Goal: Task Accomplishment & Management: Manage account settings

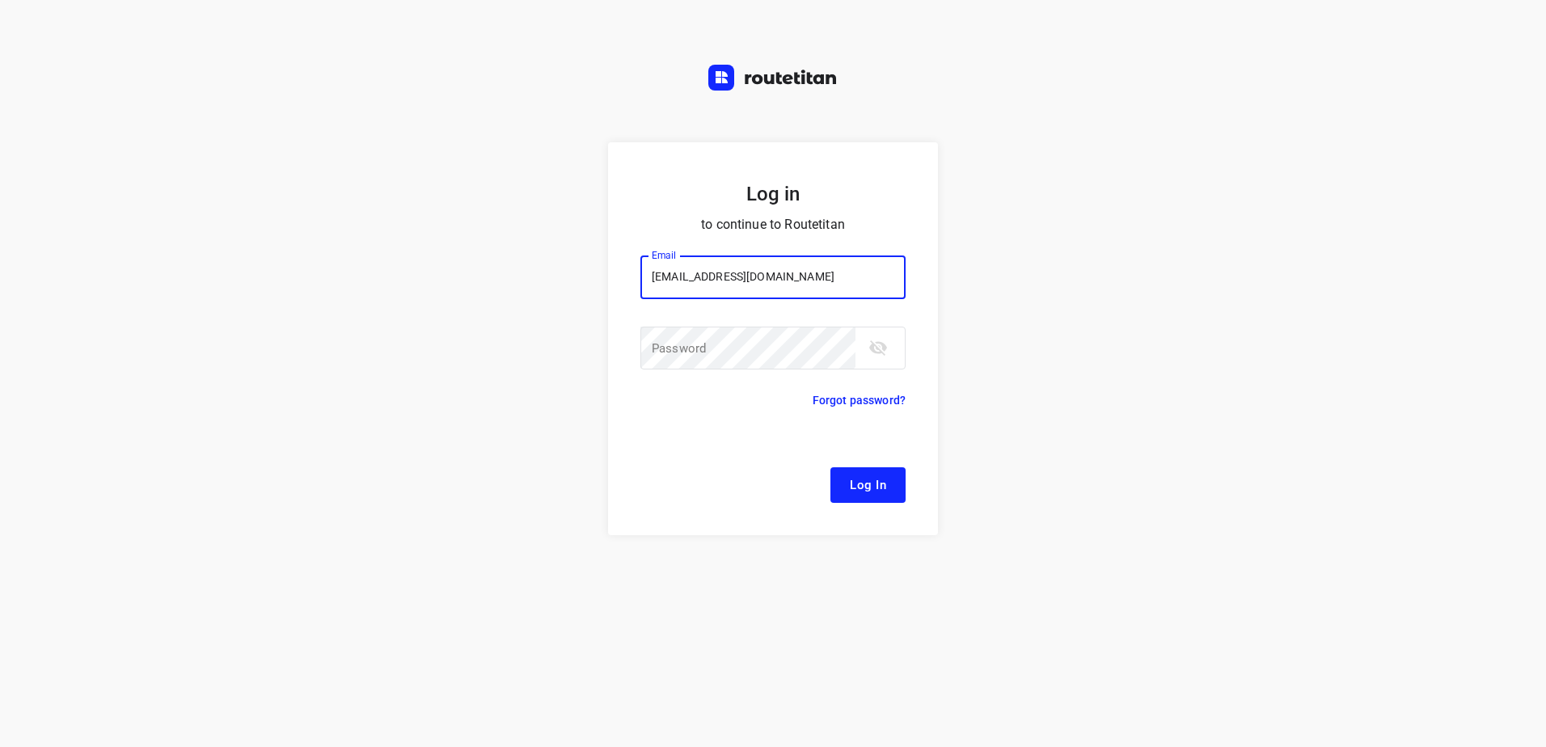
type input "remco@fruitopjewerk.nl"
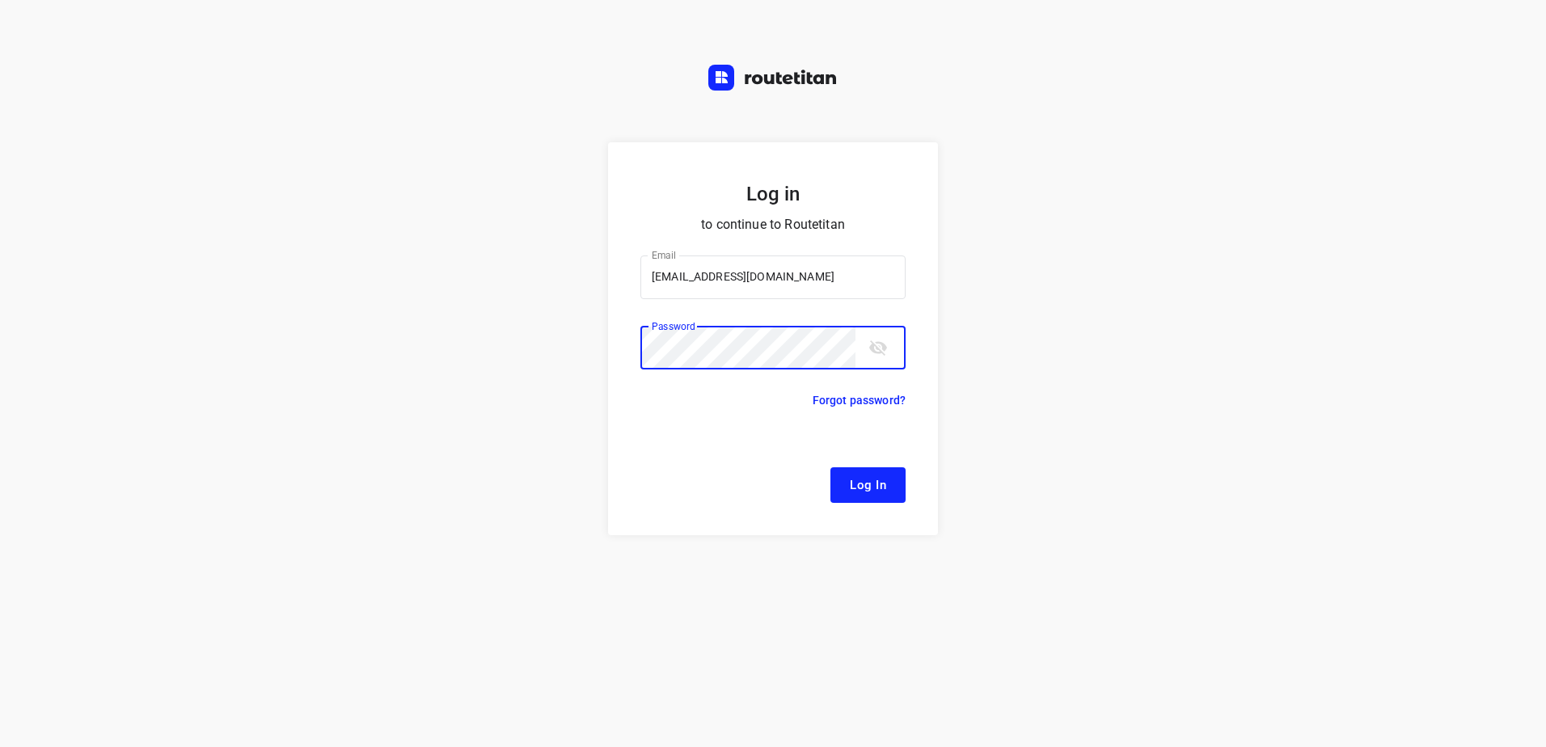
click at [830, 467] on button "Log In" at bounding box center [867, 485] width 75 height 36
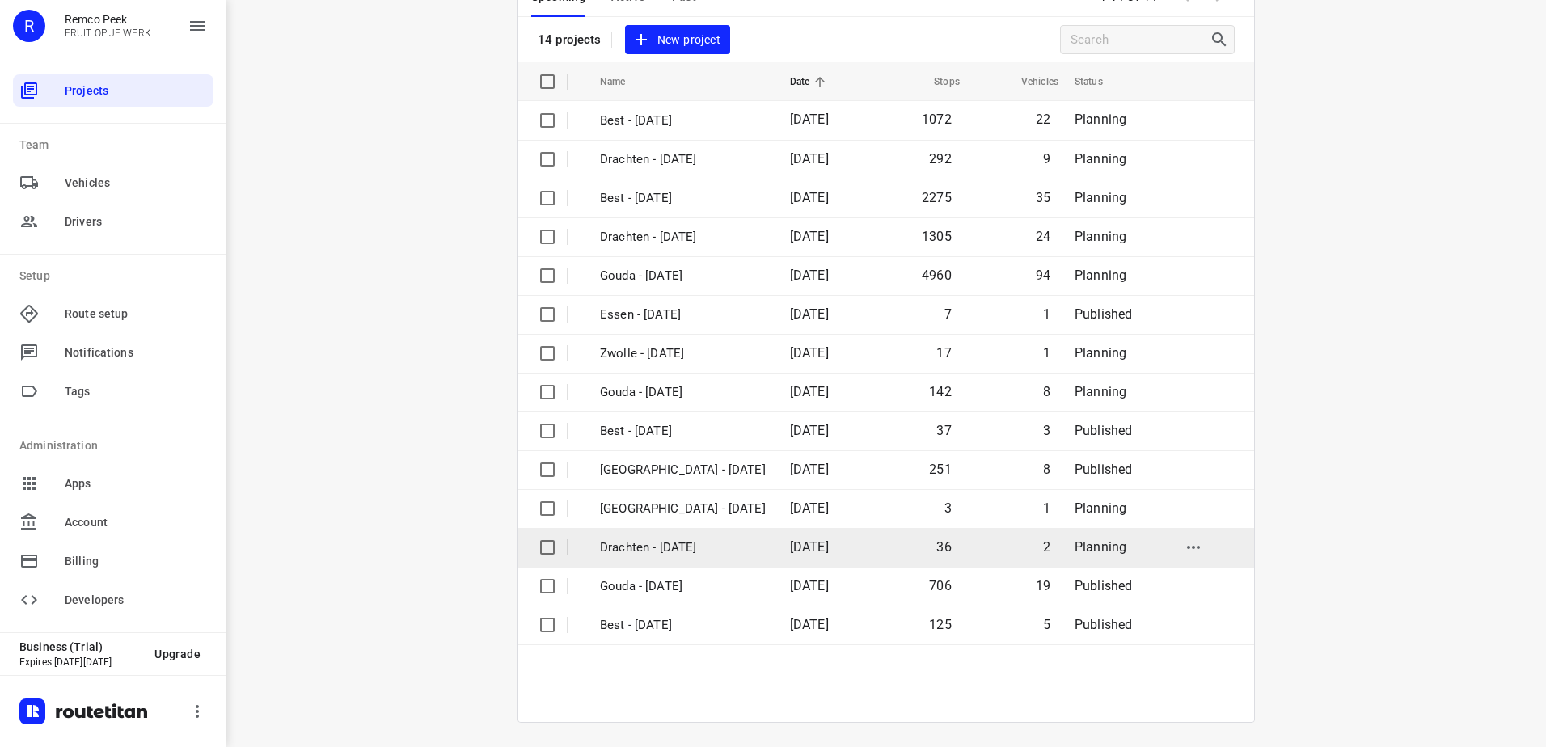
scroll to position [108, 0]
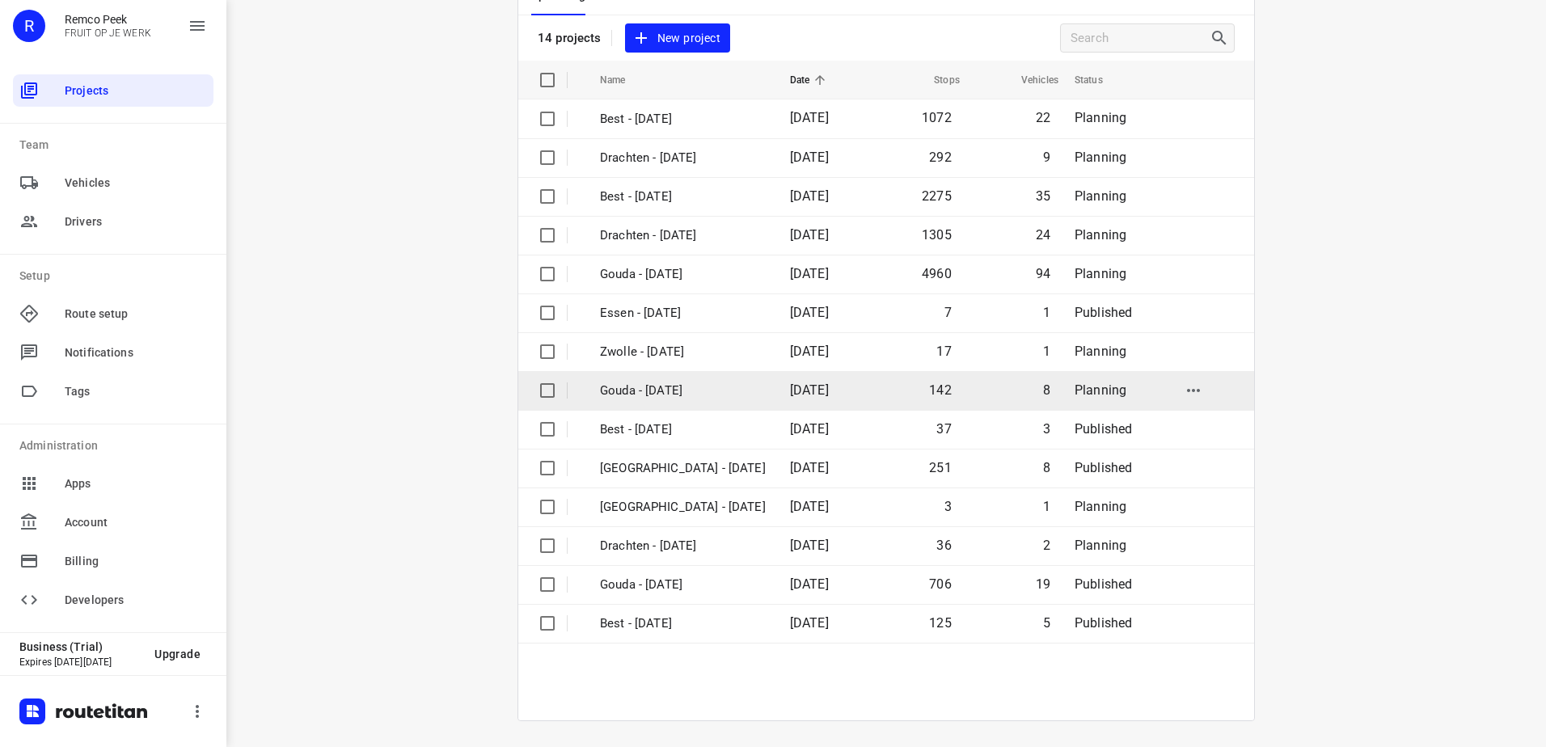
click at [704, 378] on td "Gouda - [DATE]" at bounding box center [680, 390] width 193 height 39
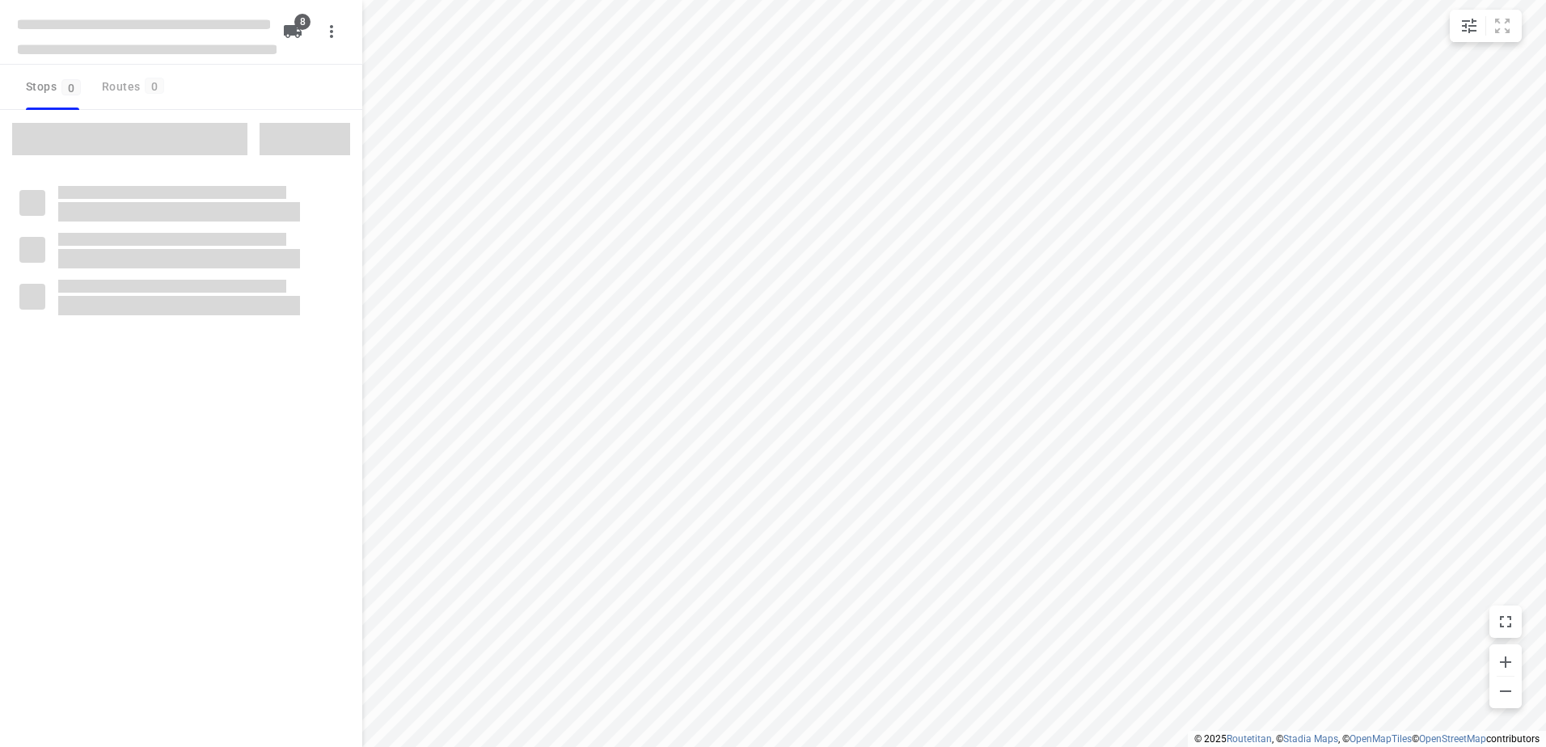
checkbox input "true"
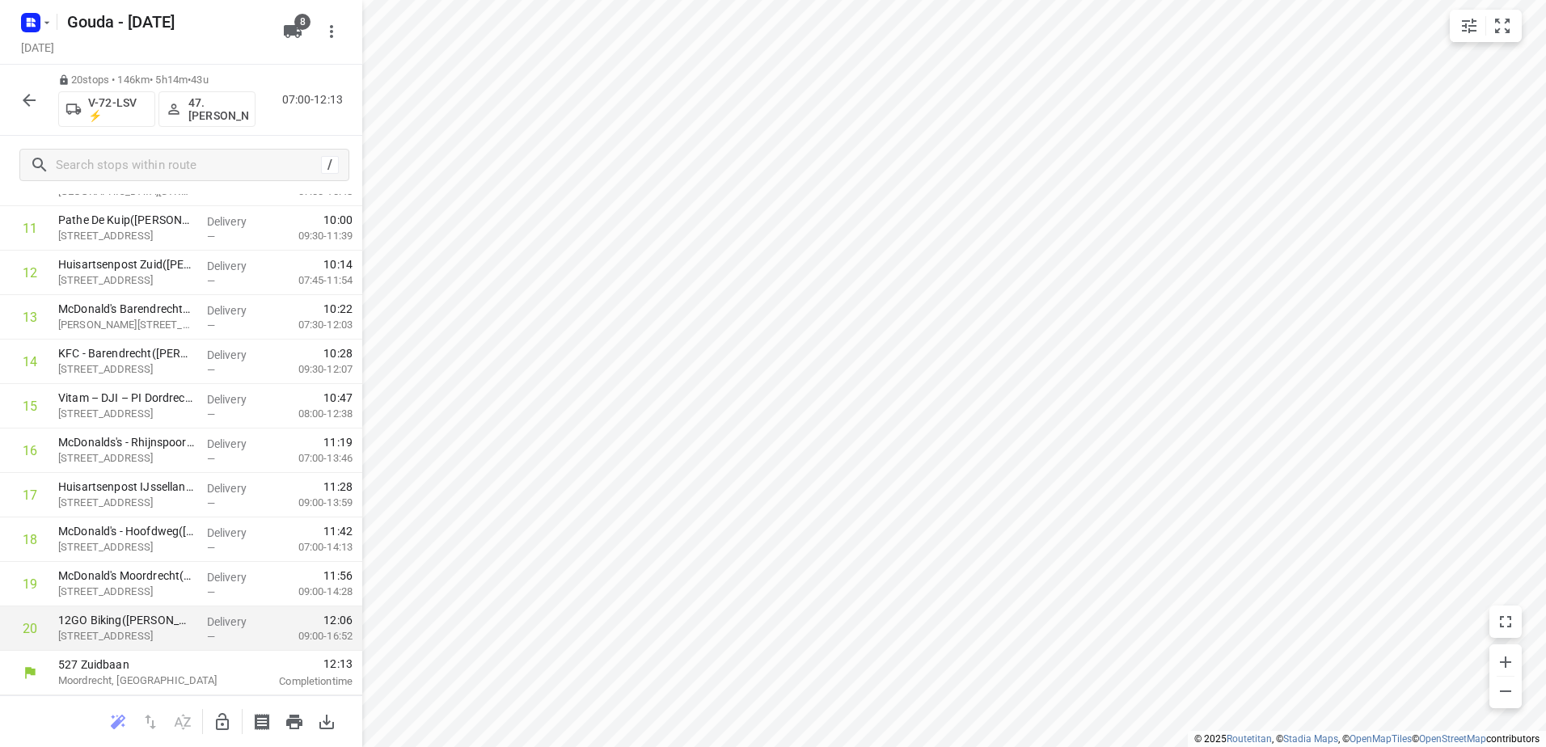
scroll to position [469, 0]
click at [19, 79] on div "20 stops • 146km • 5h14m • 43u V-72-LSV ⚡ 47.Pepijn Versluis 07:00-12:13" at bounding box center [181, 100] width 362 height 71
click at [23, 88] on button "button" at bounding box center [29, 100] width 32 height 32
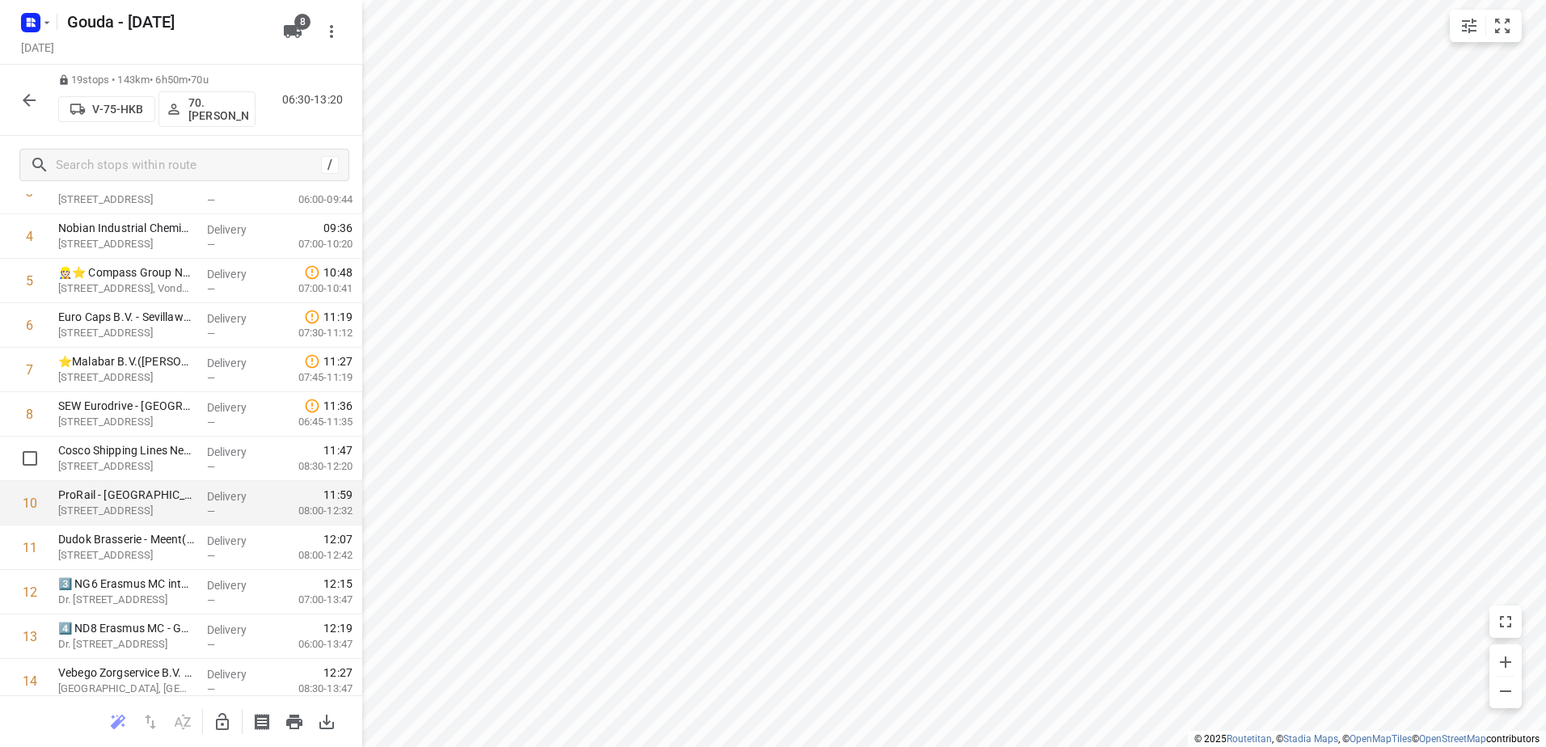
scroll to position [243, 0]
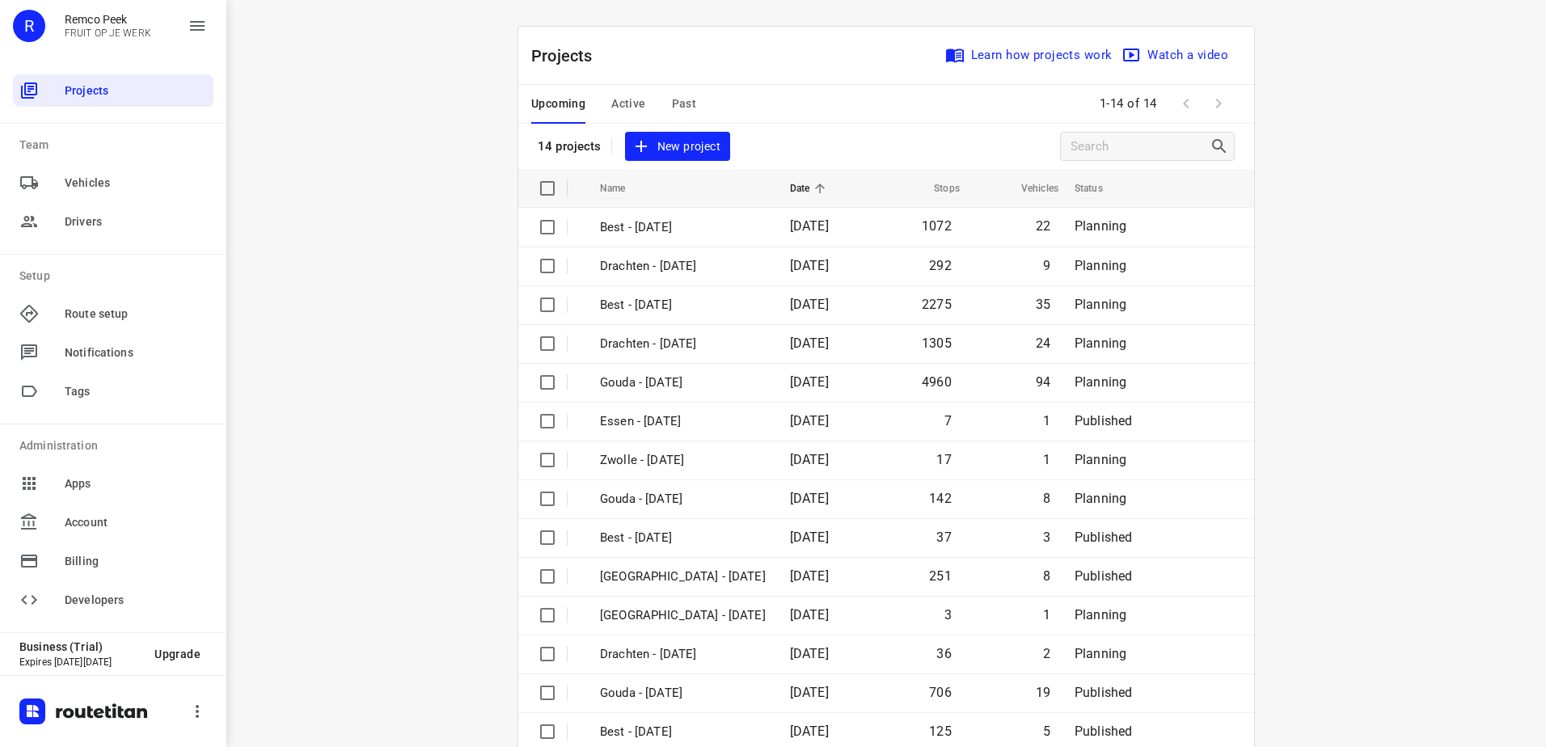
drag, startPoint x: 695, startPoint y: 95, endPoint x: 678, endPoint y: 99, distance: 18.1
click at [695, 95] on div "Upcoming Active Past" at bounding box center [626, 104] width 191 height 39
click at [678, 99] on span "Past" at bounding box center [684, 104] width 25 height 20
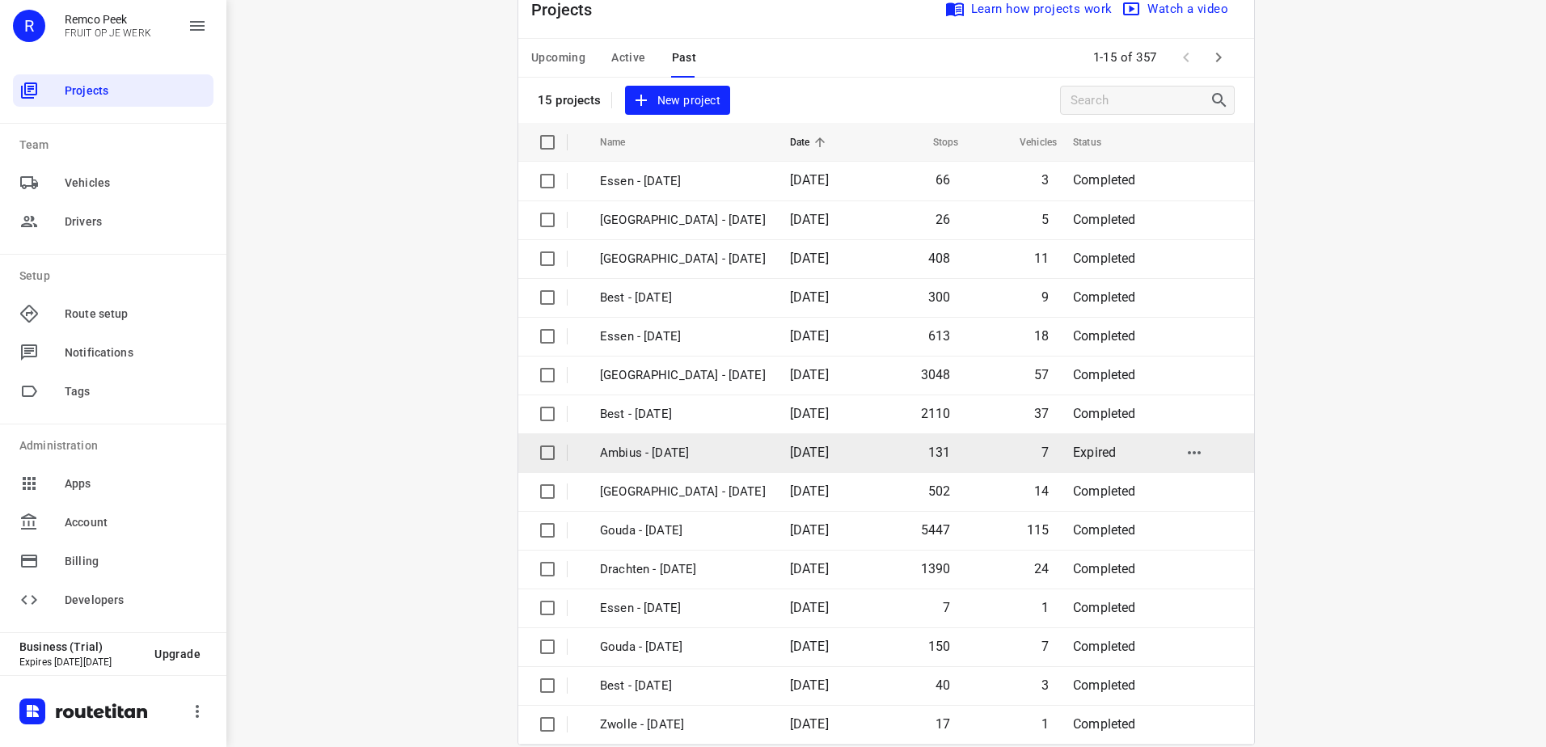
scroll to position [70, 0]
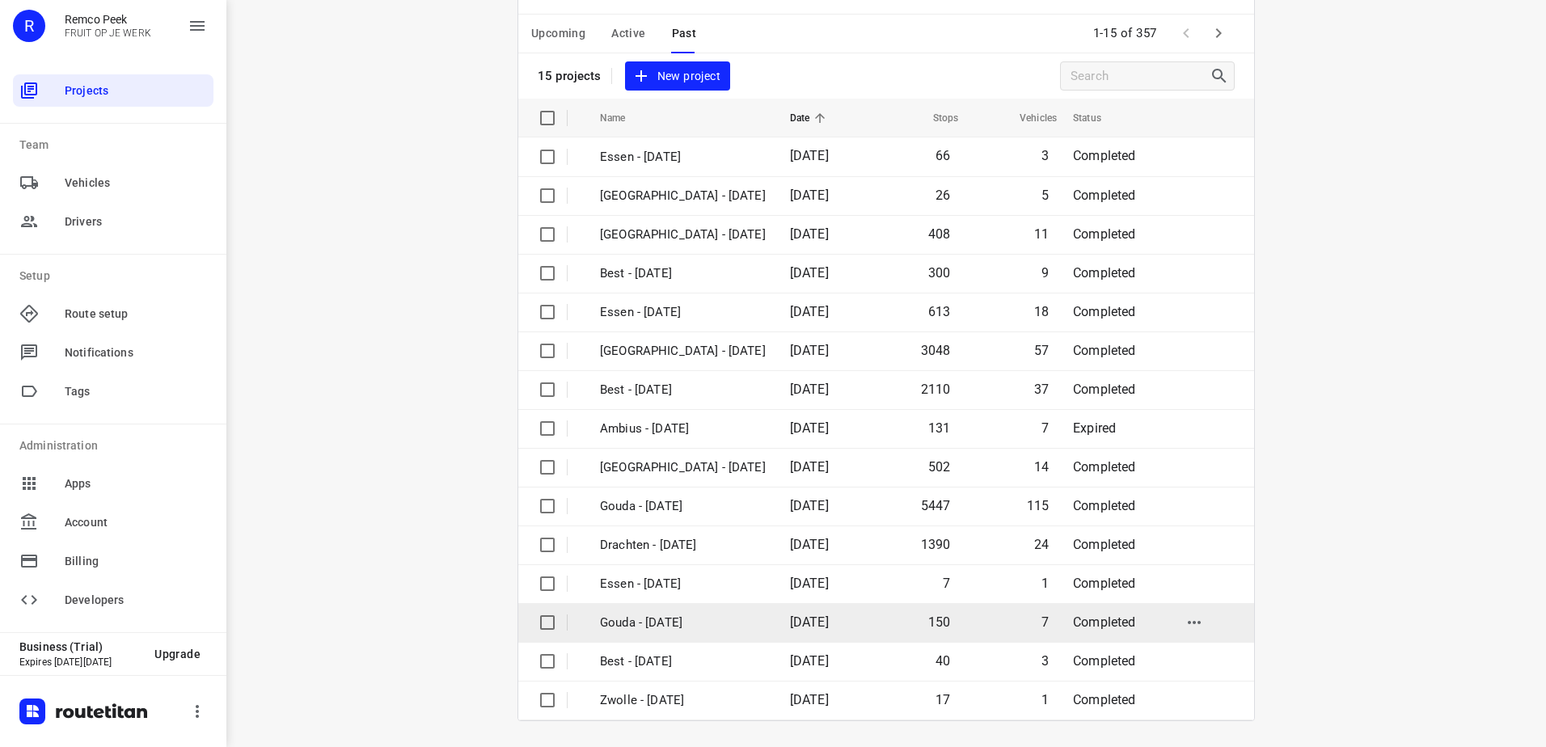
click at [790, 626] on span "10 Oct 2025" at bounding box center [809, 622] width 39 height 15
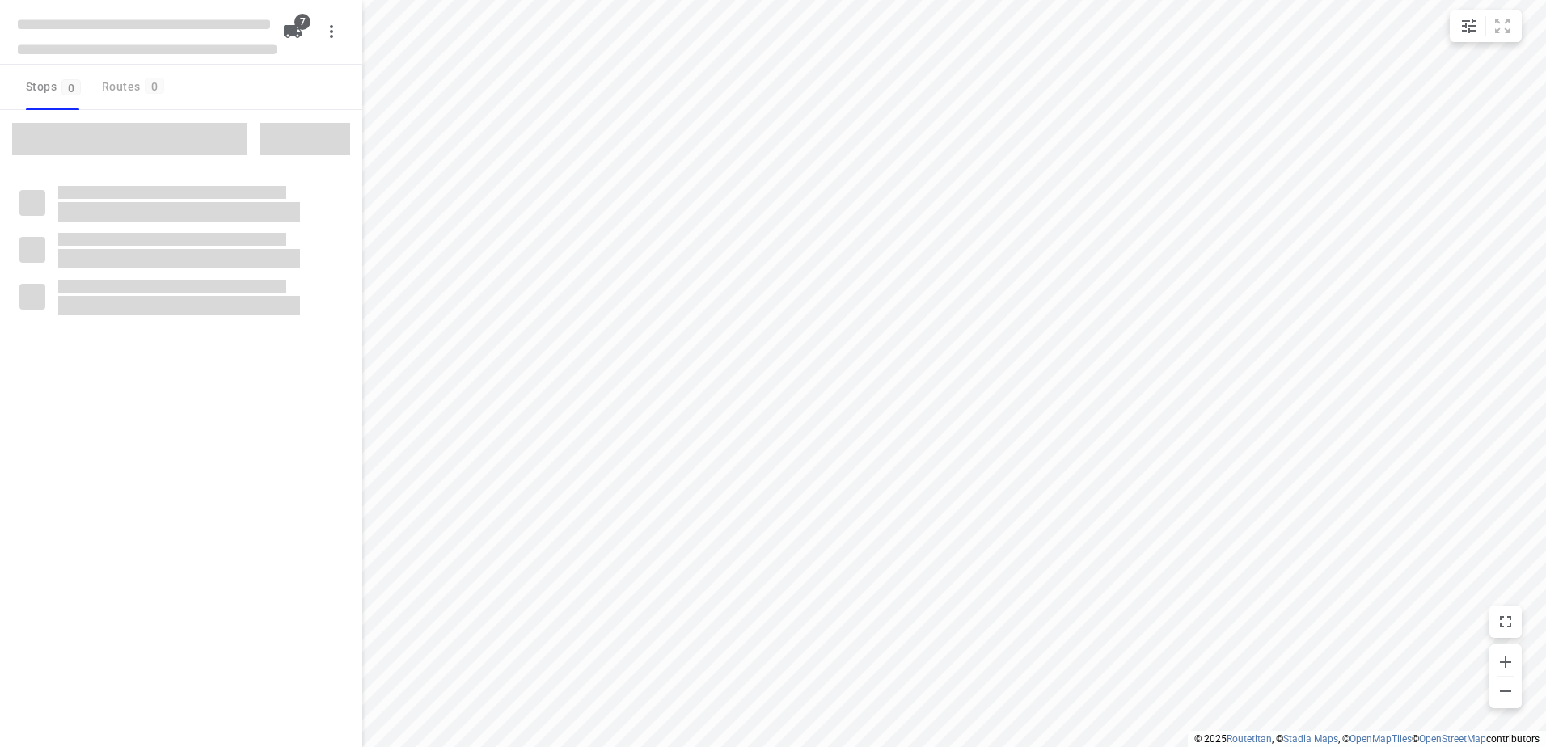
checkbox input "true"
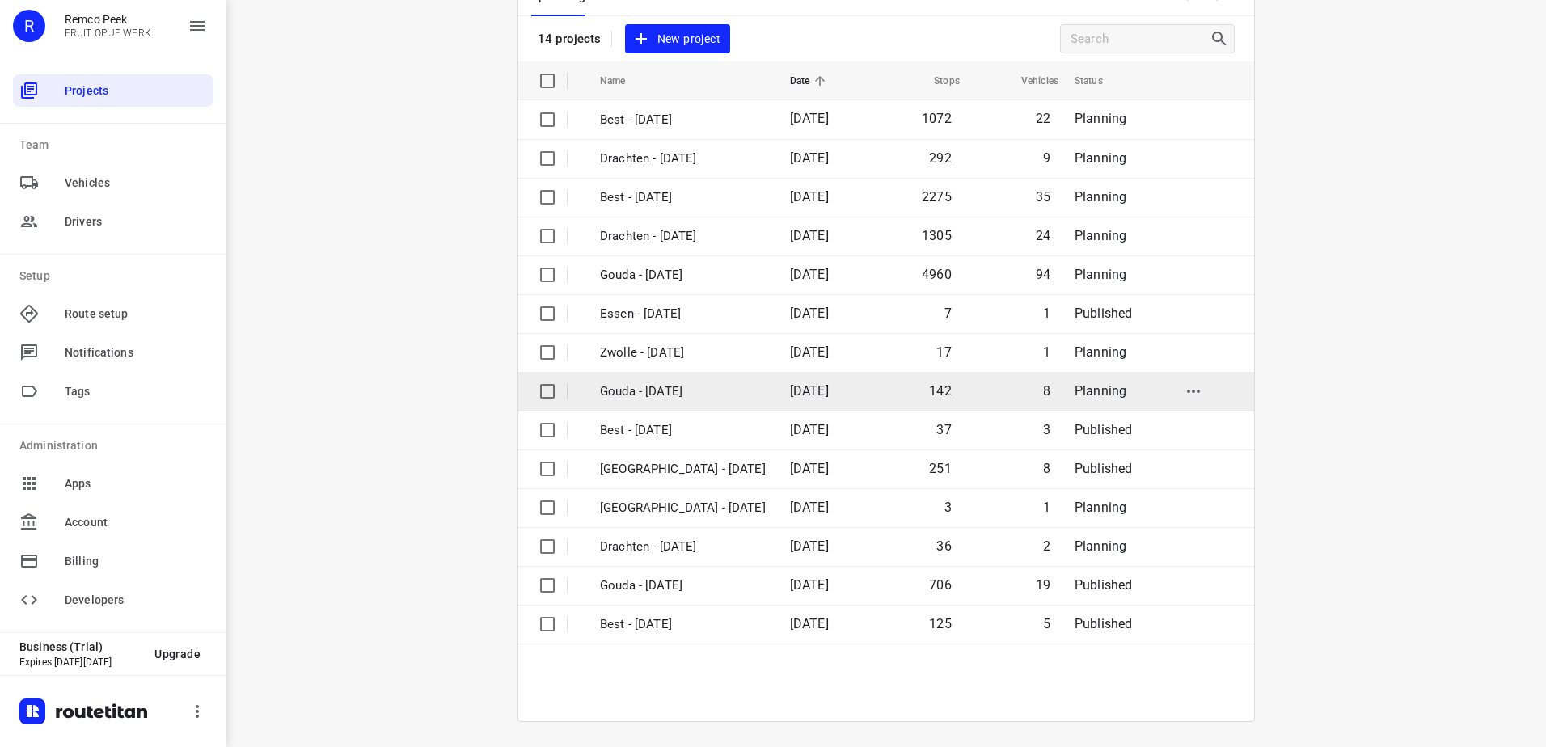
scroll to position [108, 0]
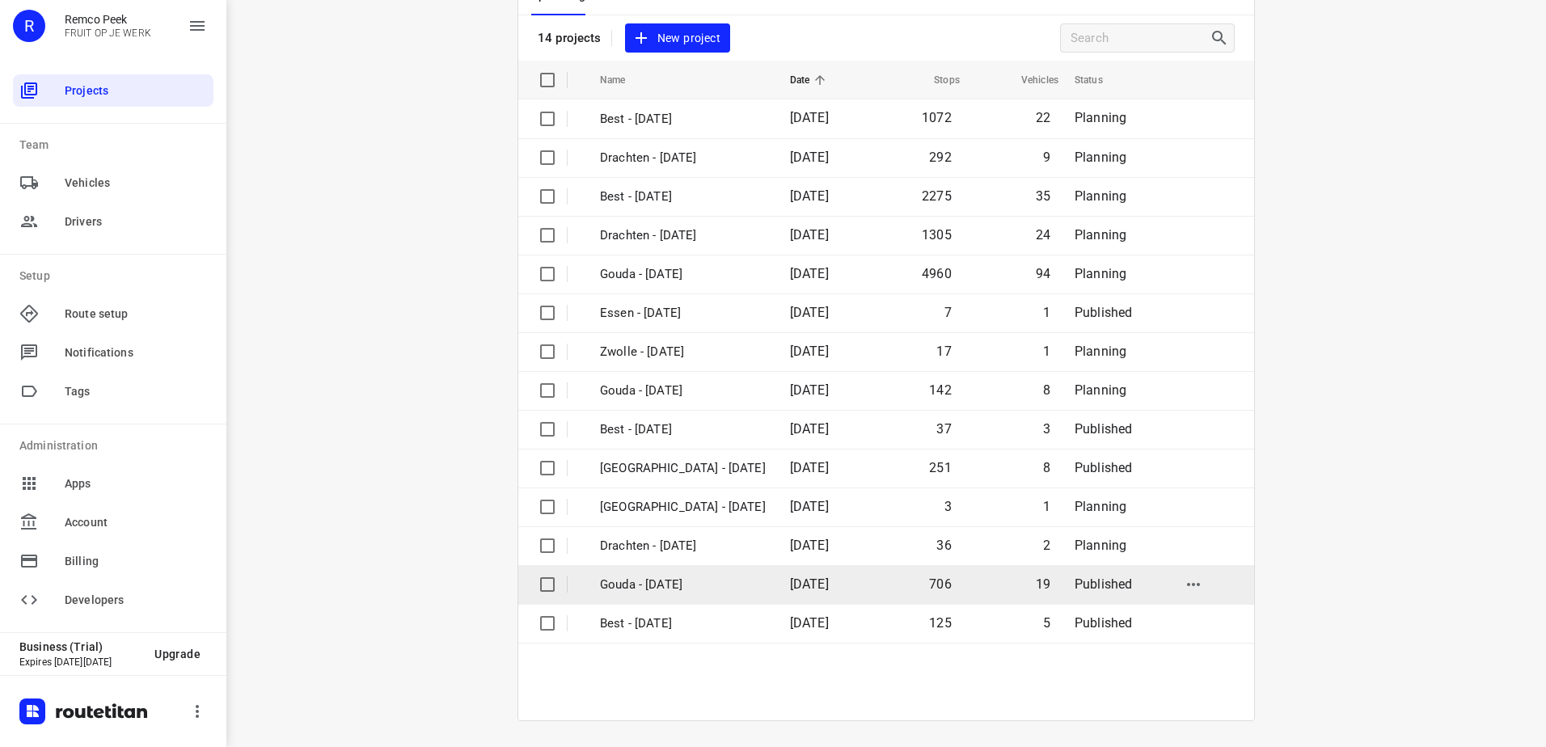
click at [811, 596] on td "[DATE]" at bounding box center [823, 584] width 93 height 39
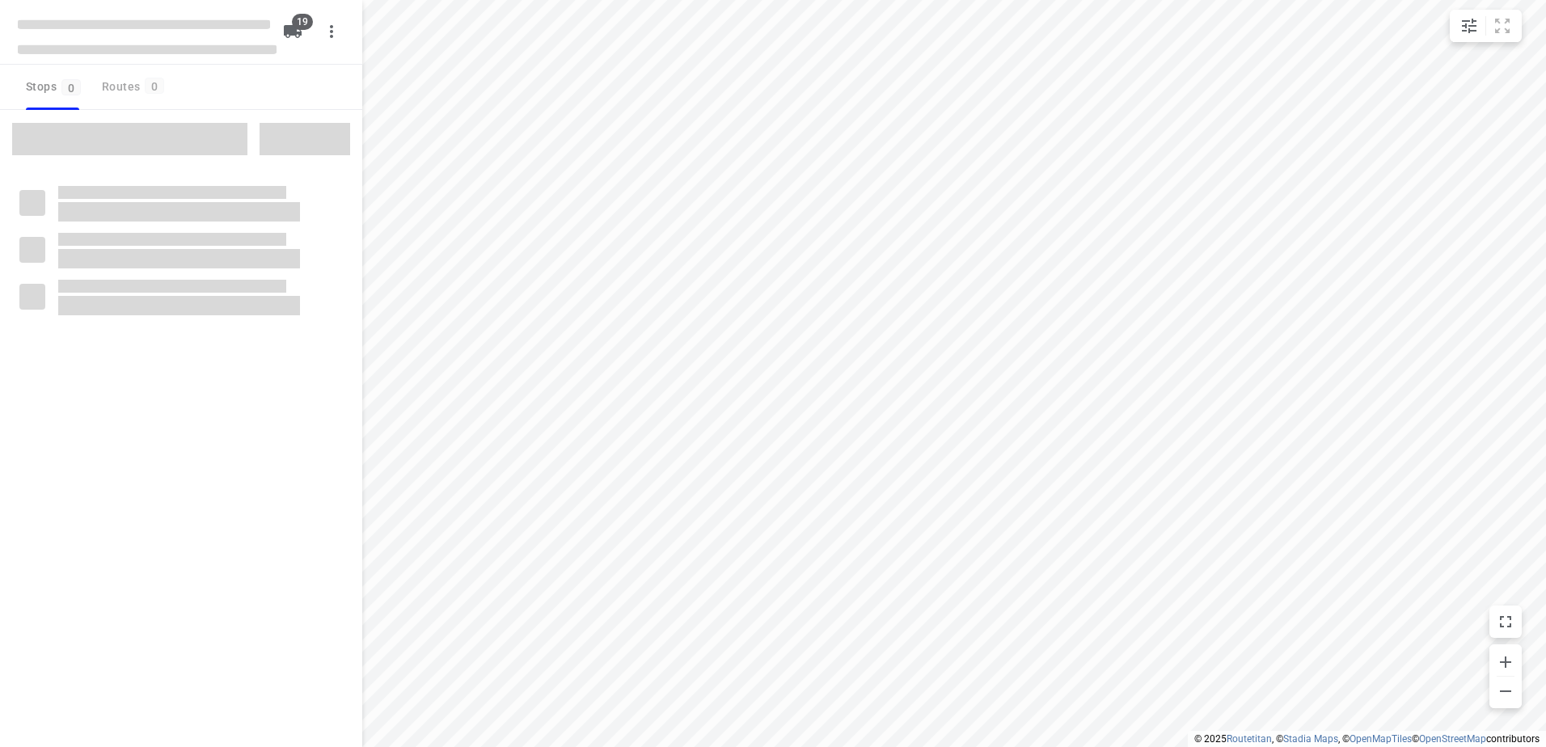
checkbox input "true"
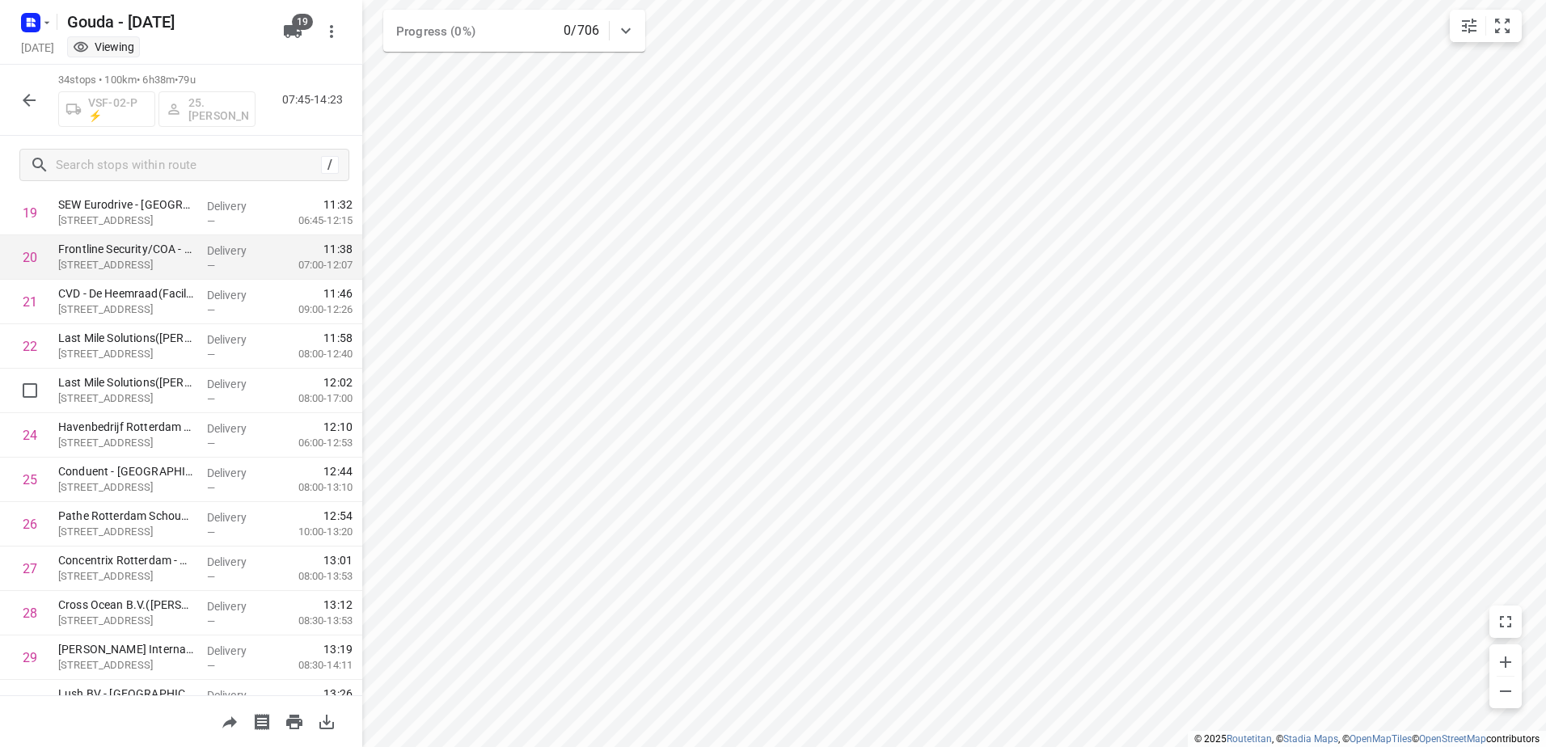
scroll to position [813, 0]
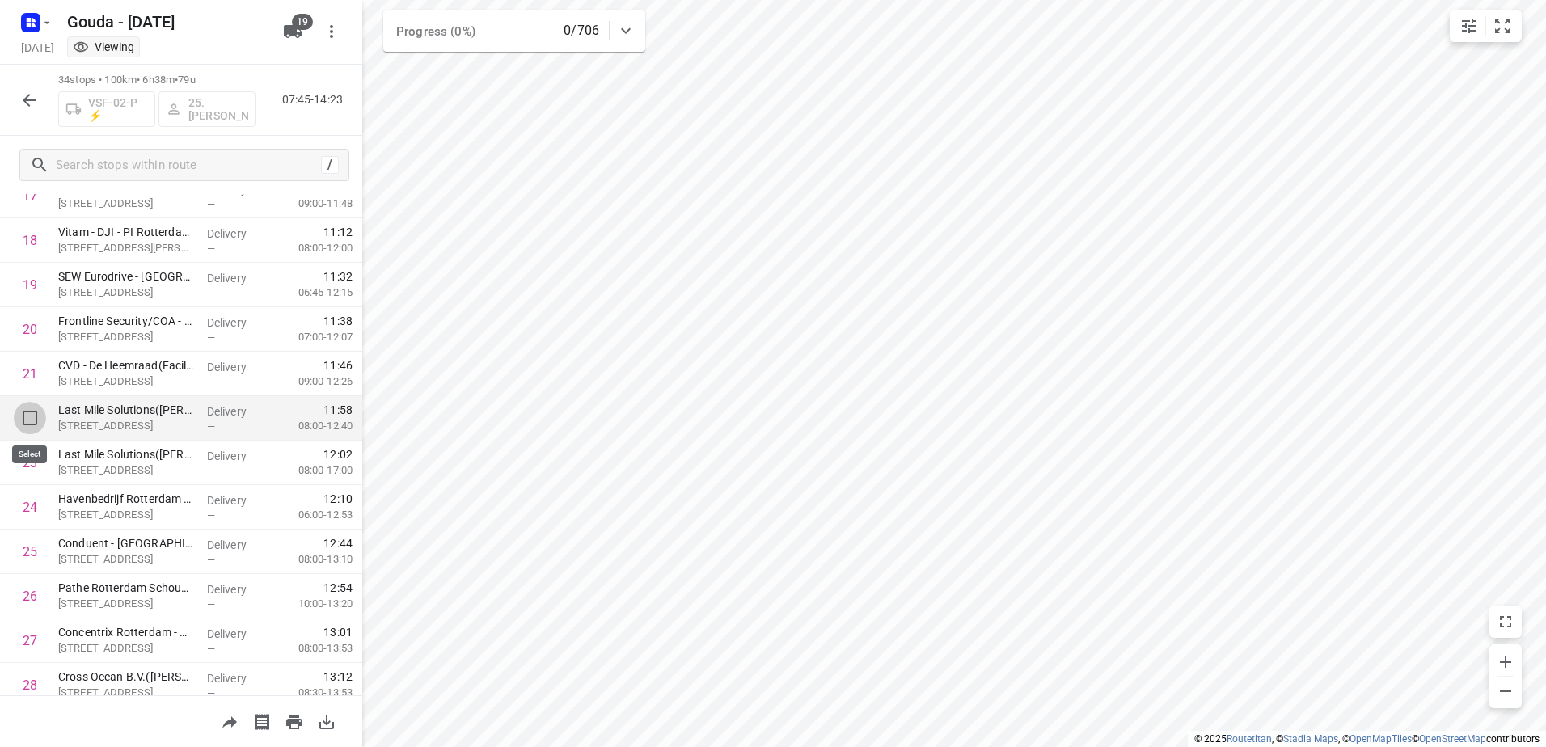
click at [24, 410] on input "checkbox" at bounding box center [30, 418] width 32 height 32
checkbox input "true"
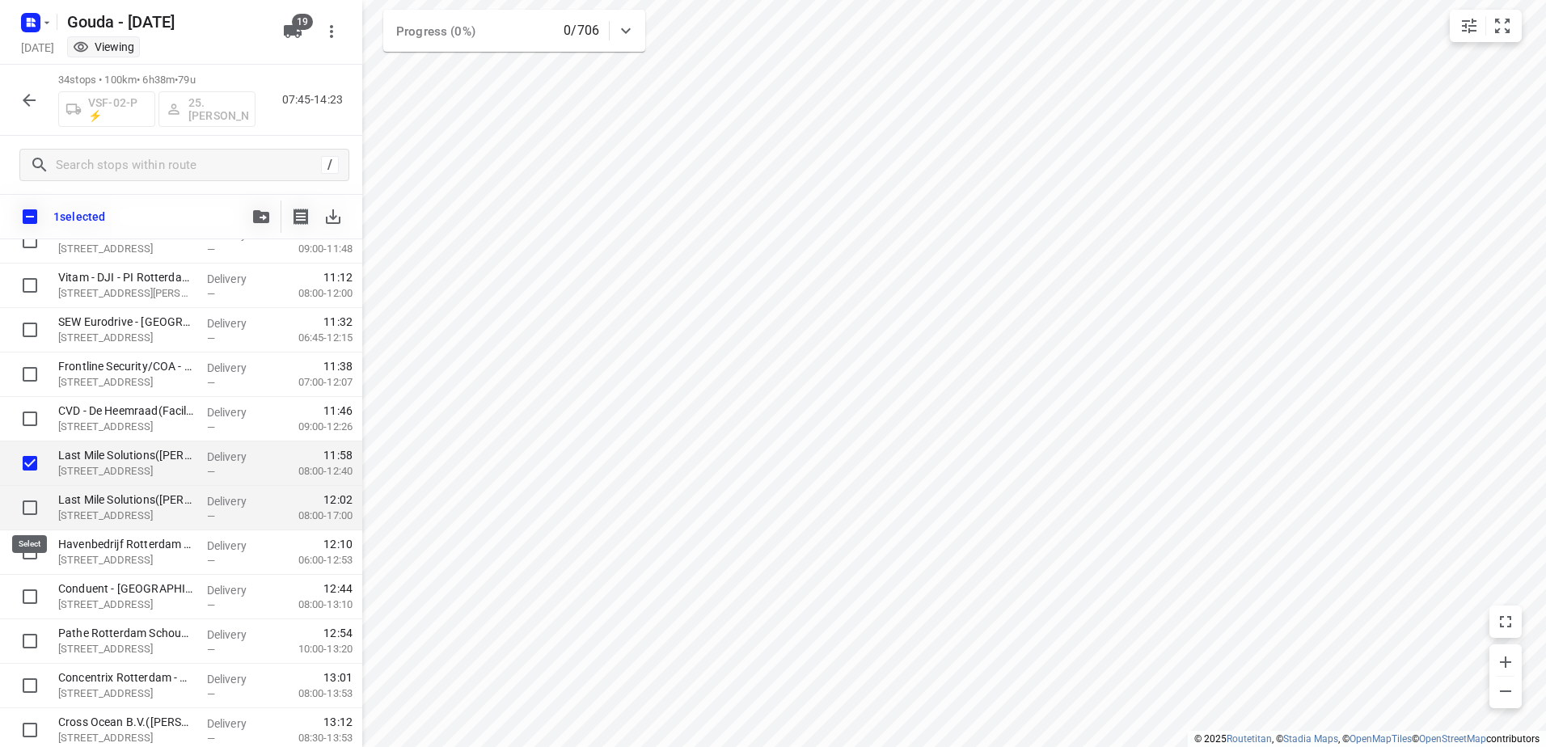
click at [27, 516] on input "checkbox" at bounding box center [30, 508] width 32 height 32
checkbox input "true"
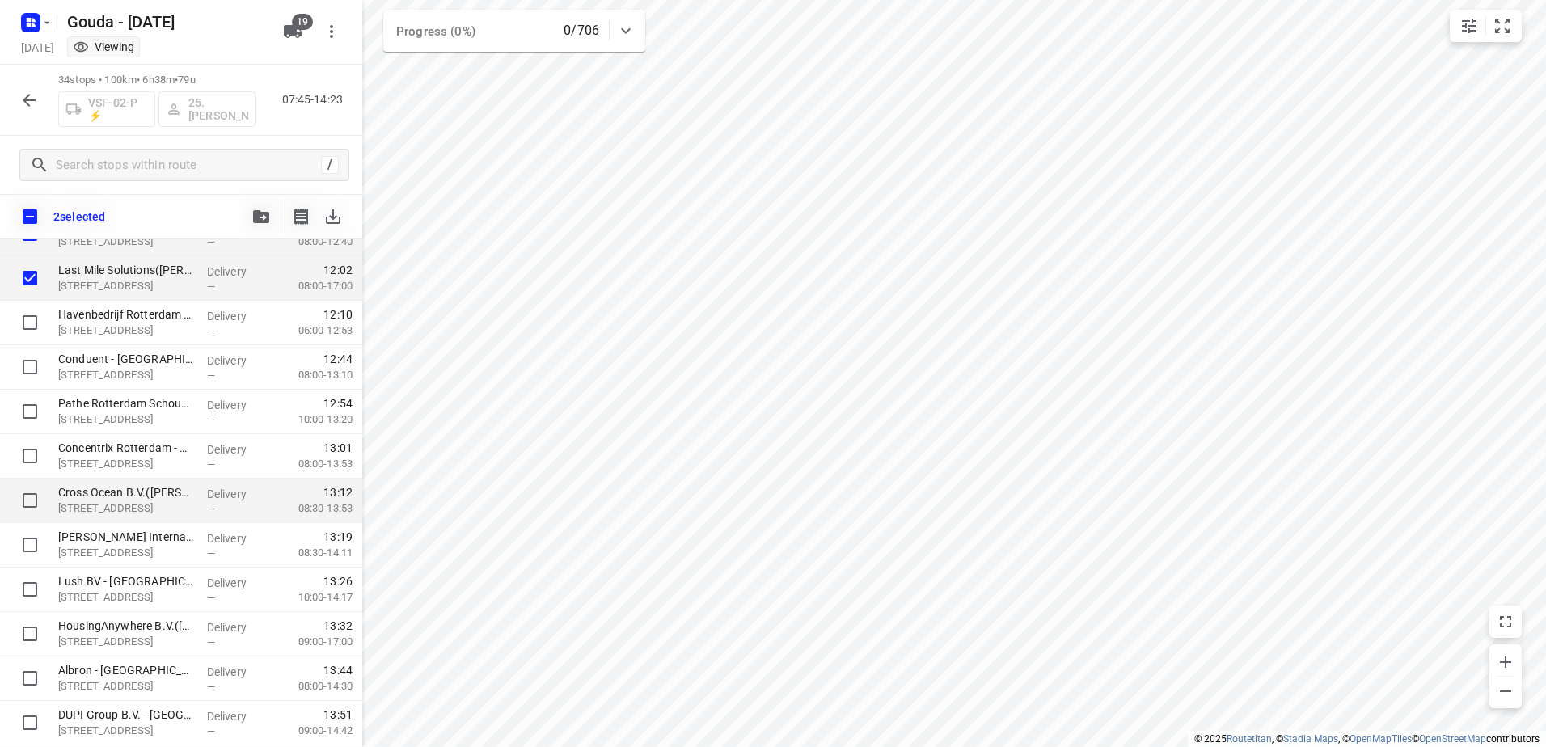
scroll to position [887, 0]
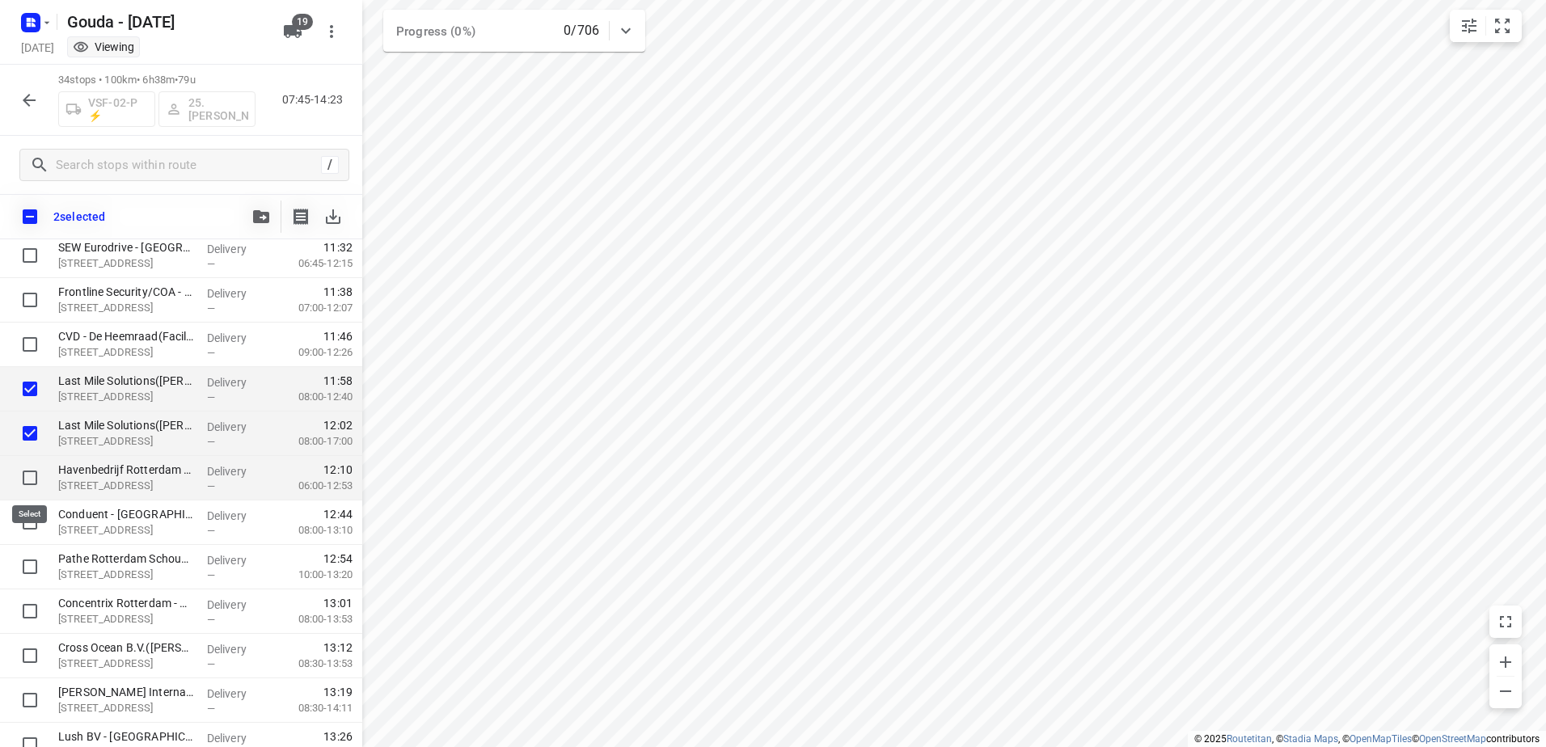
click at [30, 477] on input "checkbox" at bounding box center [30, 478] width 32 height 32
checkbox input "true"
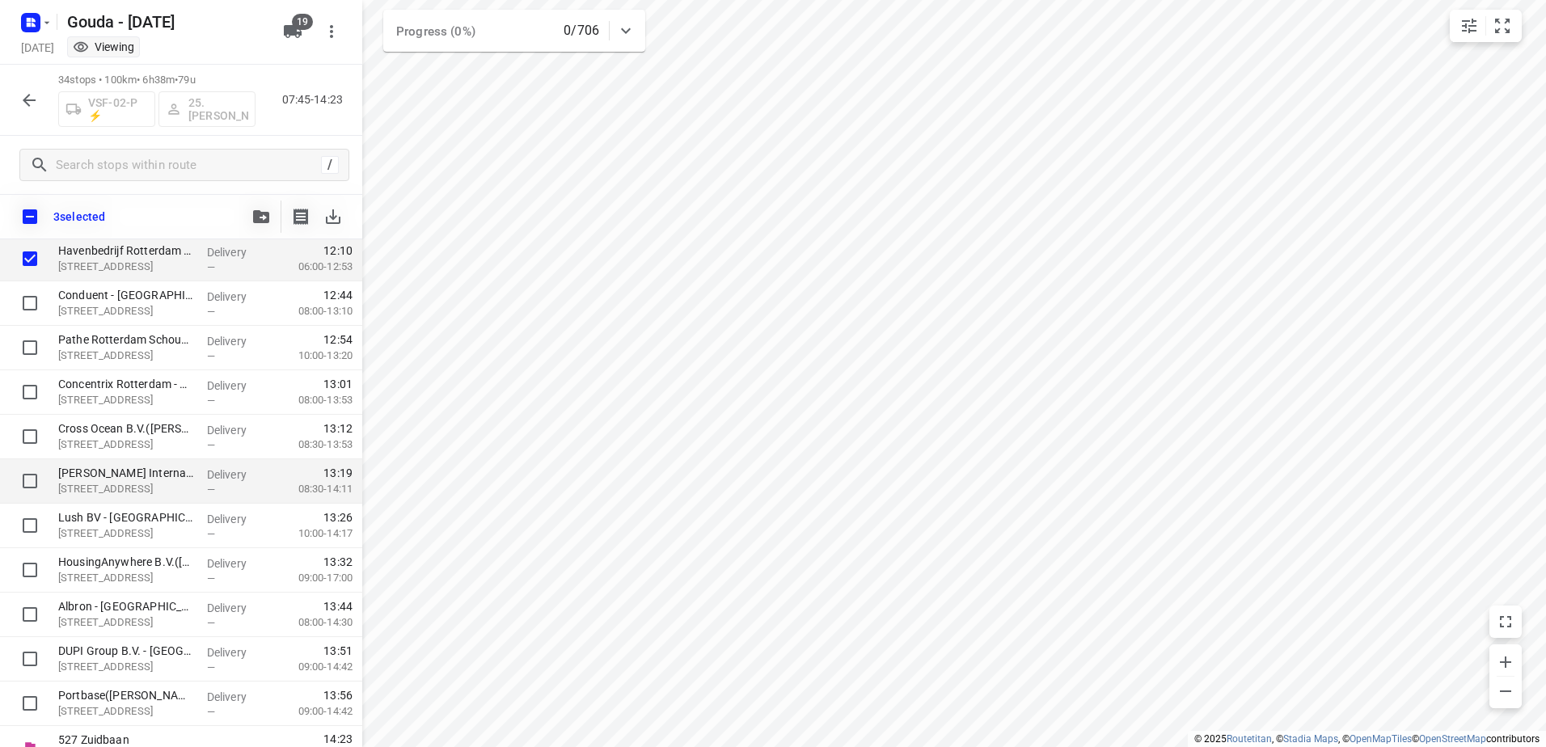
scroll to position [1130, 0]
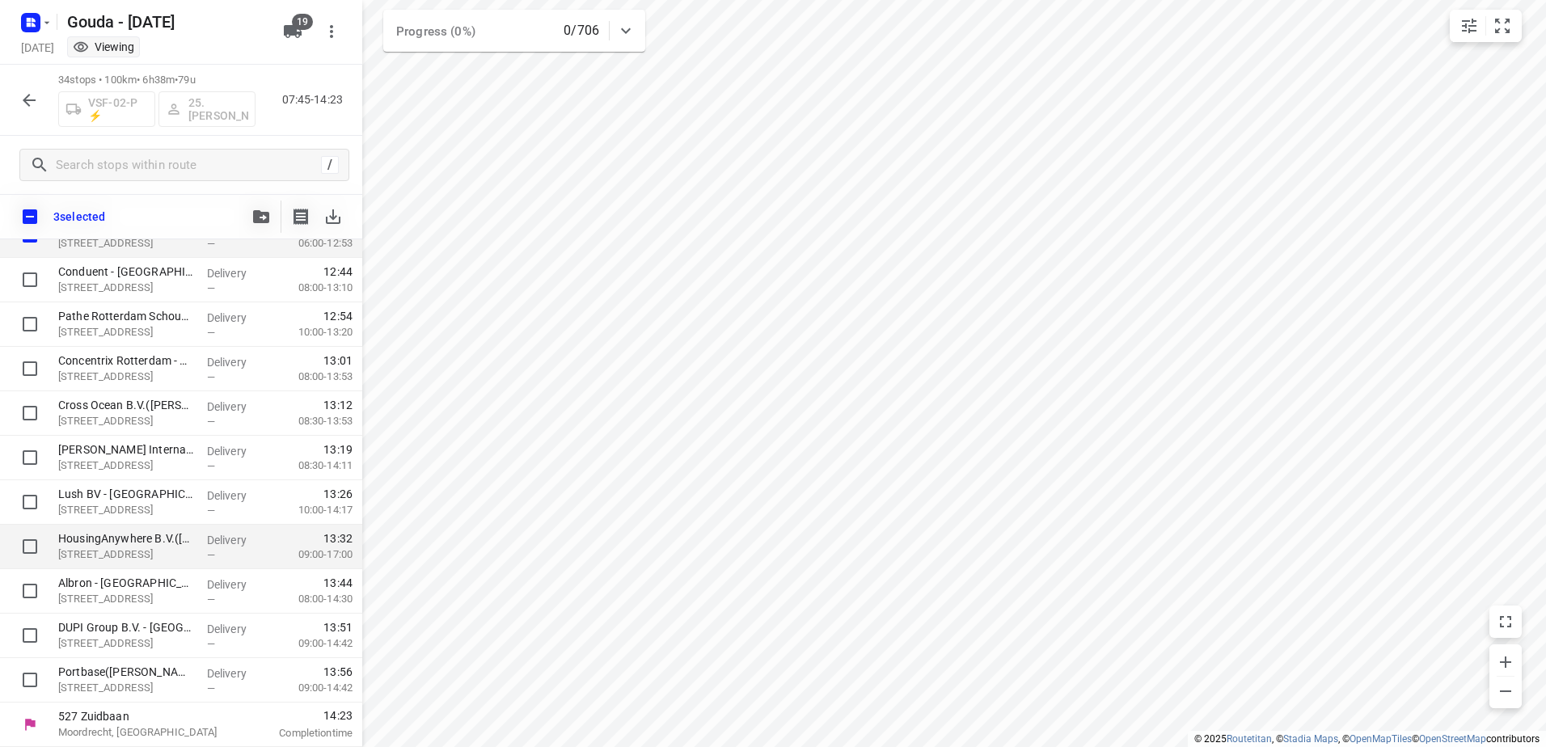
click at [22, 529] on div at bounding box center [26, 547] width 52 height 44
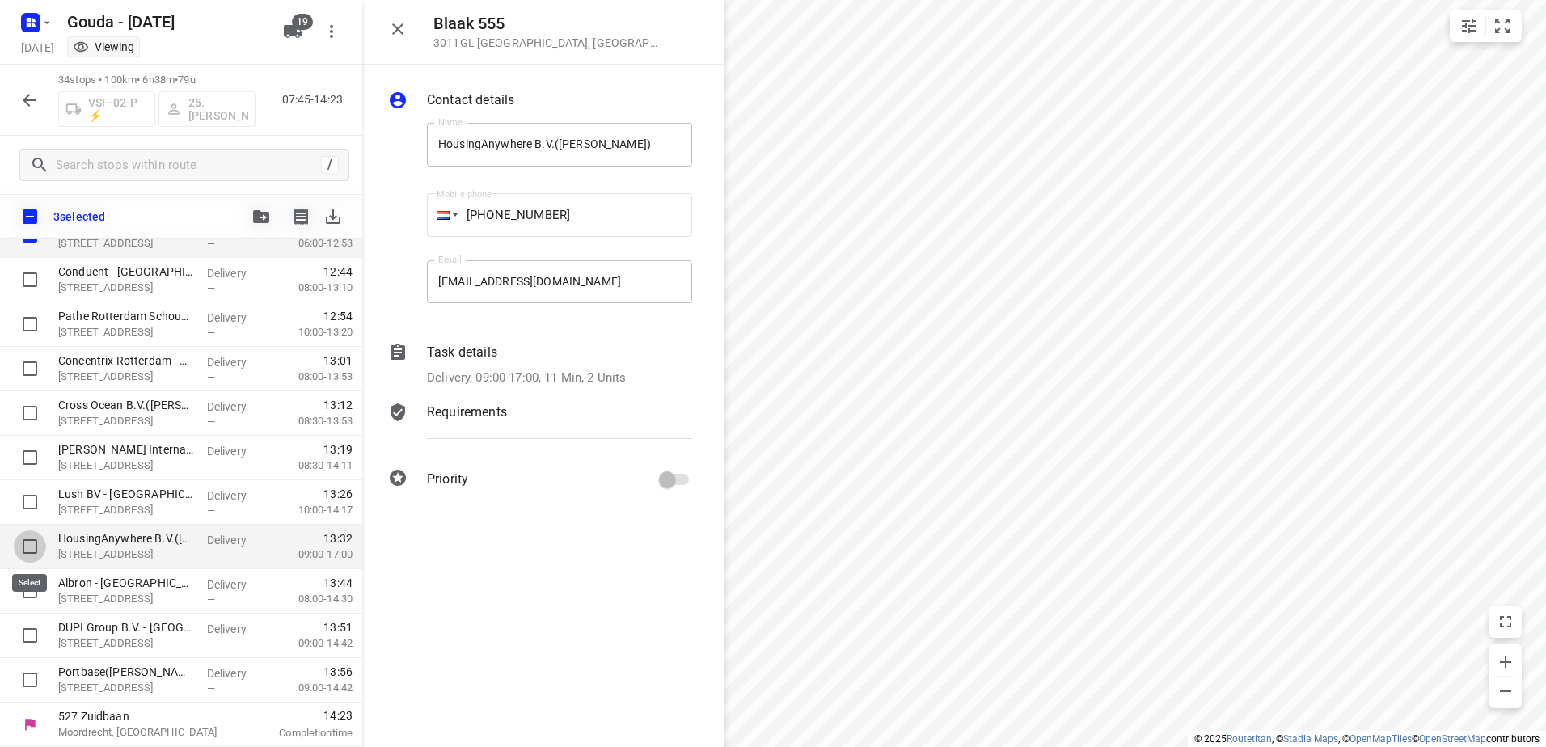
click at [23, 545] on input "checkbox" at bounding box center [30, 546] width 32 height 32
checkbox input "true"
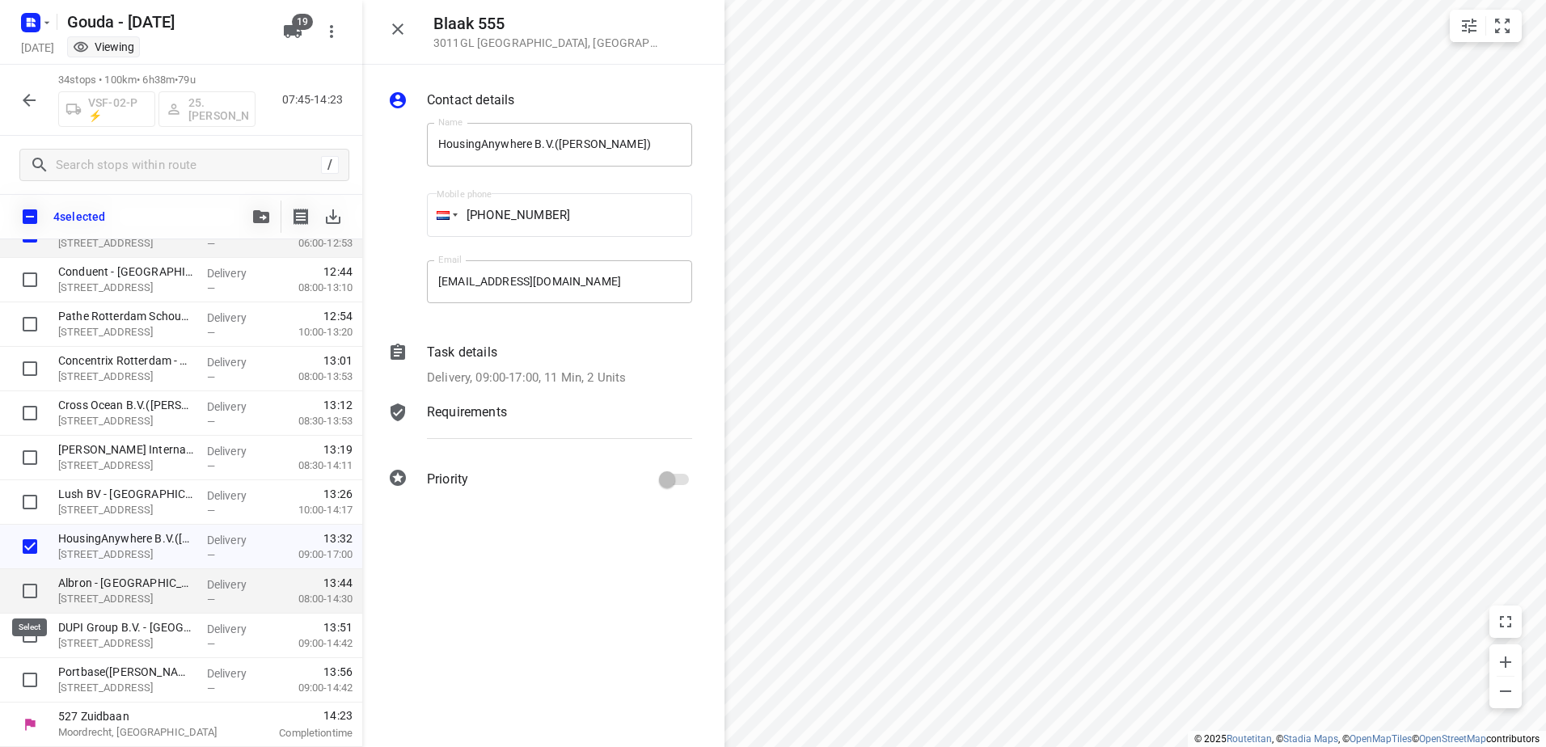
drag, startPoint x: 31, startPoint y: 585, endPoint x: 30, endPoint y: 611, distance: 26.7
click at [31, 588] on input "checkbox" at bounding box center [30, 591] width 32 height 32
checkbox input "true"
click at [28, 631] on input "checkbox" at bounding box center [30, 635] width 32 height 32
checkbox input "true"
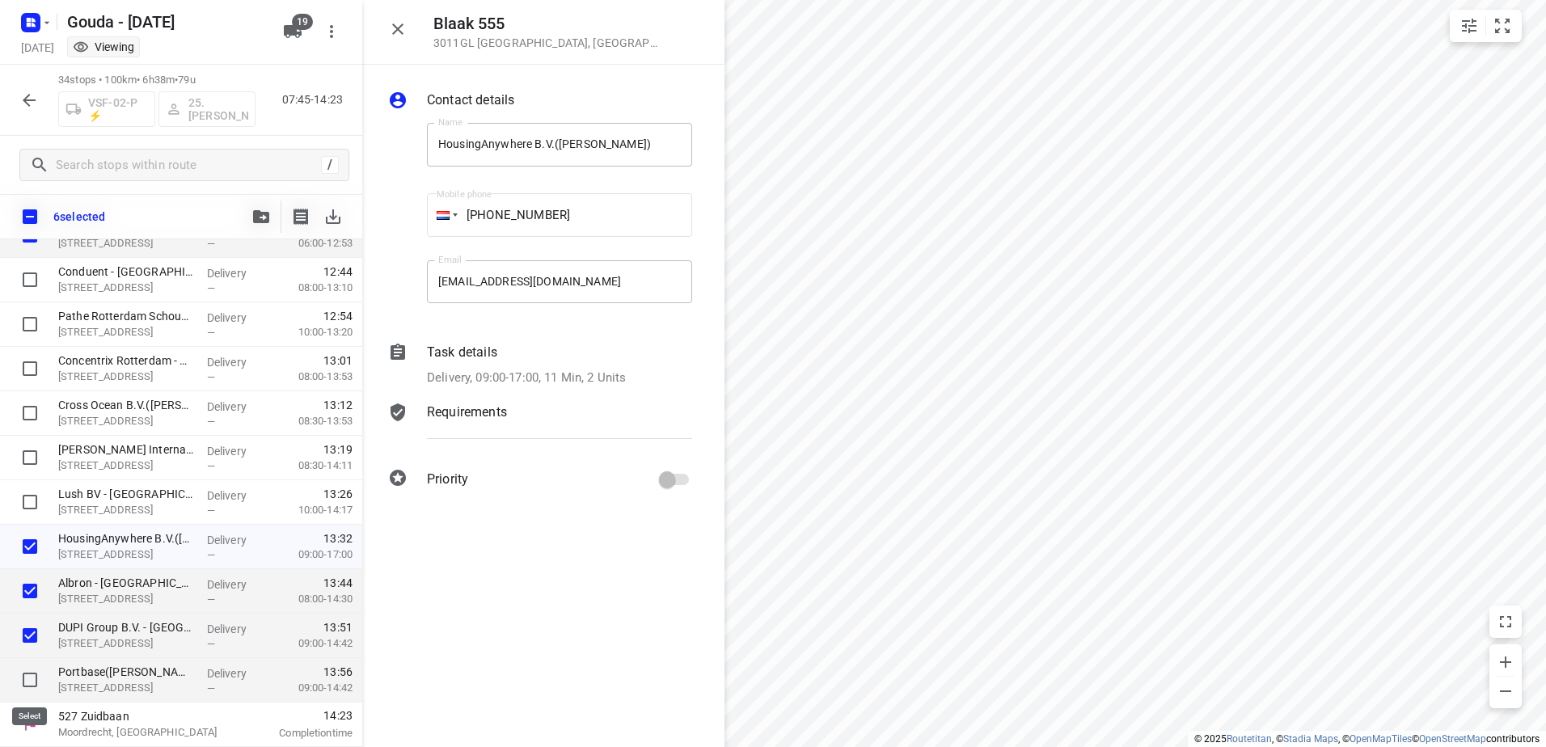
click at [28, 668] on input "checkbox" at bounding box center [30, 680] width 32 height 32
checkbox input "true"
click at [405, 26] on icon "button" at bounding box center [397, 28] width 19 height 19
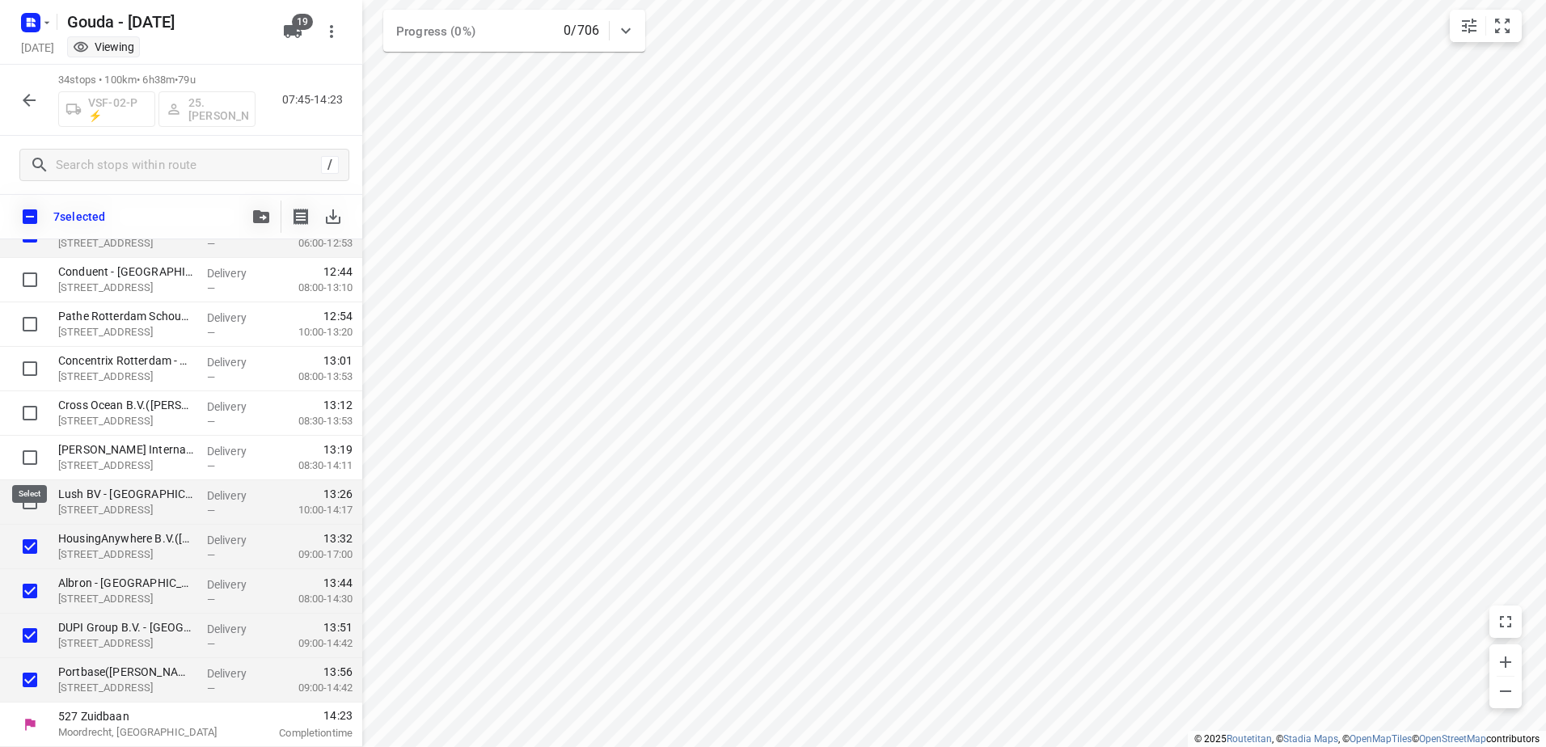
drag, startPoint x: 30, startPoint y: 450, endPoint x: 16, endPoint y: 497, distance: 49.6
click at [28, 450] on input "checkbox" at bounding box center [30, 457] width 32 height 32
checkbox input "true"
click at [25, 499] on input "checkbox" at bounding box center [30, 502] width 32 height 32
checkbox input "true"
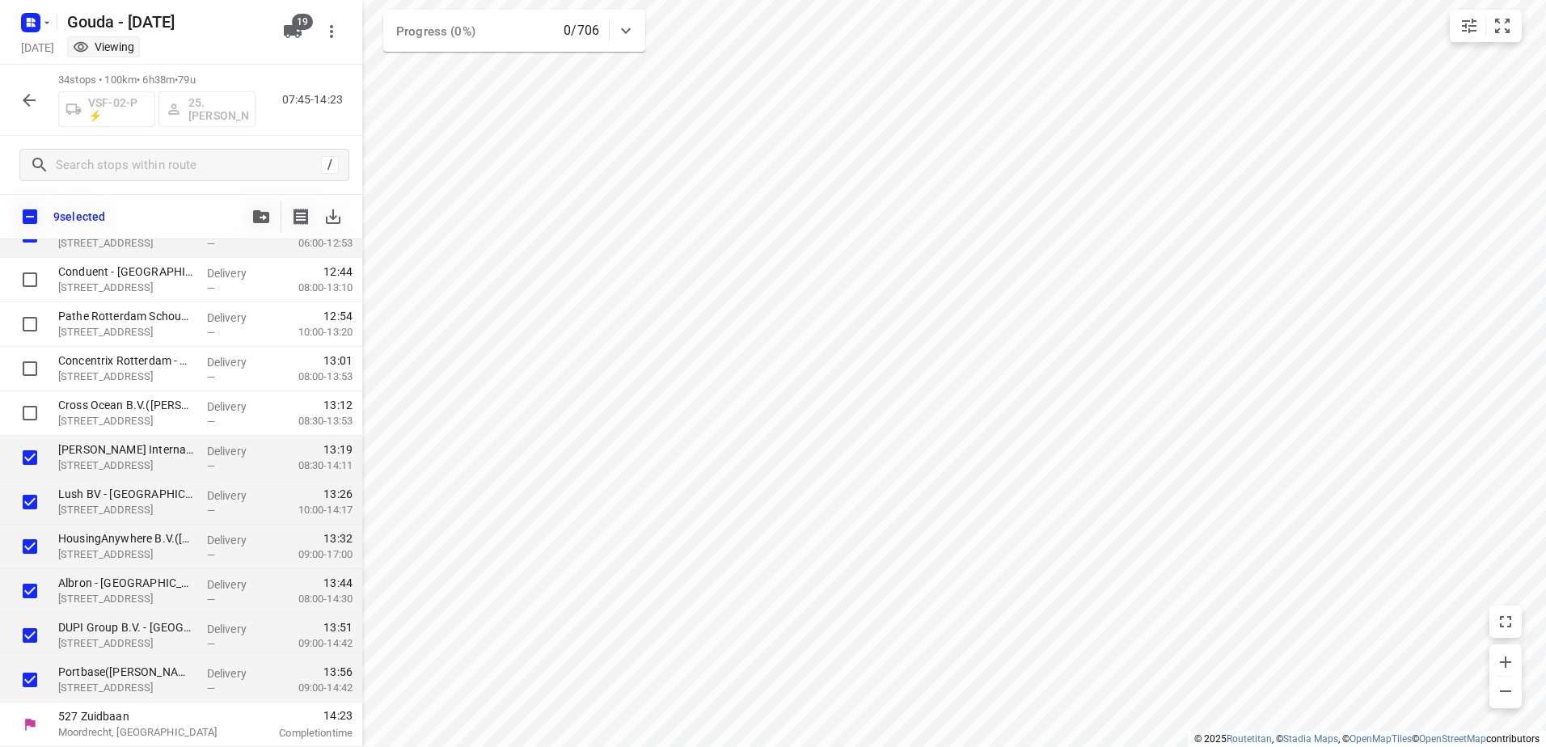
click at [24, 457] on input "checkbox" at bounding box center [30, 457] width 32 height 32
checkbox input "false"
click at [27, 501] on input "checkbox" at bounding box center [30, 502] width 32 height 32
checkbox input "false"
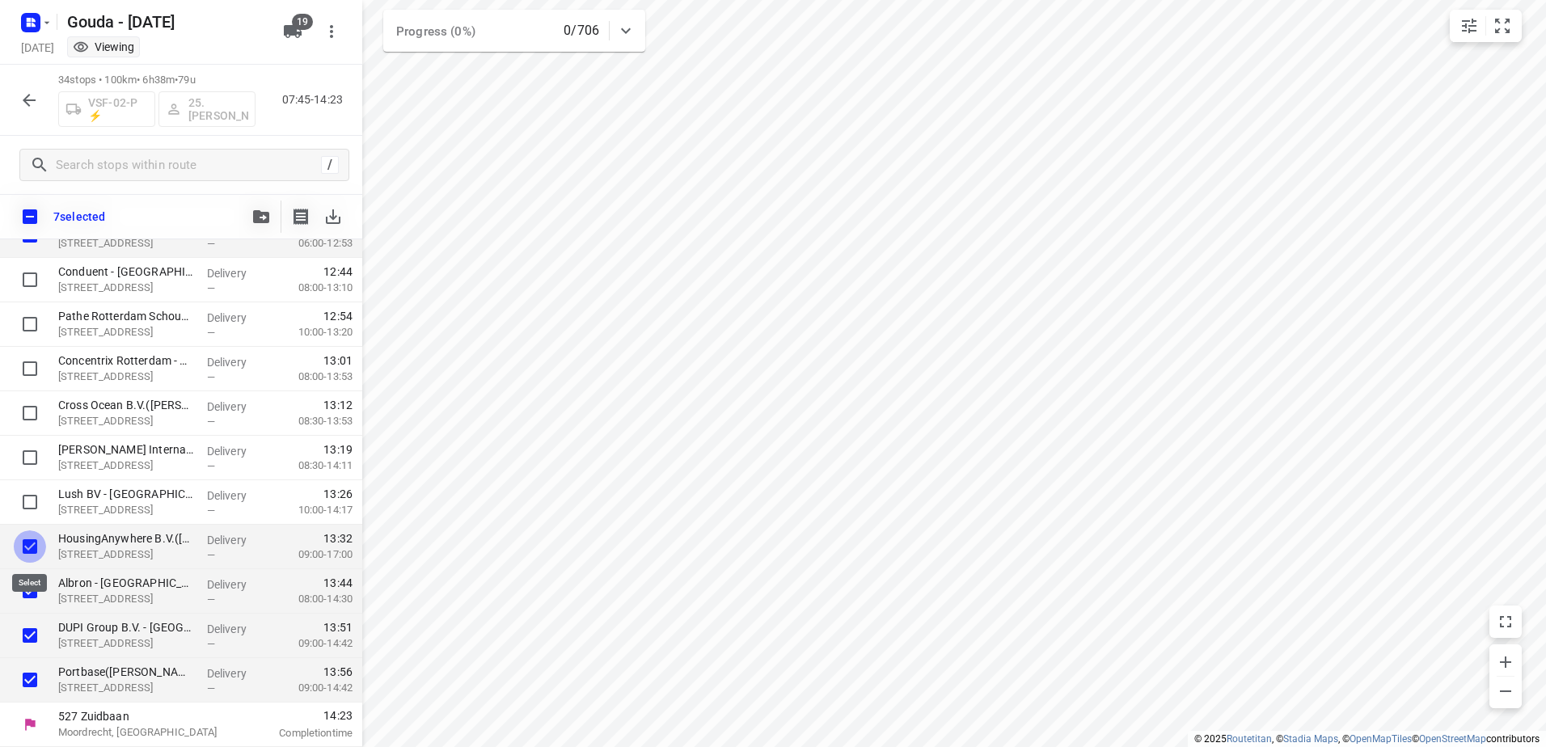
drag, startPoint x: 26, startPoint y: 535, endPoint x: 26, endPoint y: 551, distance: 15.4
click at [26, 540] on input "checkbox" at bounding box center [30, 546] width 32 height 32
checkbox input "false"
click at [27, 586] on input "checkbox" at bounding box center [30, 591] width 32 height 32
checkbox input "false"
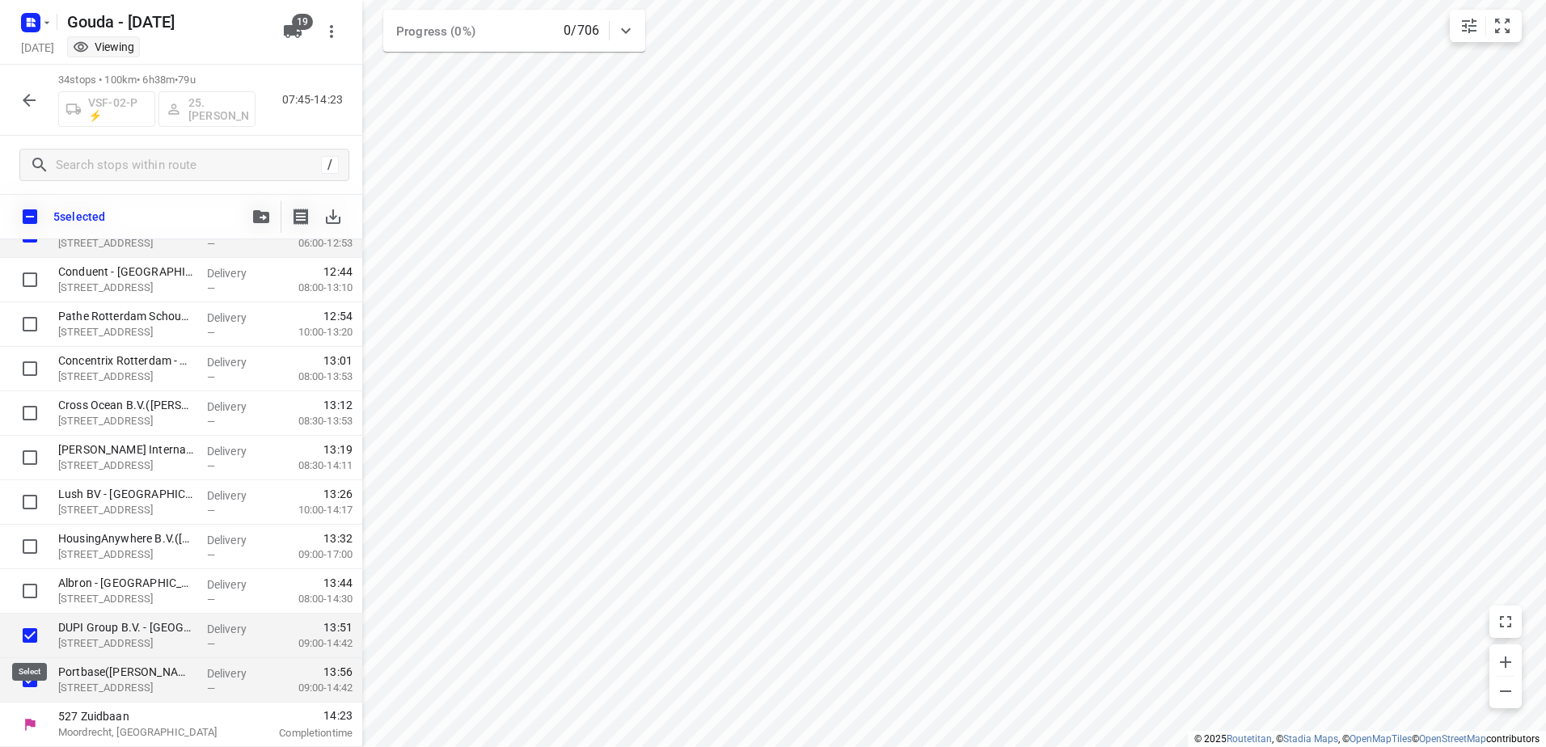
click at [30, 629] on input "checkbox" at bounding box center [30, 635] width 32 height 32
checkbox input "false"
click at [30, 686] on input "checkbox" at bounding box center [30, 680] width 32 height 32
checkbox input "false"
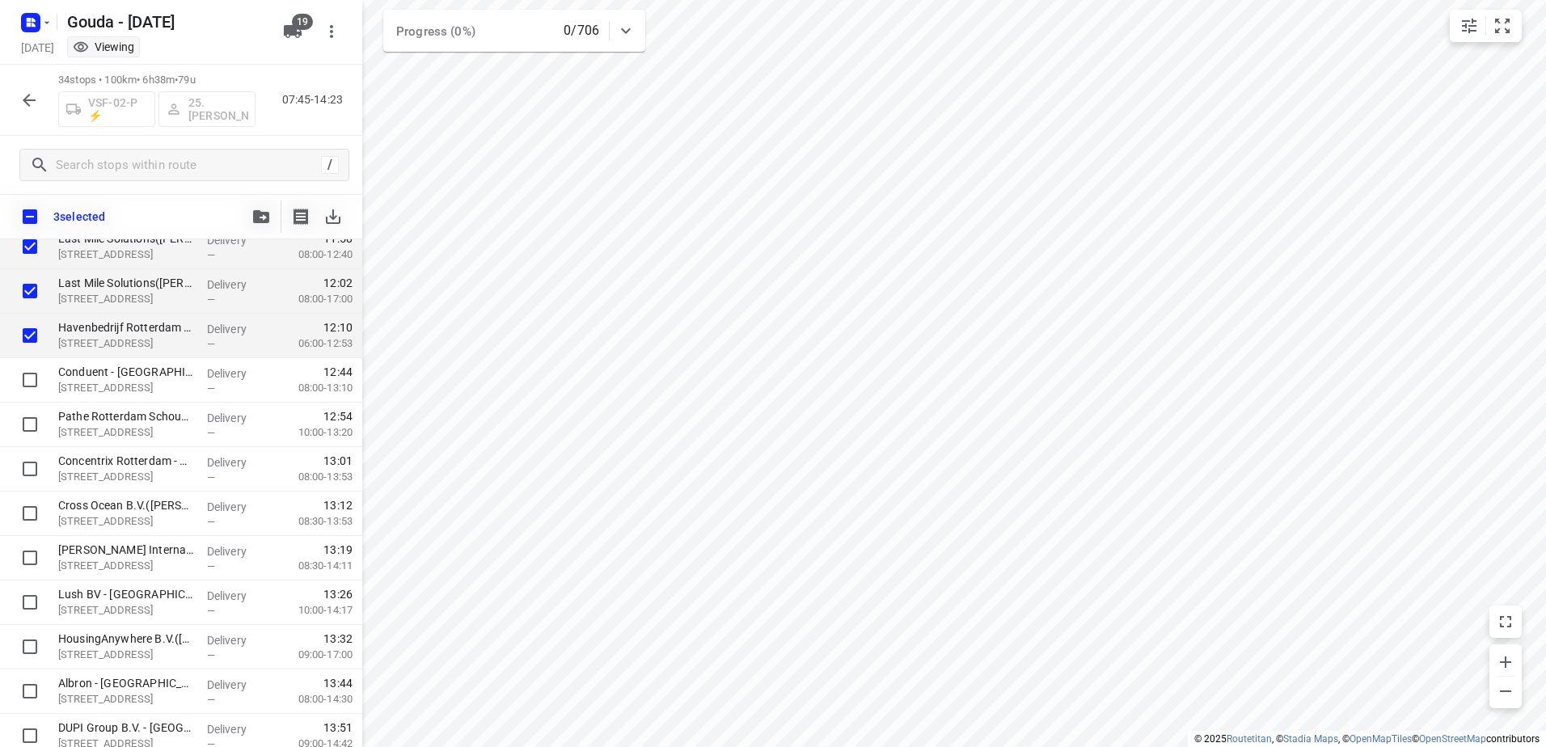
scroll to position [806, 0]
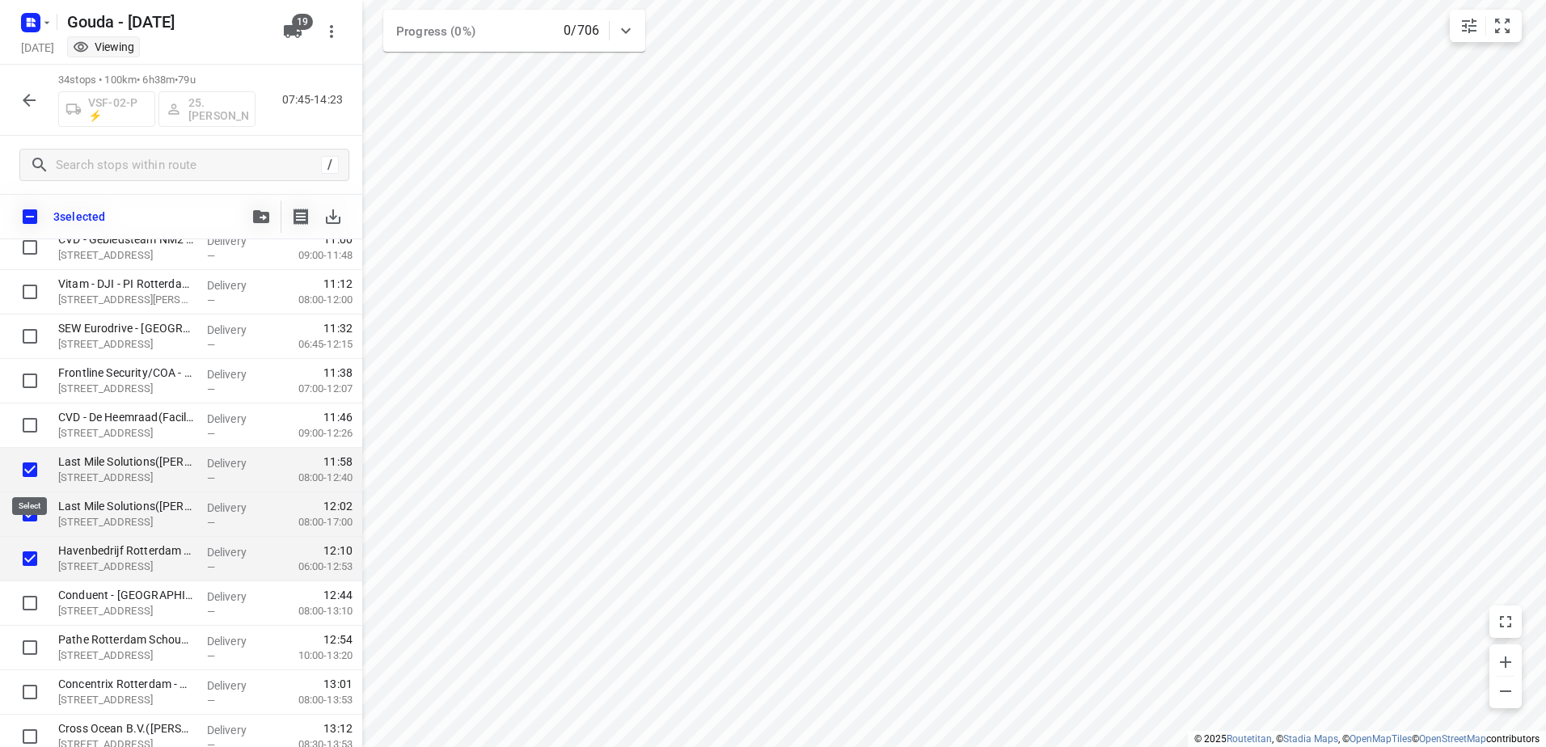
click at [30, 467] on input "checkbox" at bounding box center [30, 470] width 32 height 32
checkbox input "false"
drag, startPoint x: 29, startPoint y: 515, endPoint x: 27, endPoint y: 550, distance: 34.9
click at [29, 517] on input "checkbox" at bounding box center [30, 514] width 32 height 32
checkbox input "false"
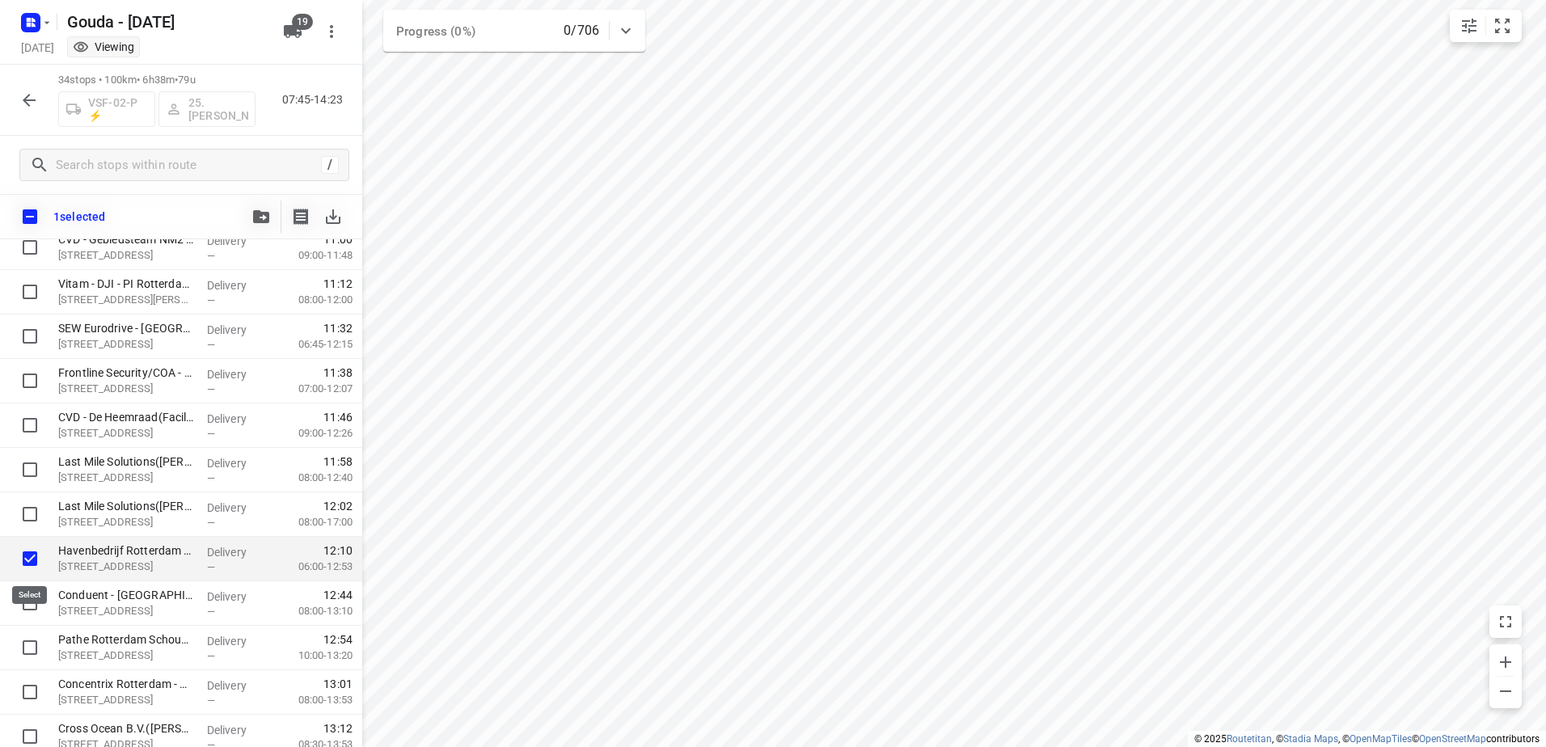
click at [26, 557] on input "checkbox" at bounding box center [30, 559] width 32 height 32
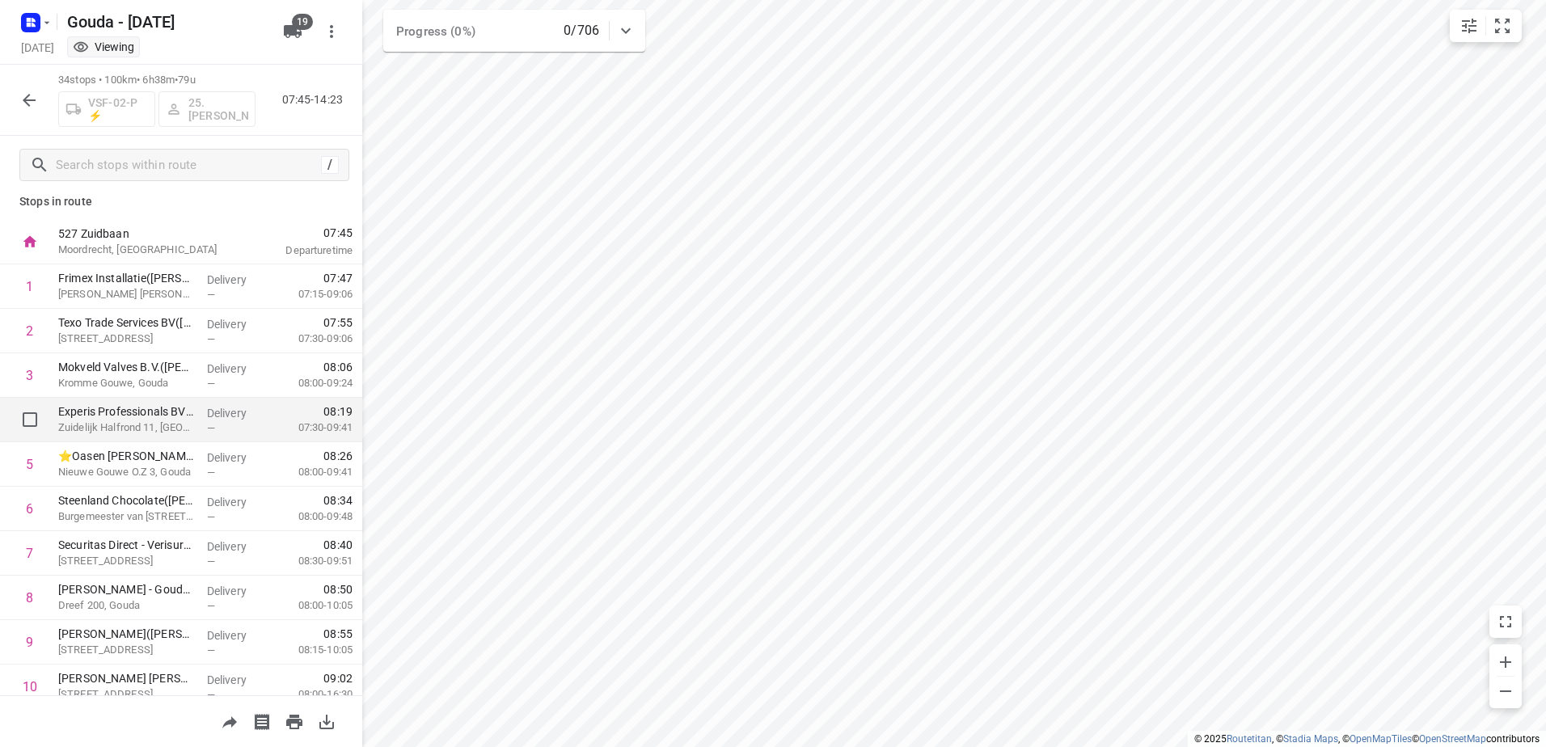
scroll to position [0, 0]
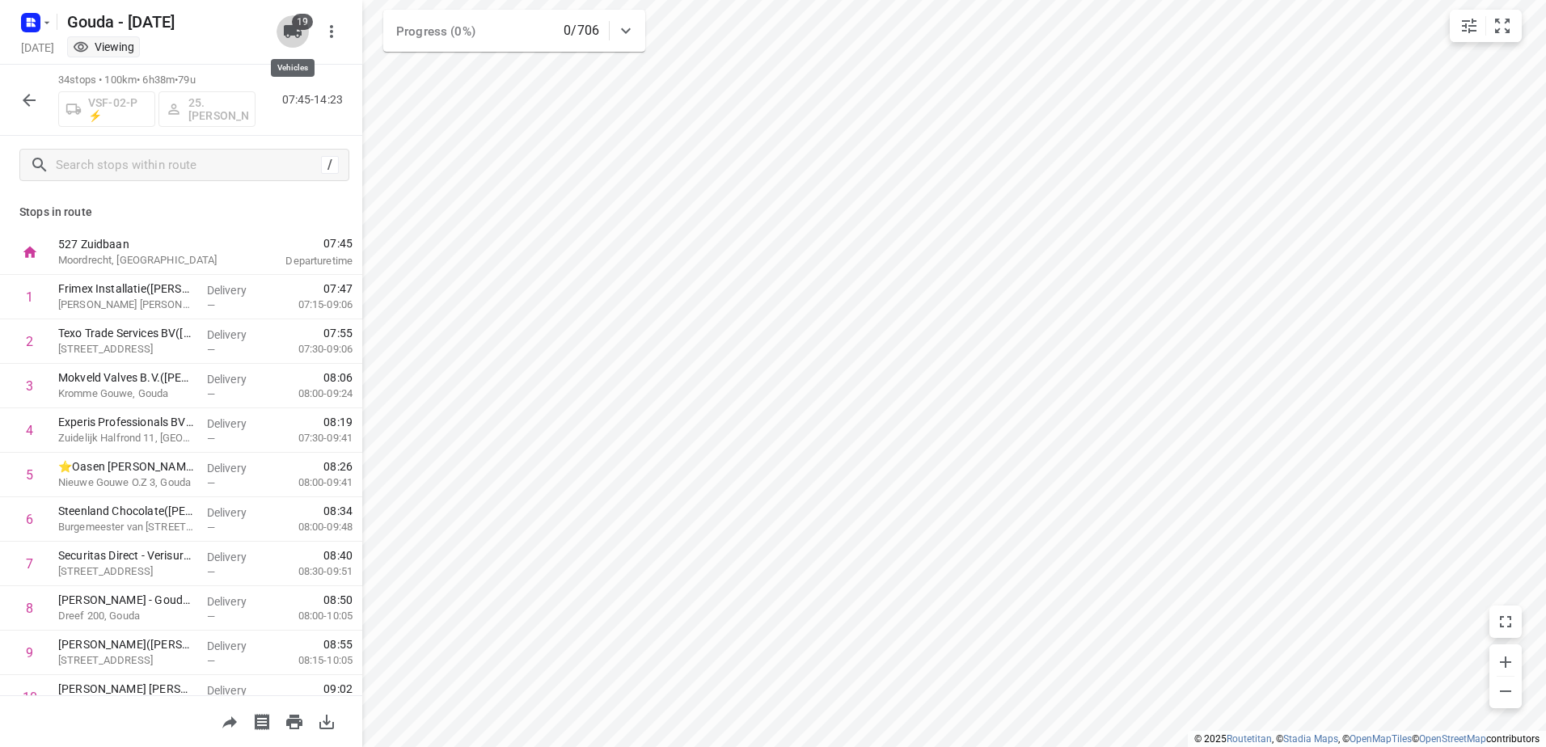
click at [299, 30] on icon "button" at bounding box center [293, 31] width 18 height 13
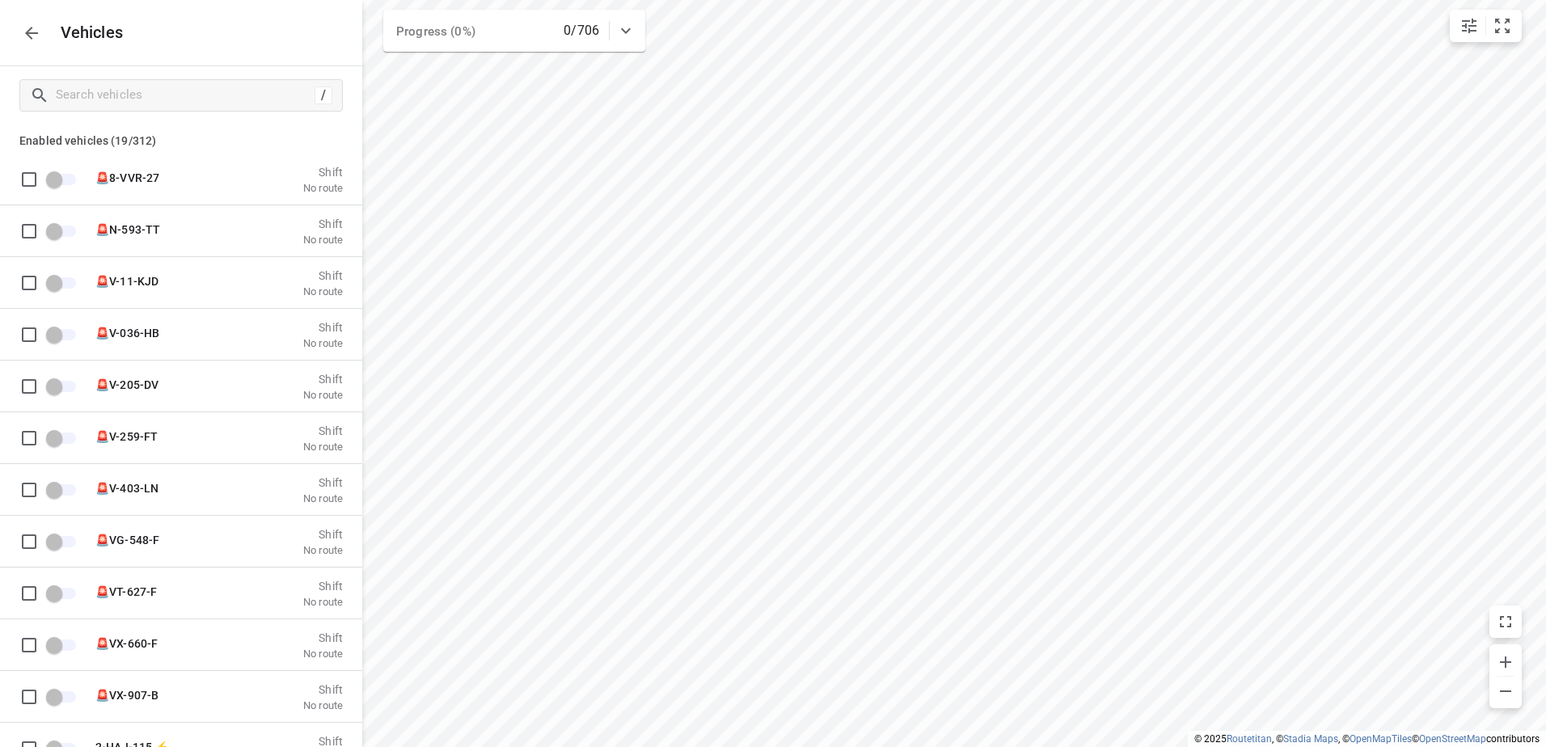
click at [26, 31] on icon "button" at bounding box center [31, 32] width 19 height 19
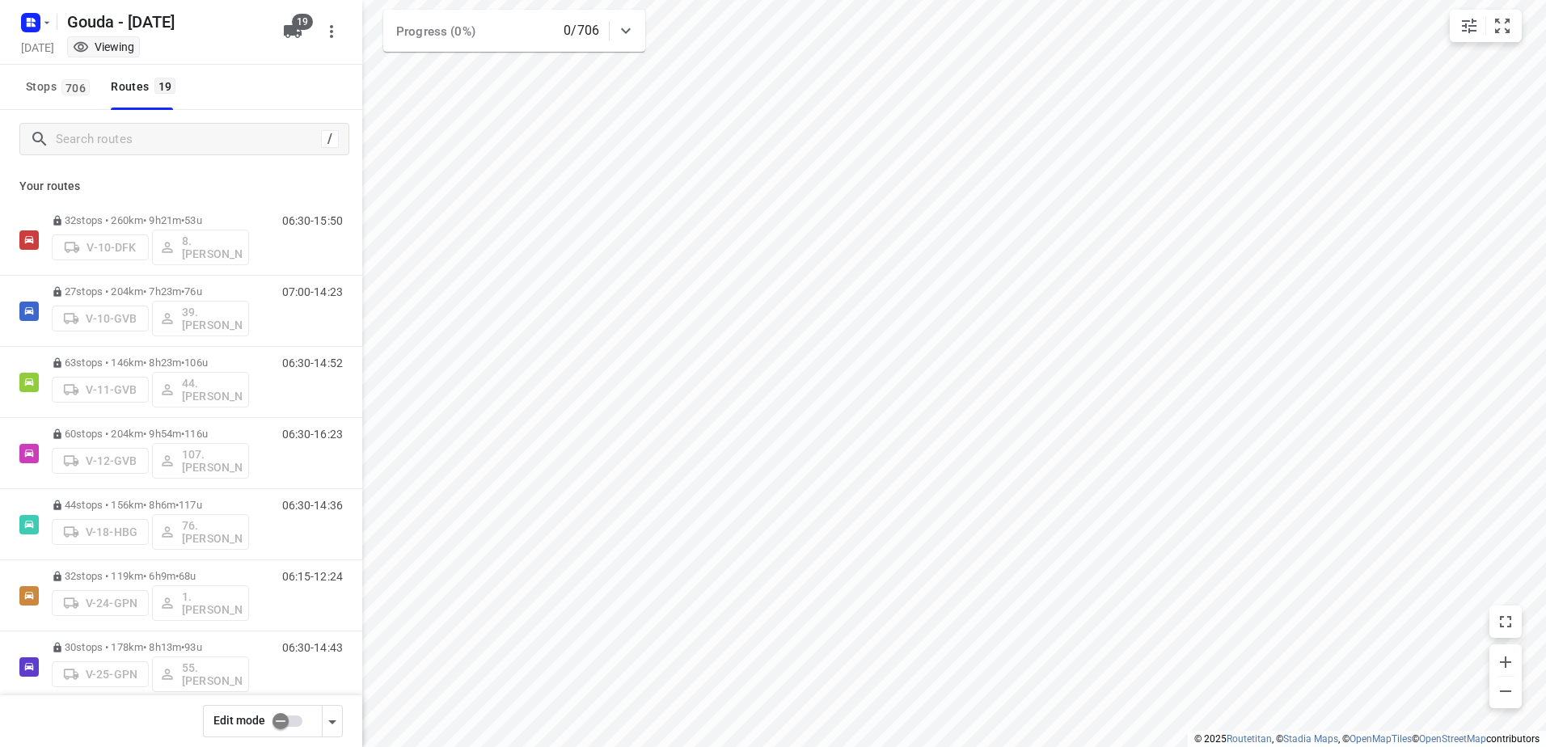
click at [283, 716] on input "checkbox" at bounding box center [280, 721] width 92 height 31
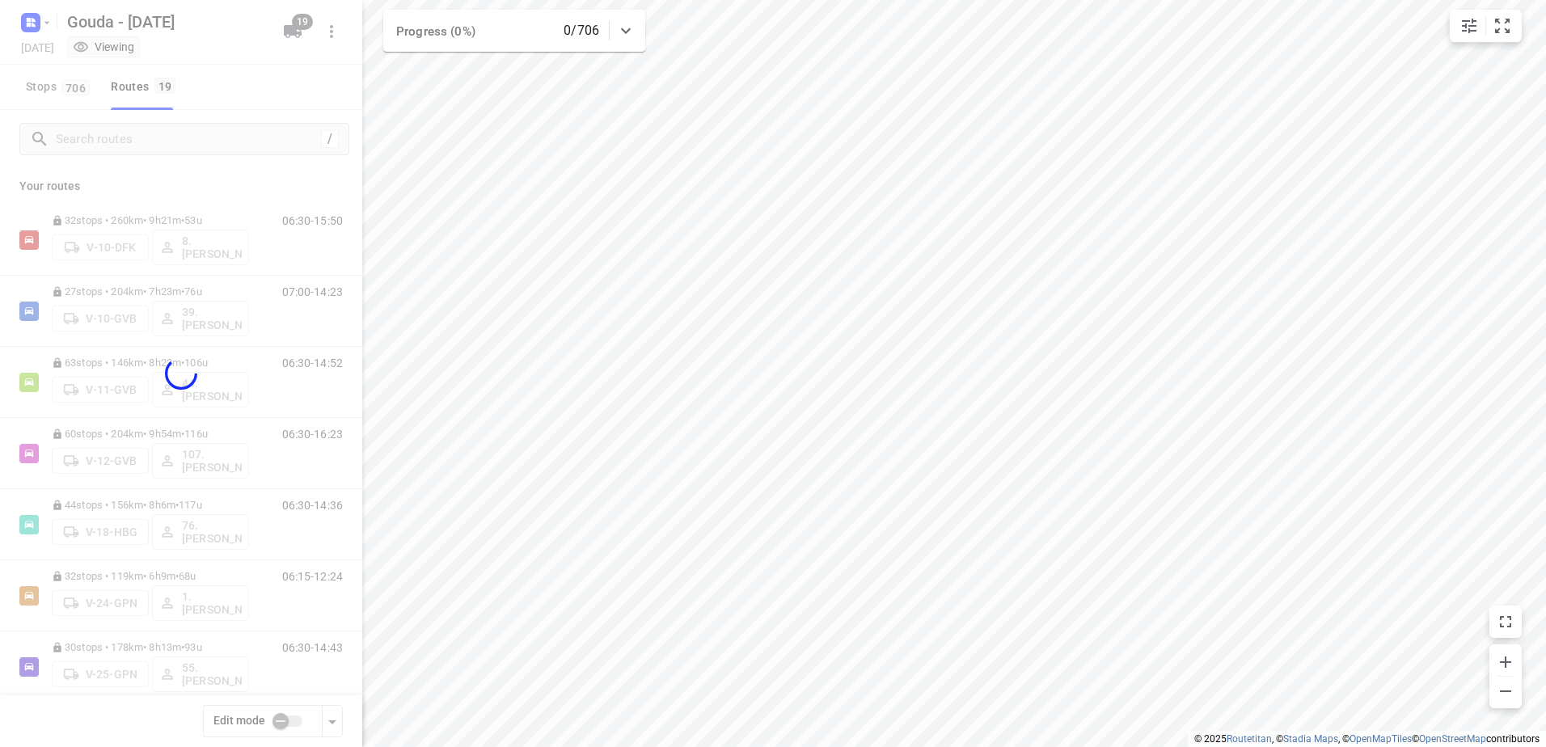
checkbox input "true"
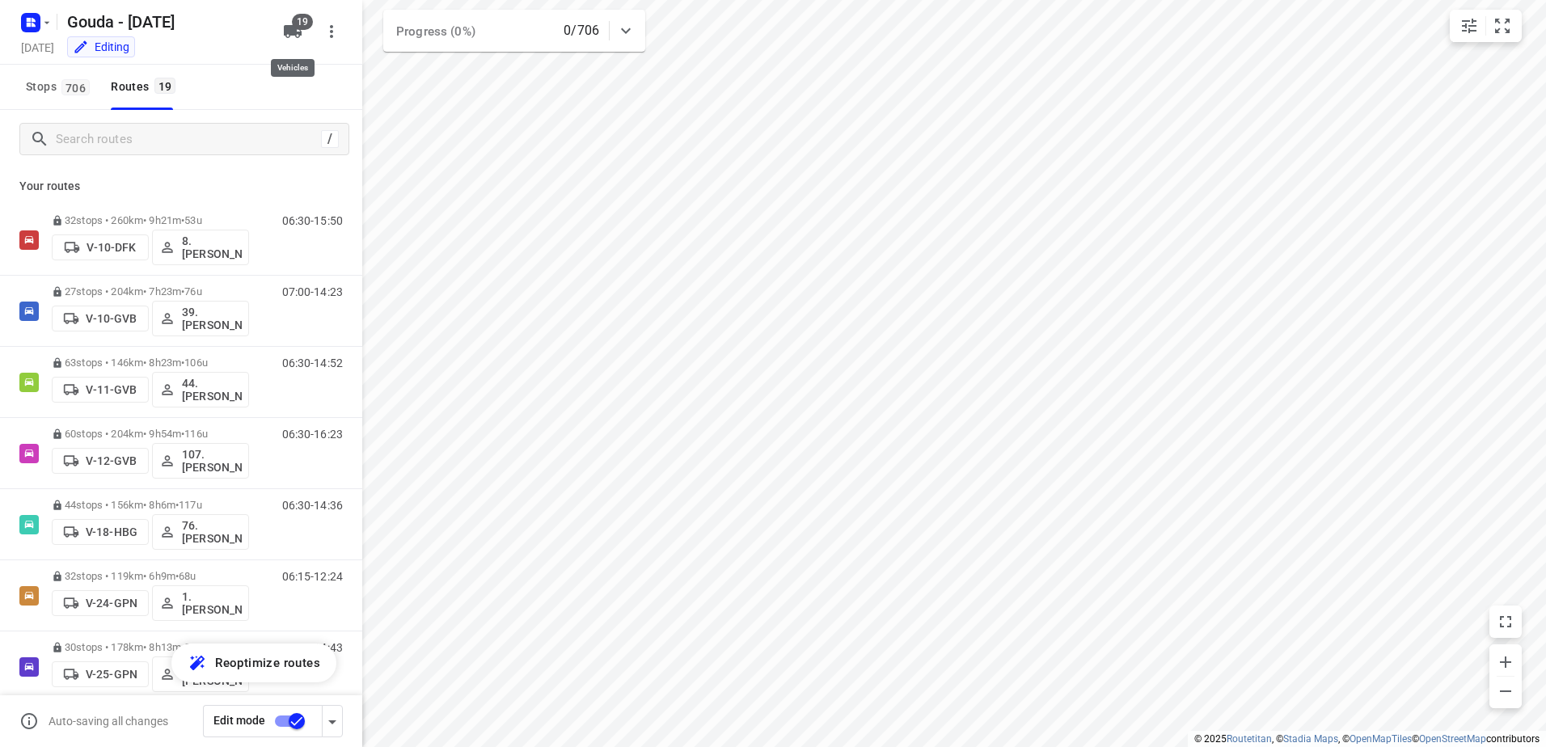
click at [294, 36] on icon "button" at bounding box center [292, 31] width 19 height 19
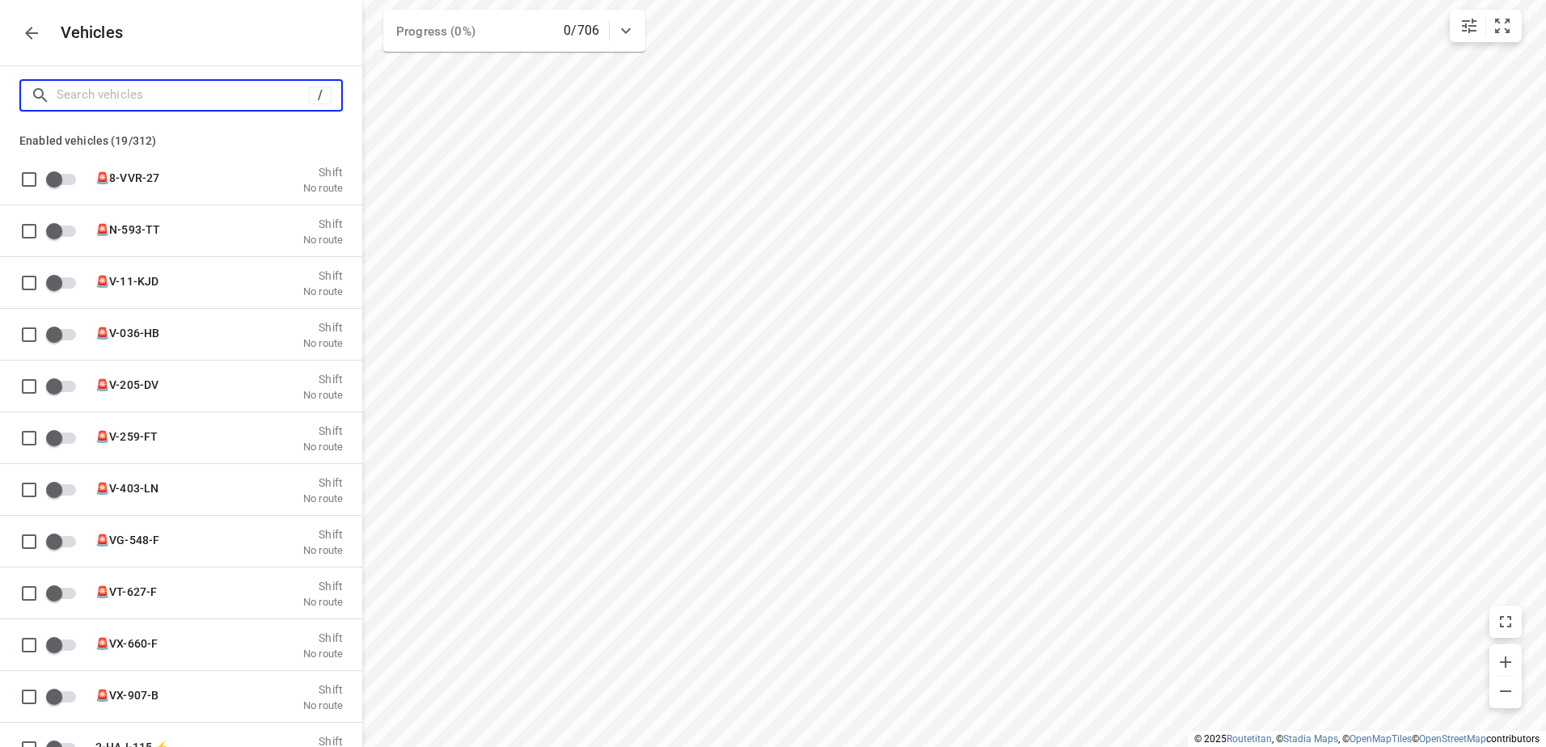
click at [219, 84] on input "Search vehicles" at bounding box center [183, 94] width 252 height 25
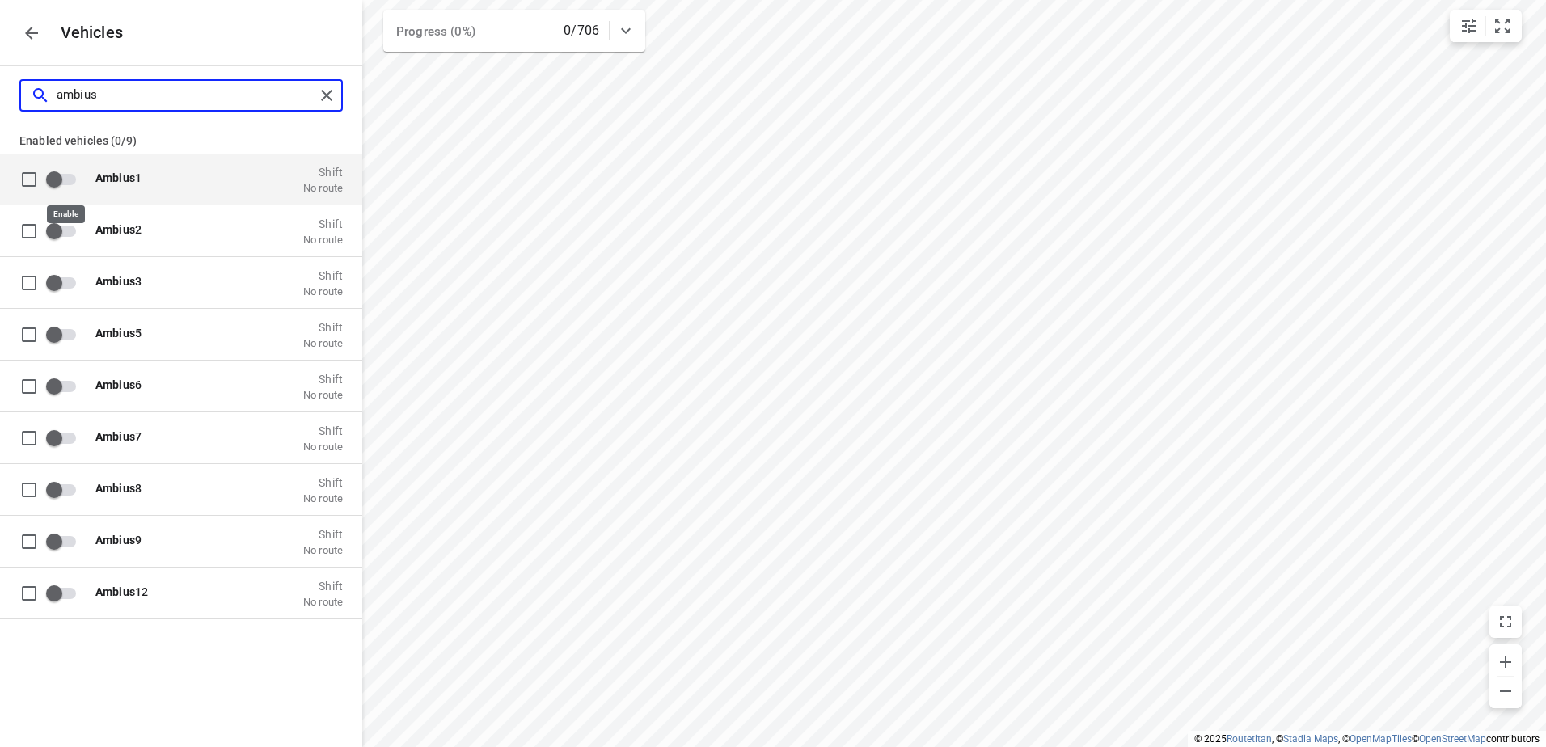
type input "ambius"
click at [56, 184] on input "grid" at bounding box center [54, 178] width 92 height 31
checkbox input "true"
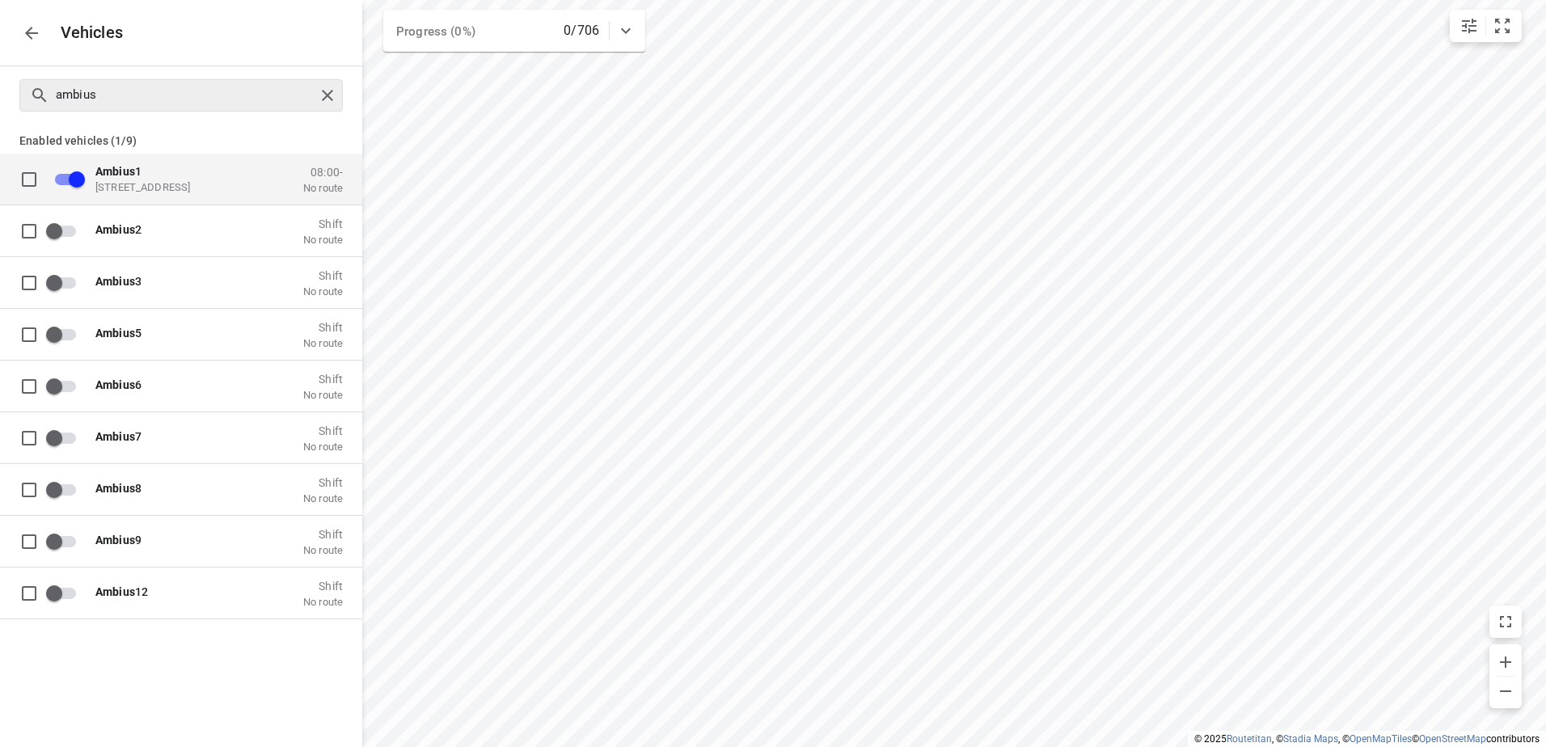
click at [319, 108] on div "ambius" at bounding box center [180, 95] width 323 height 32
checkbox input "false"
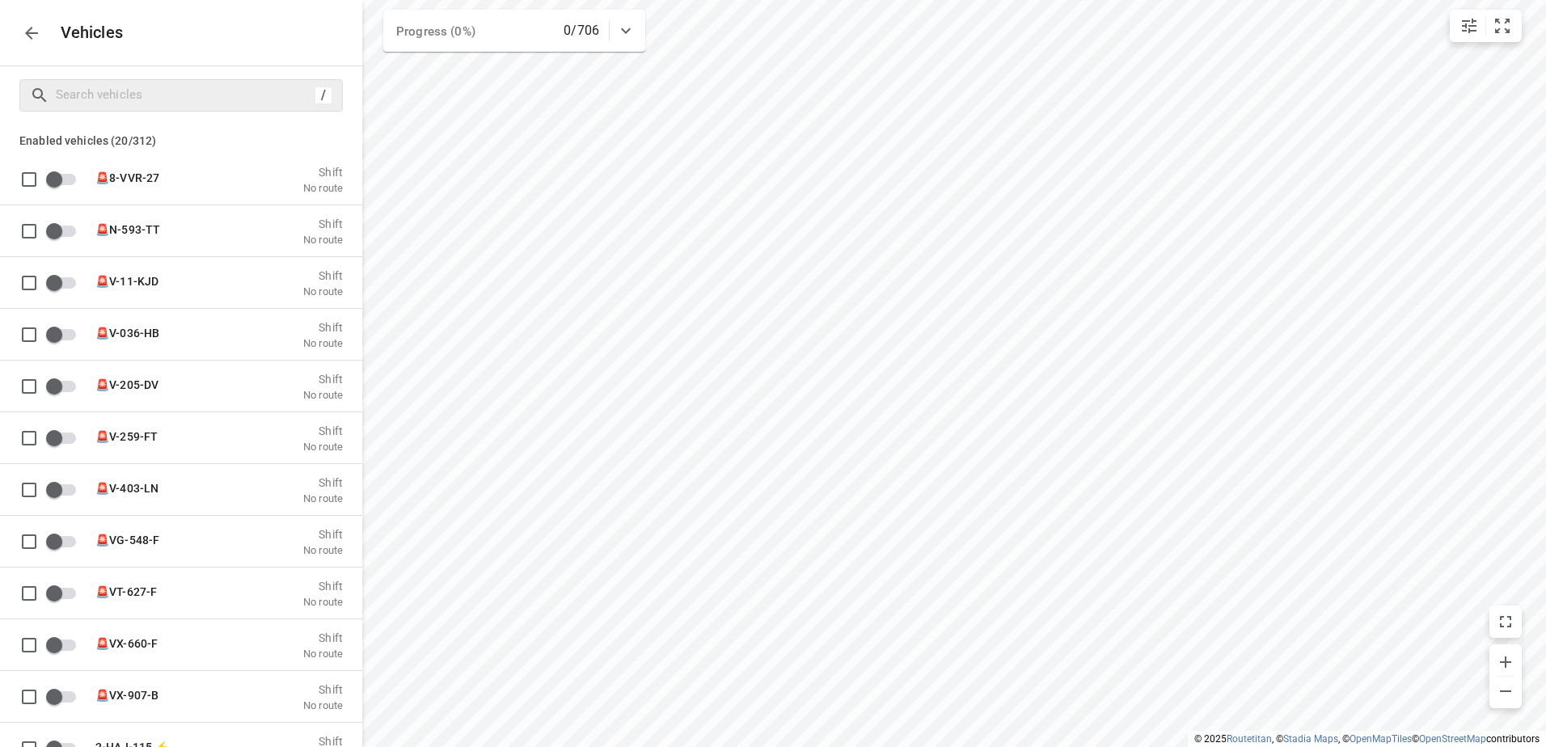
click at [32, 49] on button "button" at bounding box center [31, 33] width 32 height 32
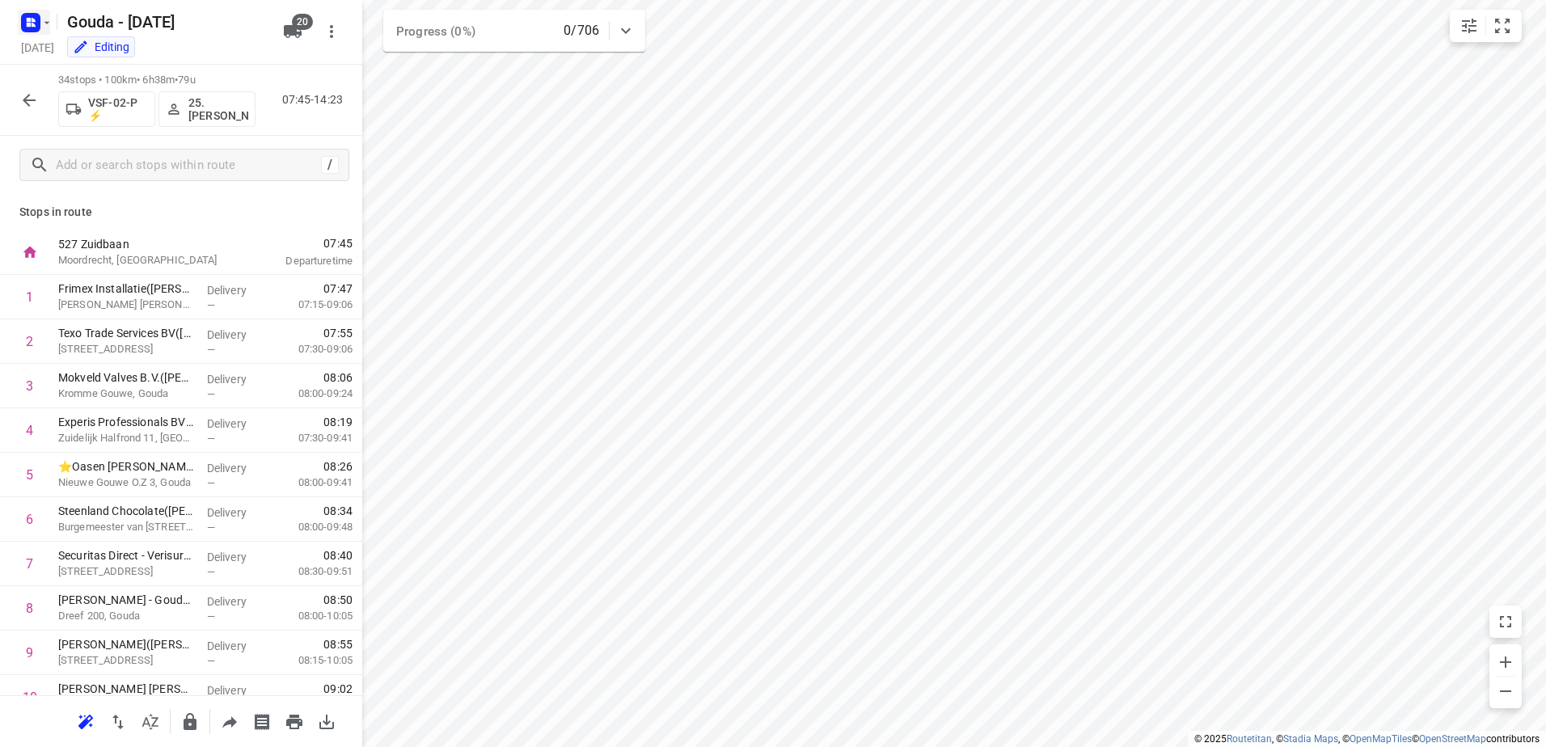
click at [33, 32] on icon "button" at bounding box center [31, 23] width 26 height 26
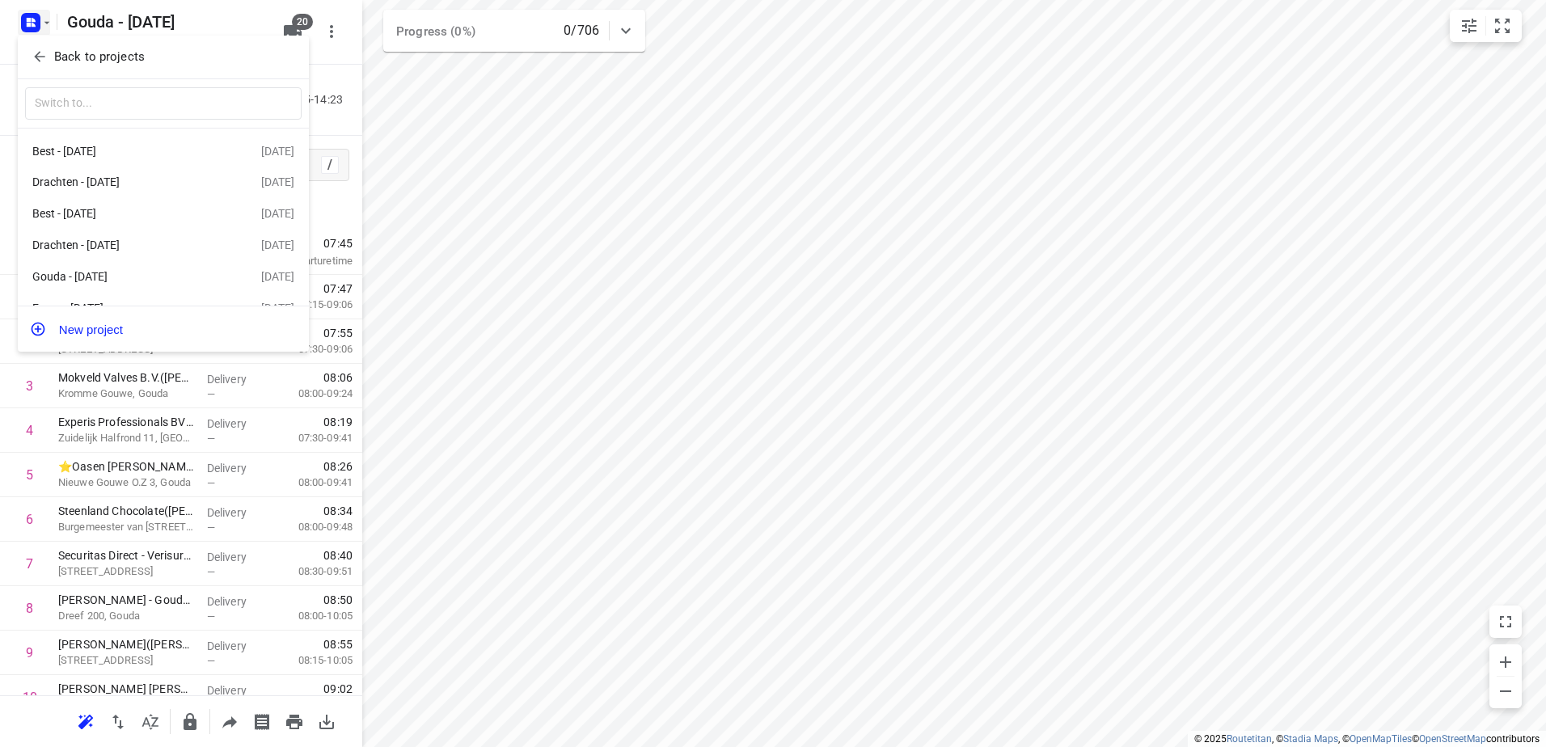
click at [331, 124] on div at bounding box center [773, 373] width 1546 height 747
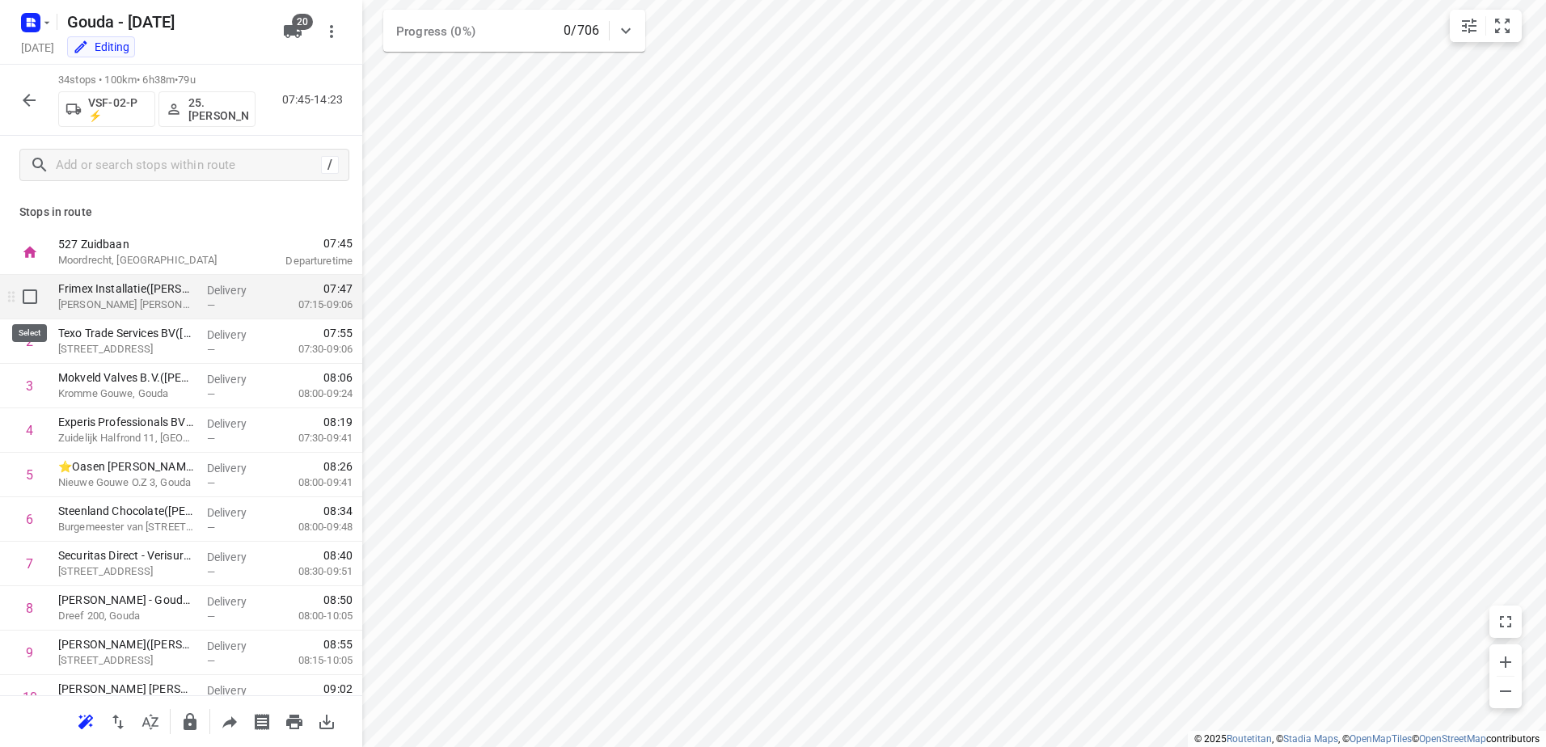
drag, startPoint x: 37, startPoint y: 281, endPoint x: 28, endPoint y: 333, distance: 53.3
click at [34, 299] on input "checkbox" at bounding box center [30, 297] width 32 height 32
checkbox input "true"
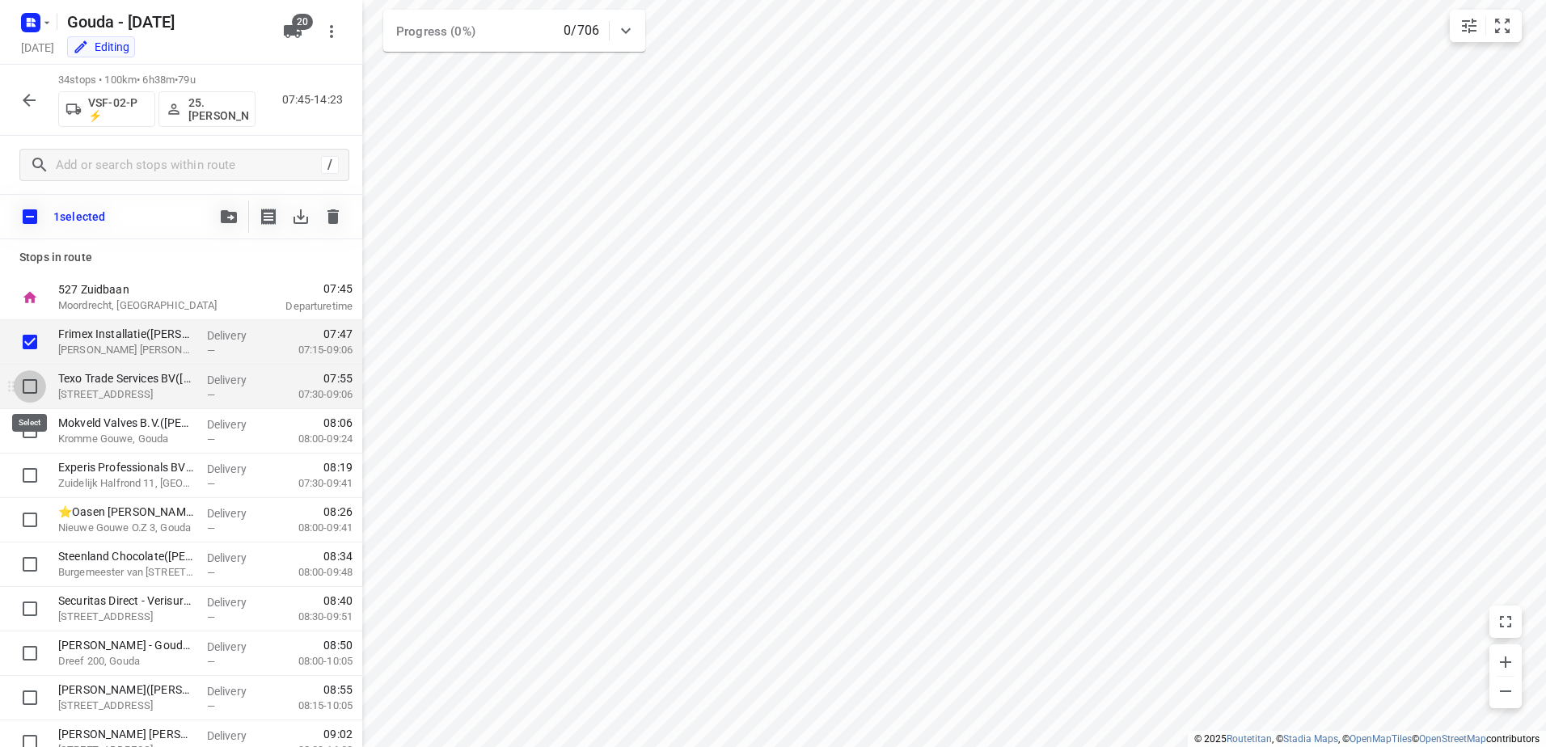
drag, startPoint x: 26, startPoint y: 387, endPoint x: 31, endPoint y: 430, distance: 43.9
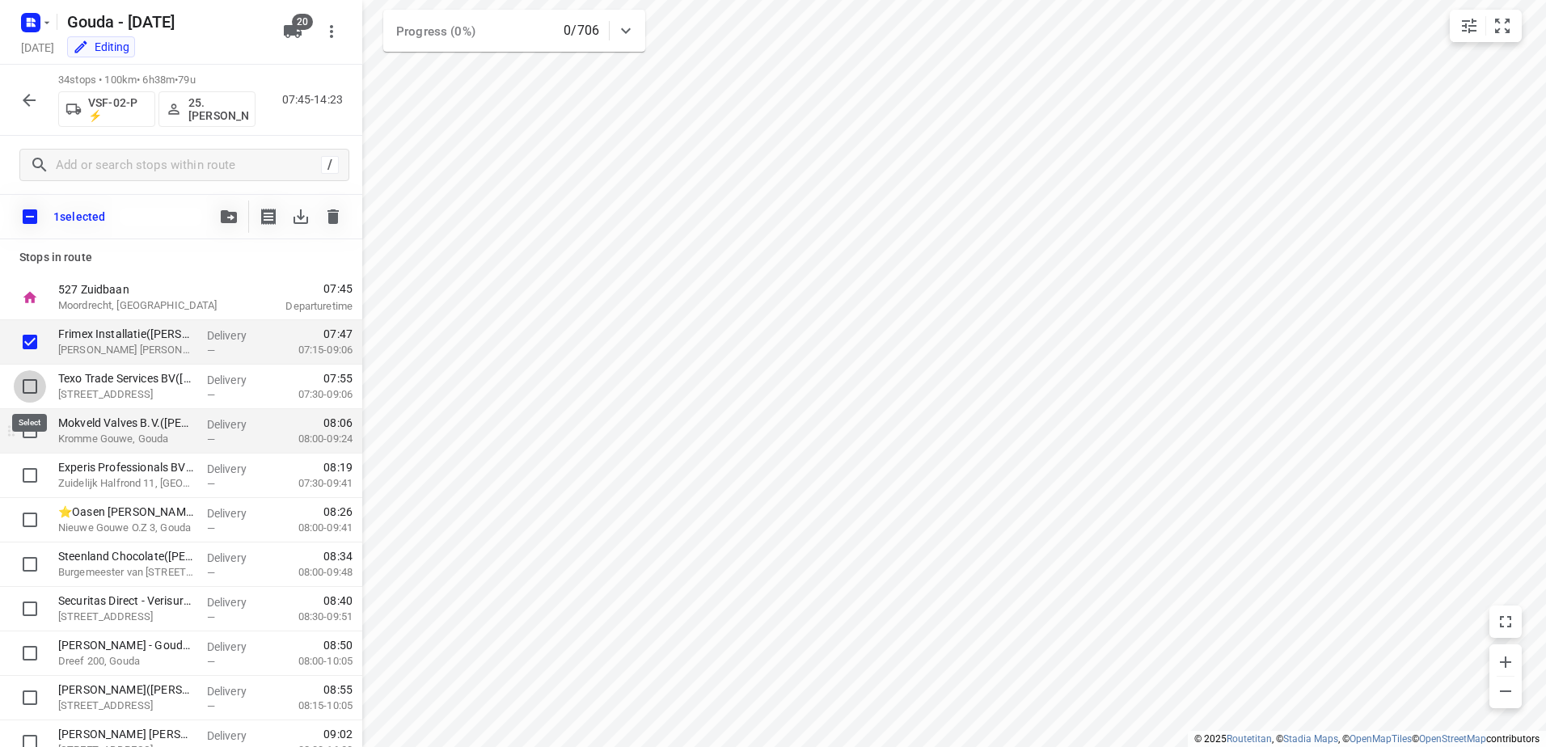
click at [26, 387] on input "checkbox" at bounding box center [30, 386] width 32 height 32
checkbox input "true"
click at [32, 442] on input "checkbox" at bounding box center [30, 431] width 32 height 32
checkbox input "true"
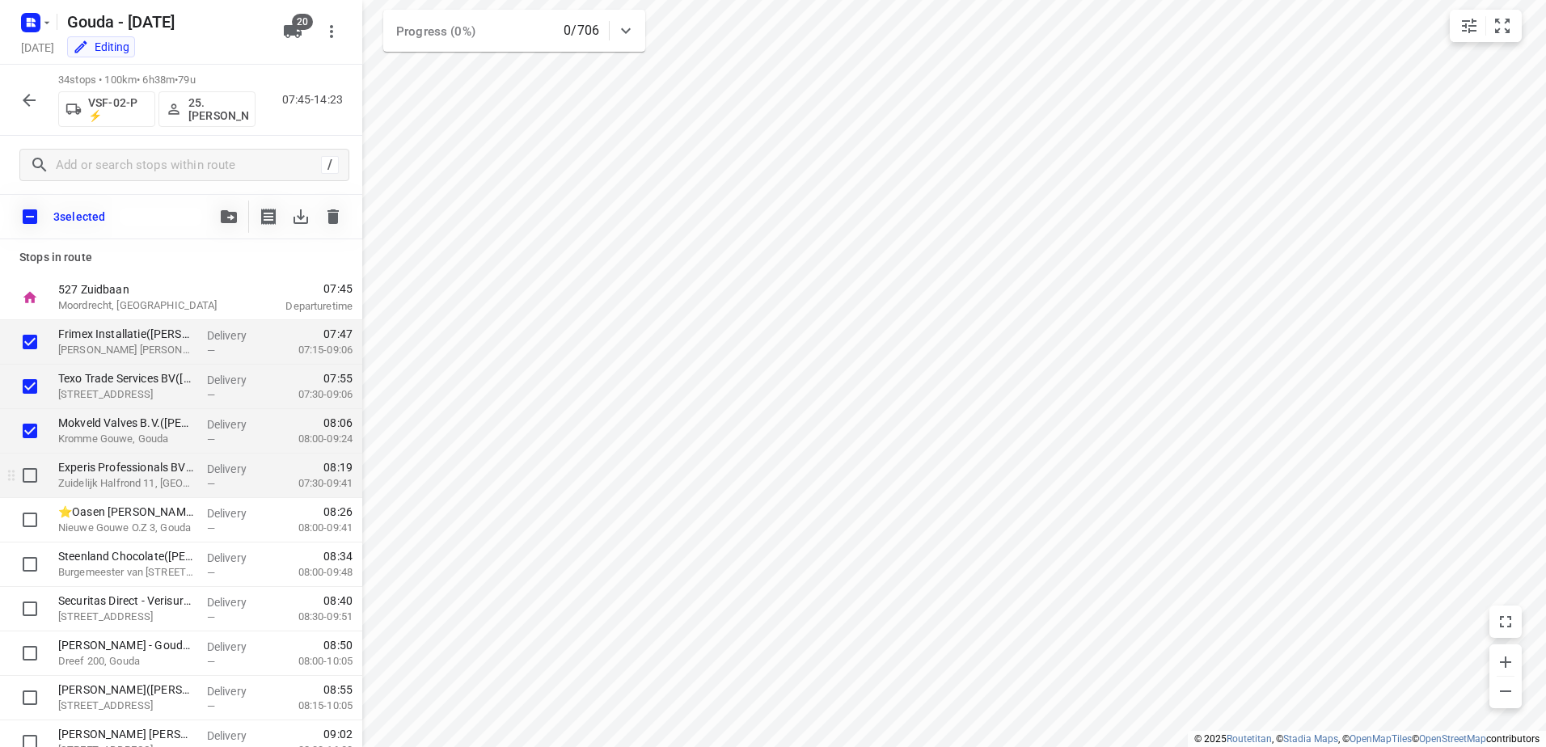
click at [36, 493] on div at bounding box center [26, 476] width 52 height 44
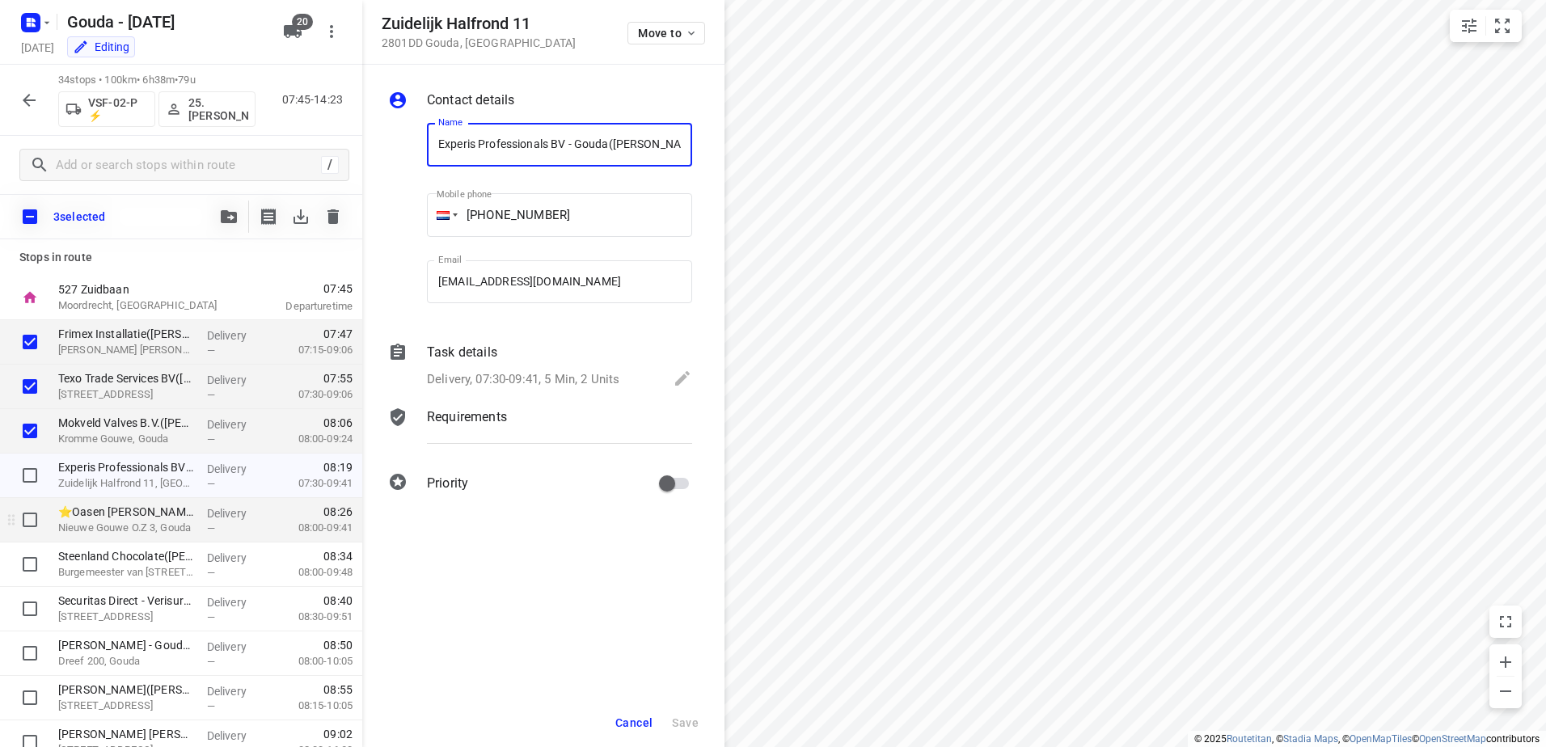
scroll to position [0, 33]
click at [32, 511] on input "checkbox" at bounding box center [30, 520] width 32 height 32
checkbox input "true"
drag, startPoint x: 26, startPoint y: 484, endPoint x: 34, endPoint y: 522, distance: 38.9
click at [26, 487] on input "checkbox" at bounding box center [30, 475] width 32 height 32
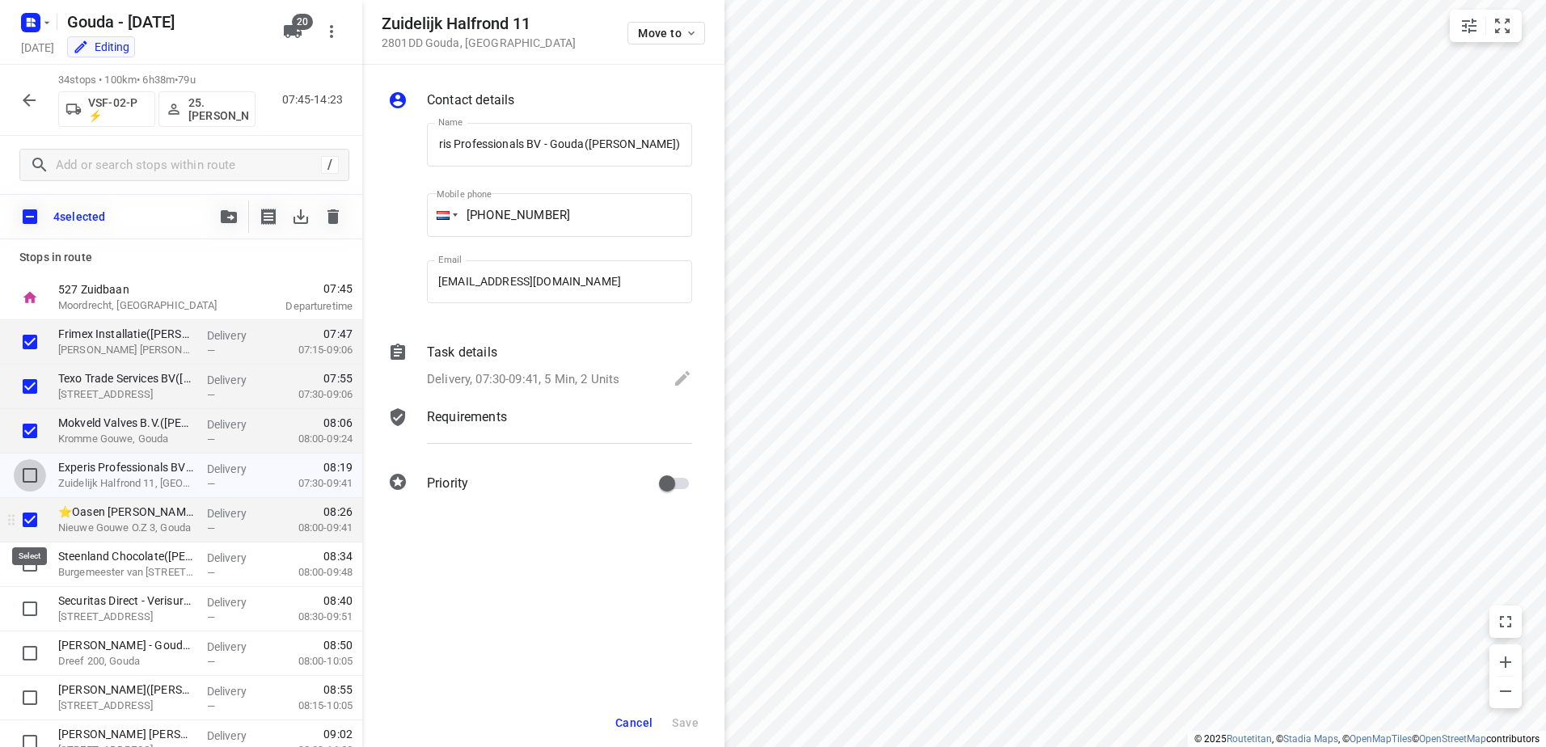
checkbox input "true"
click at [34, 566] on input "checkbox" at bounding box center [30, 564] width 32 height 32
checkbox input "true"
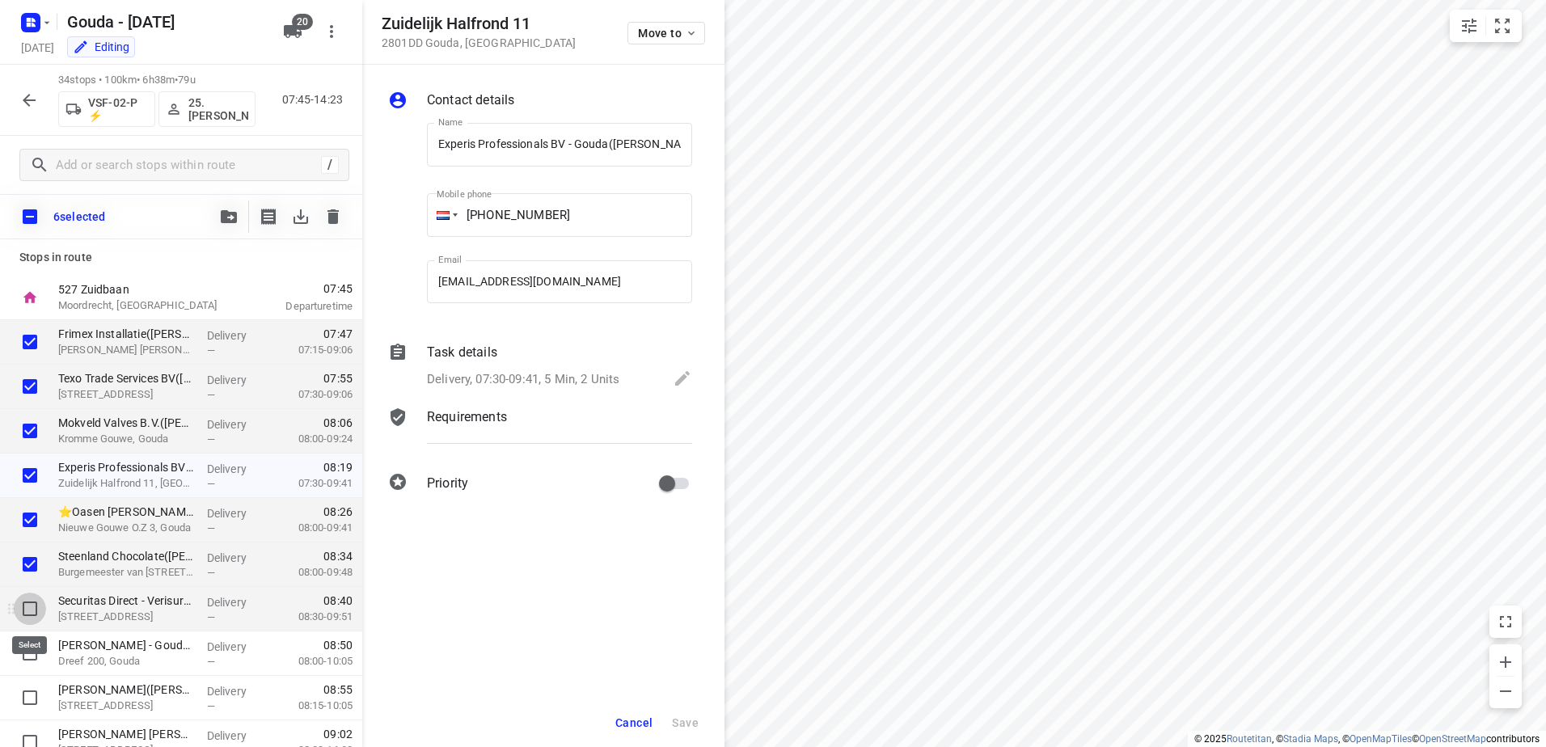
click at [28, 610] on input "checkbox" at bounding box center [30, 609] width 32 height 32
checkbox input "true"
click at [32, 648] on input "checkbox" at bounding box center [30, 653] width 32 height 32
checkbox input "true"
drag, startPoint x: 634, startPoint y: 732, endPoint x: 644, endPoint y: 723, distance: 13.2
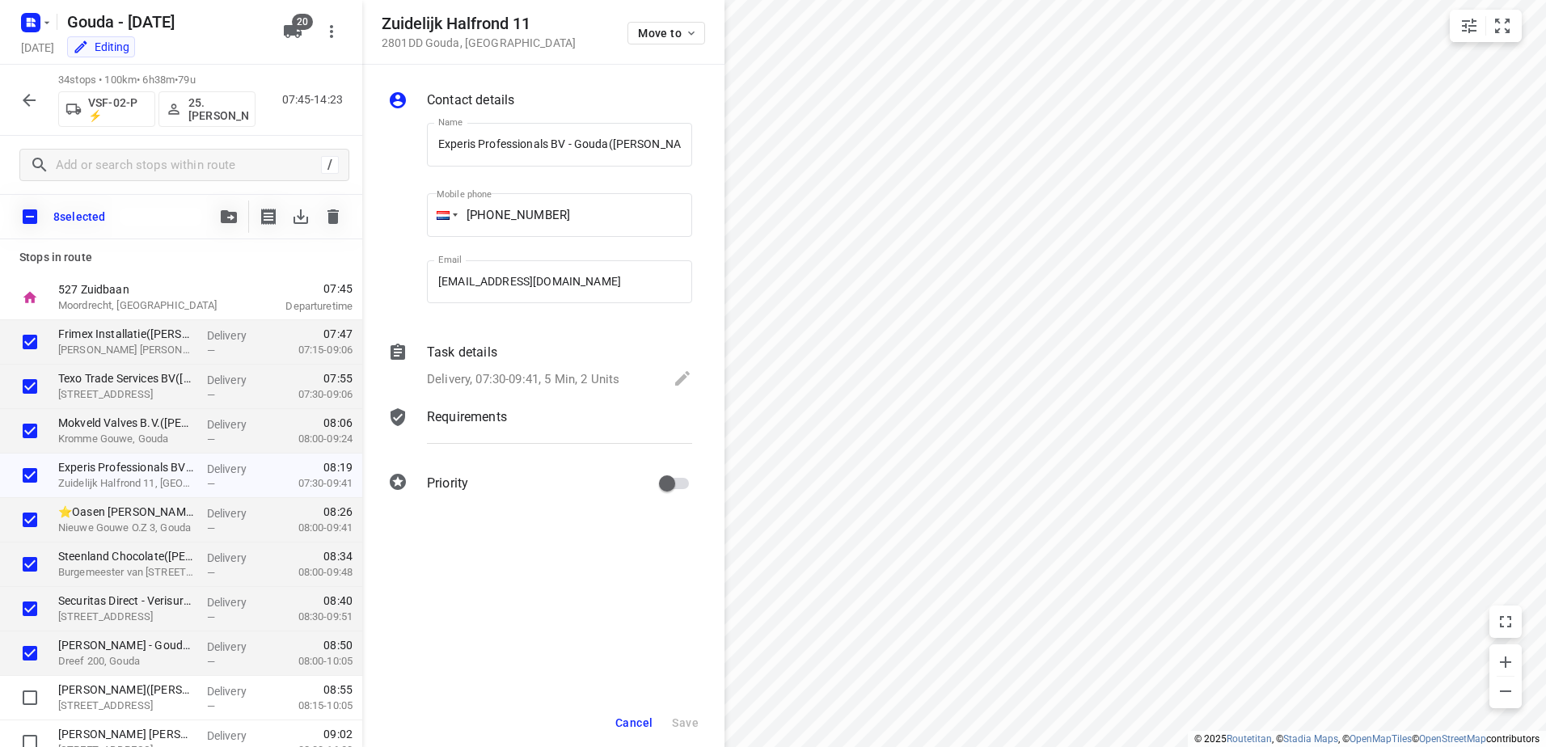
click at [635, 732] on button "Cancel" at bounding box center [634, 722] width 50 height 29
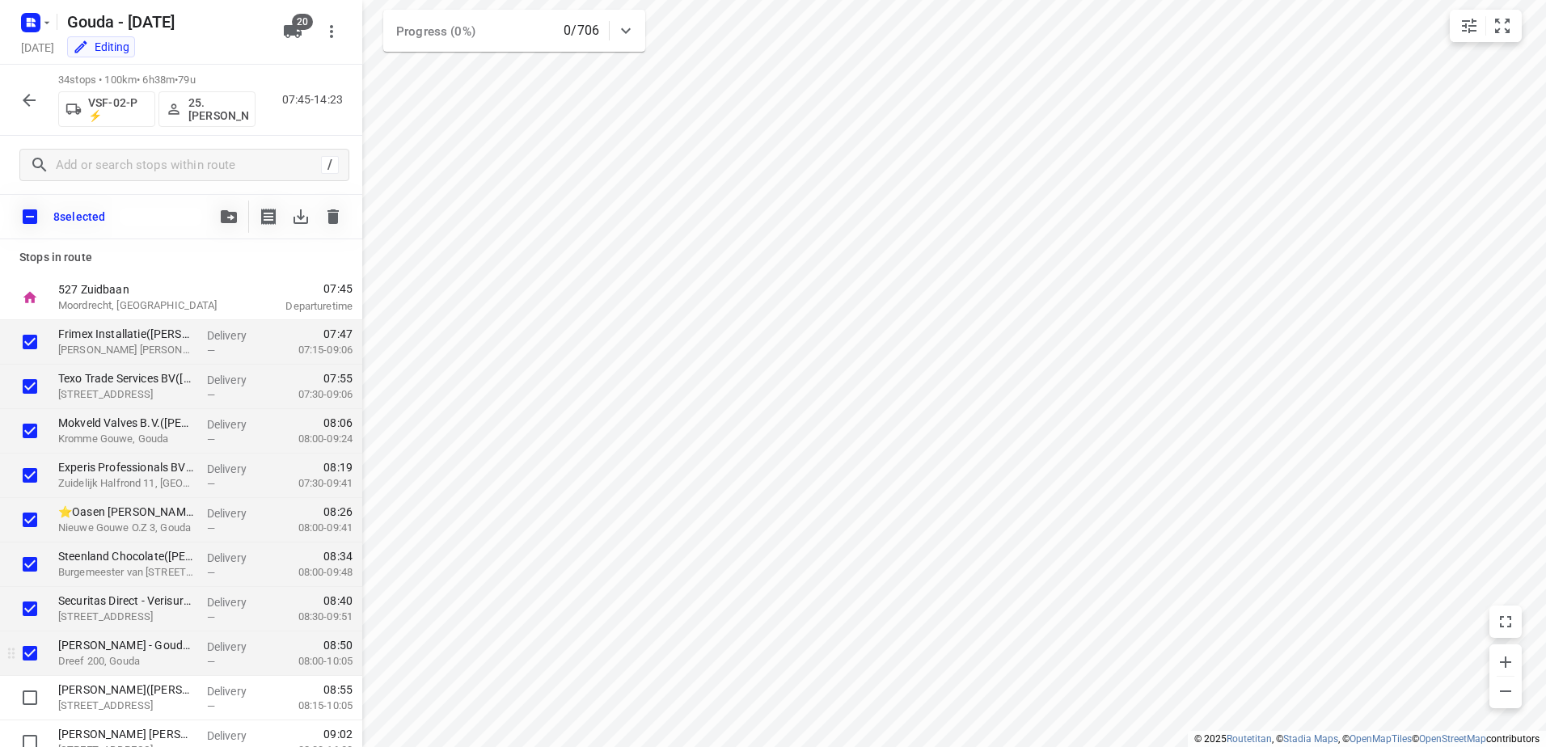
scroll to position [162, 0]
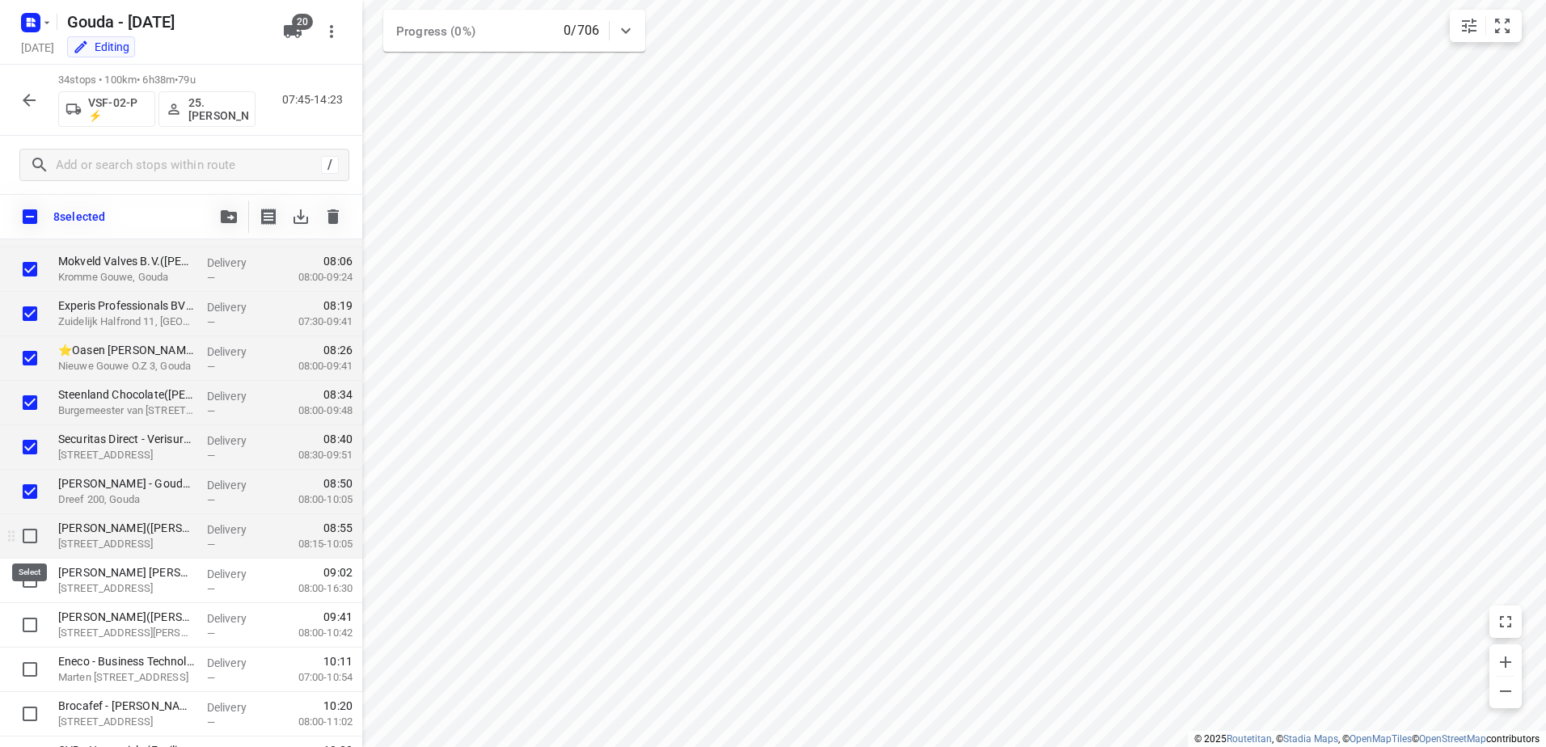
click at [30, 539] on input "checkbox" at bounding box center [30, 536] width 32 height 32
checkbox input "true"
click at [27, 594] on input "checkbox" at bounding box center [30, 580] width 32 height 32
checkbox input "true"
click at [220, 205] on button "button" at bounding box center [229, 217] width 32 height 32
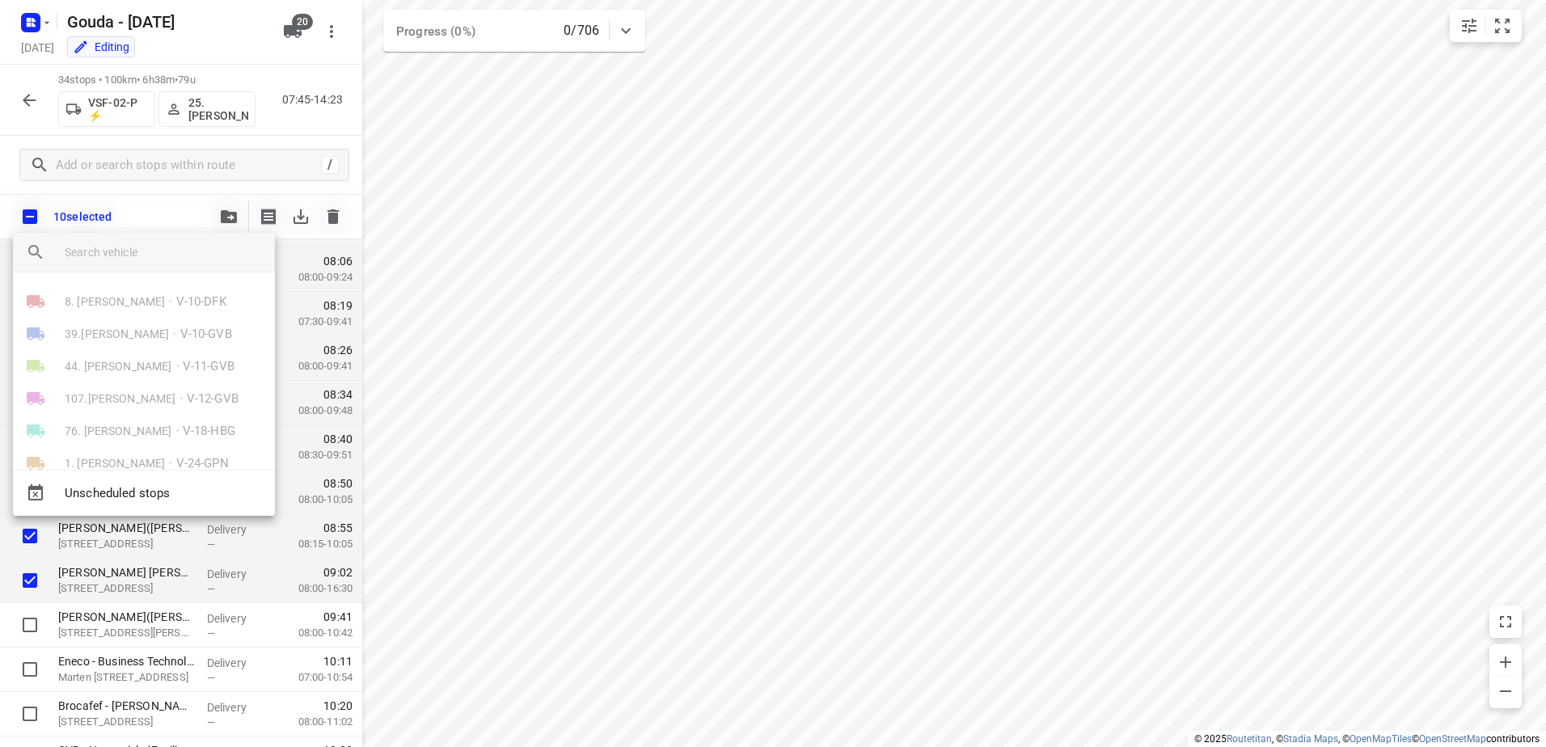
click at [188, 257] on input "search vehicle" at bounding box center [163, 252] width 197 height 24
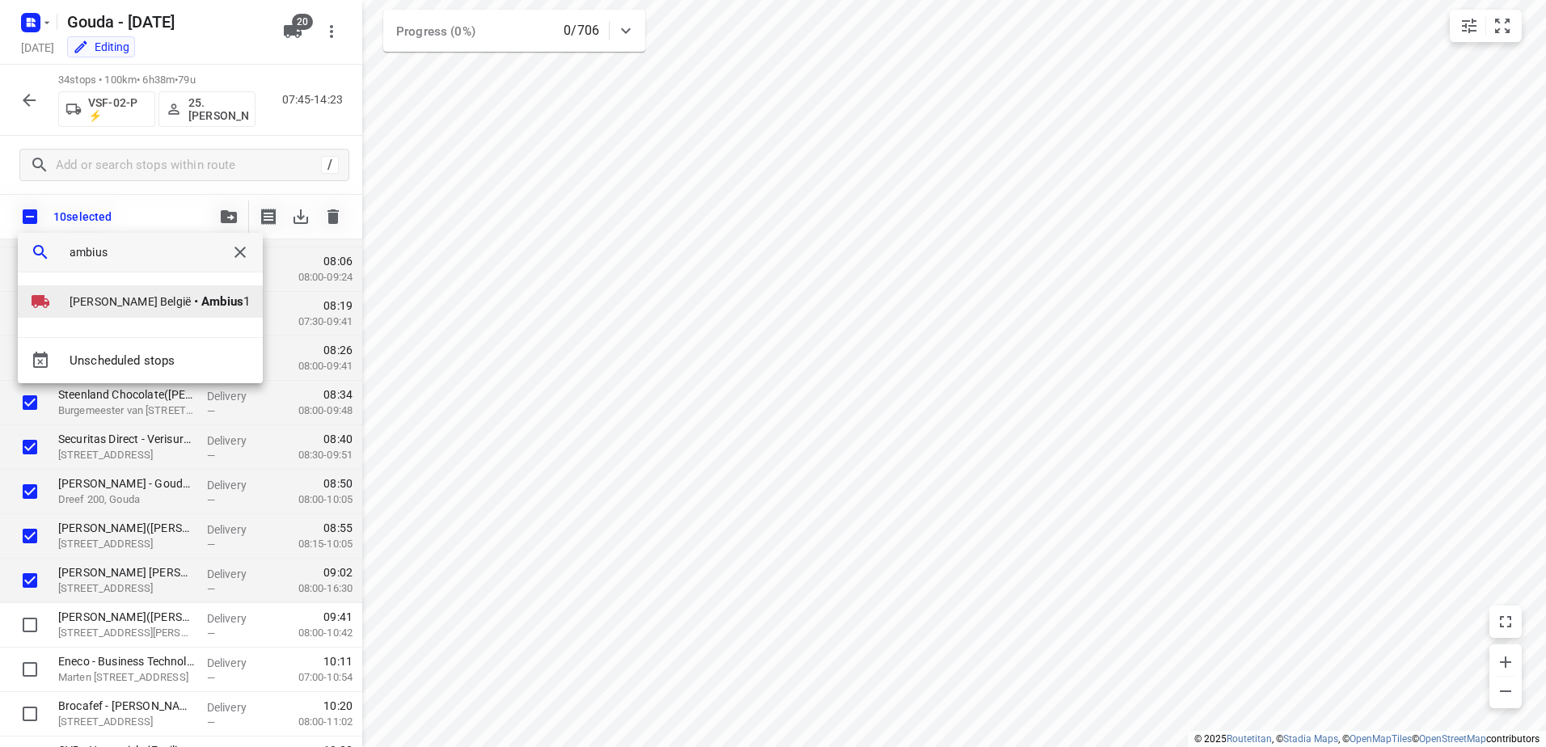
type input "ambius"
click at [82, 288] on li "[PERSON_NAME] België • Ambius 1" at bounding box center [140, 301] width 245 height 32
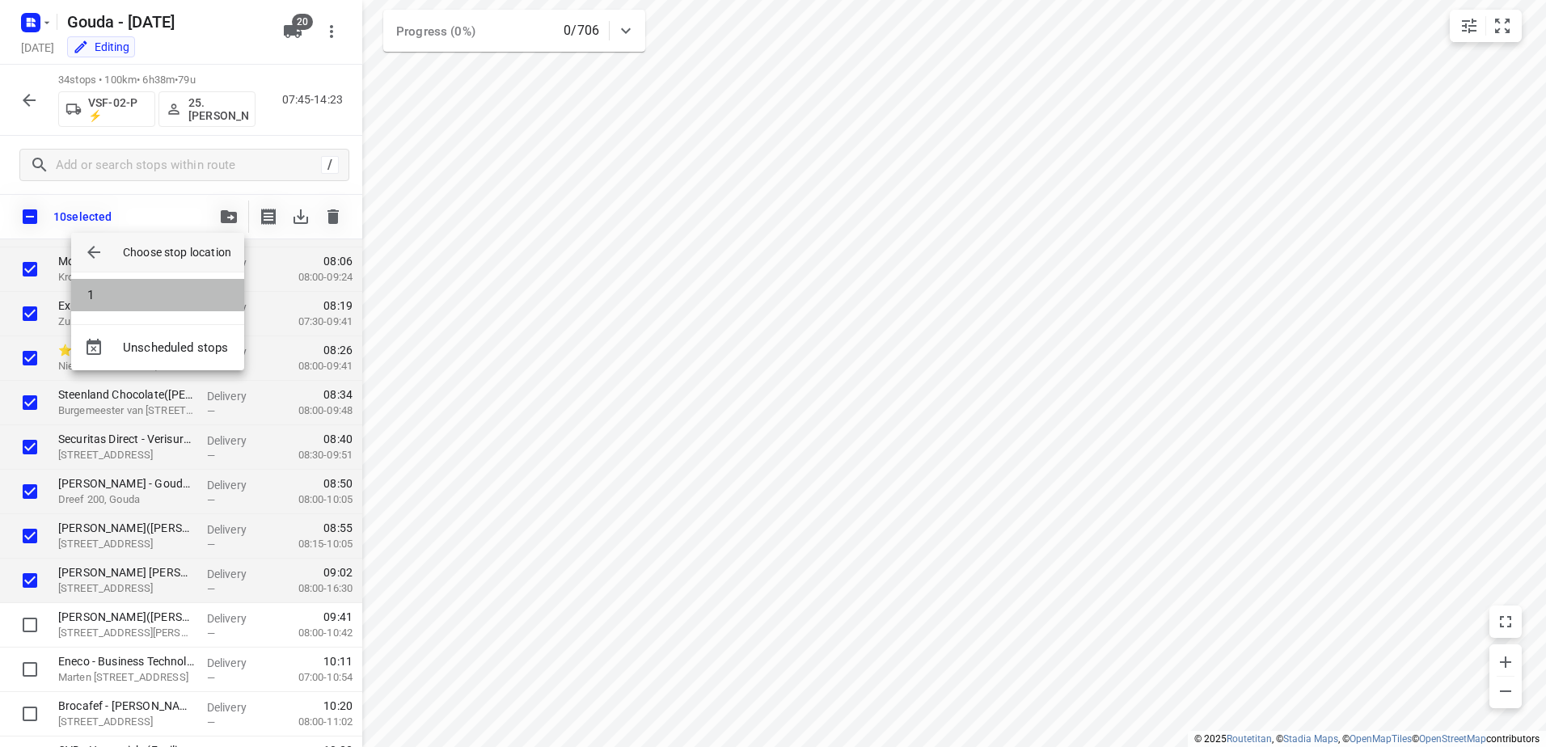
click at [82, 288] on li "1" at bounding box center [157, 295] width 173 height 32
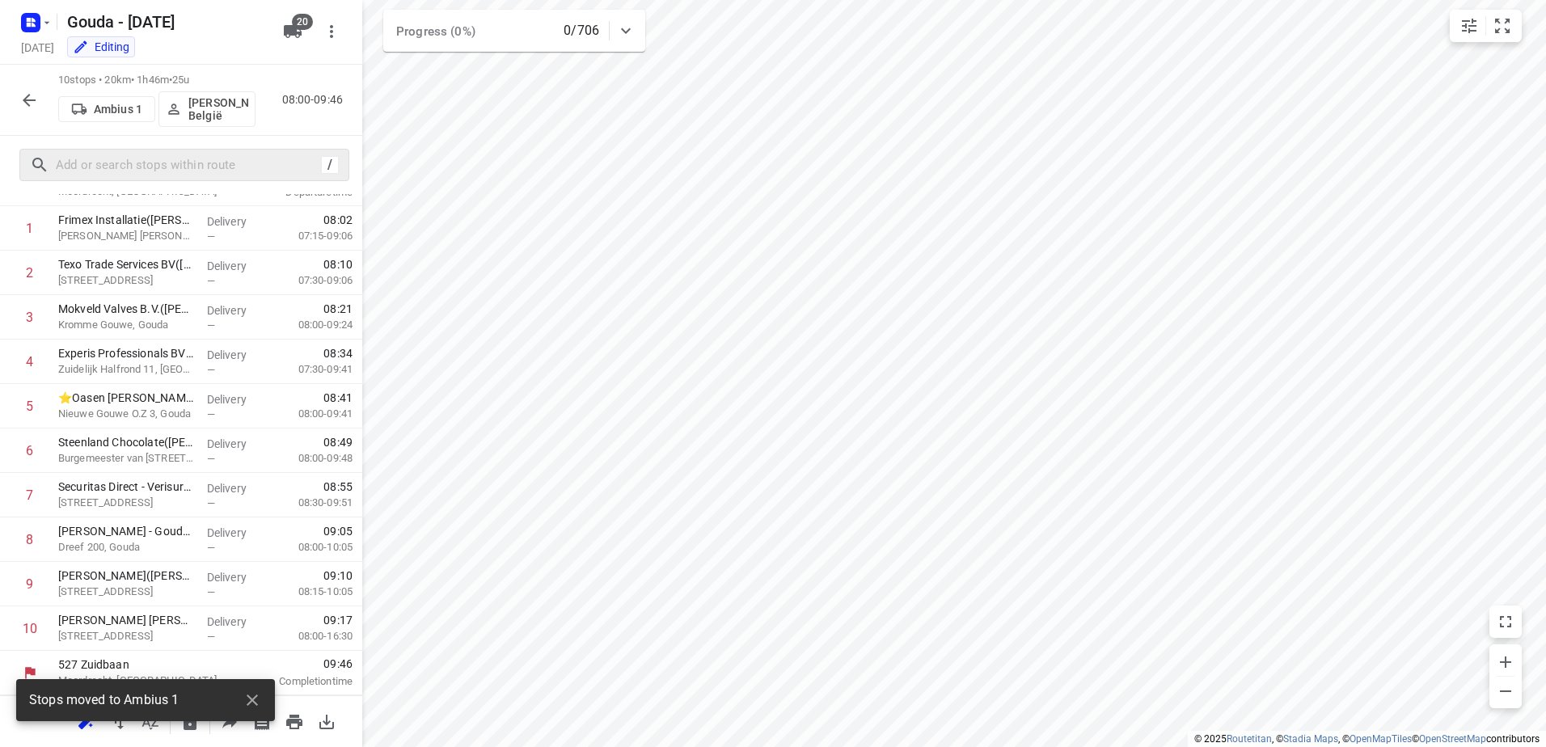
scroll to position [69, 0]
click at [221, 110] on p "[PERSON_NAME] België" at bounding box center [218, 109] width 60 height 26
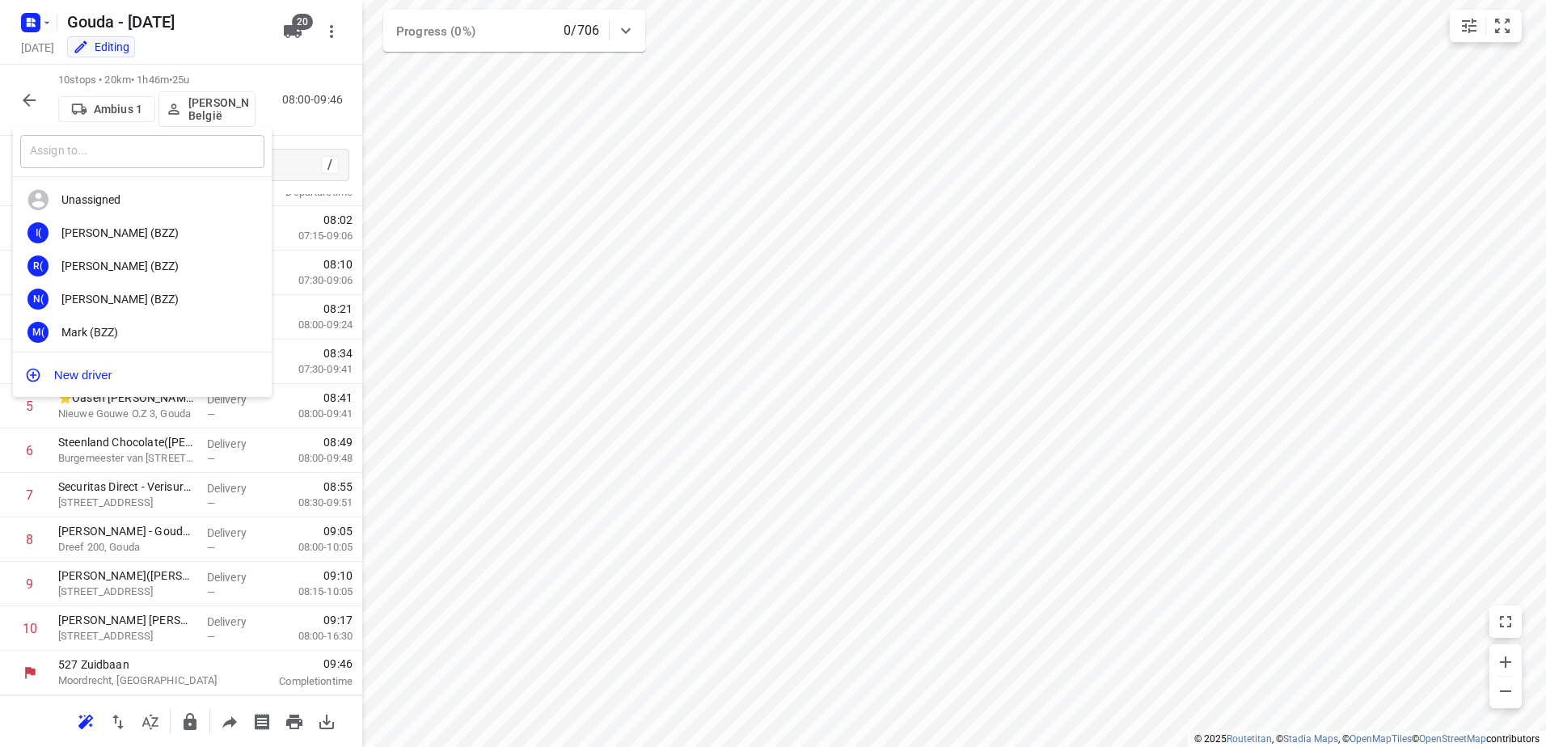
click at [150, 160] on input "text" at bounding box center [142, 151] width 244 height 33
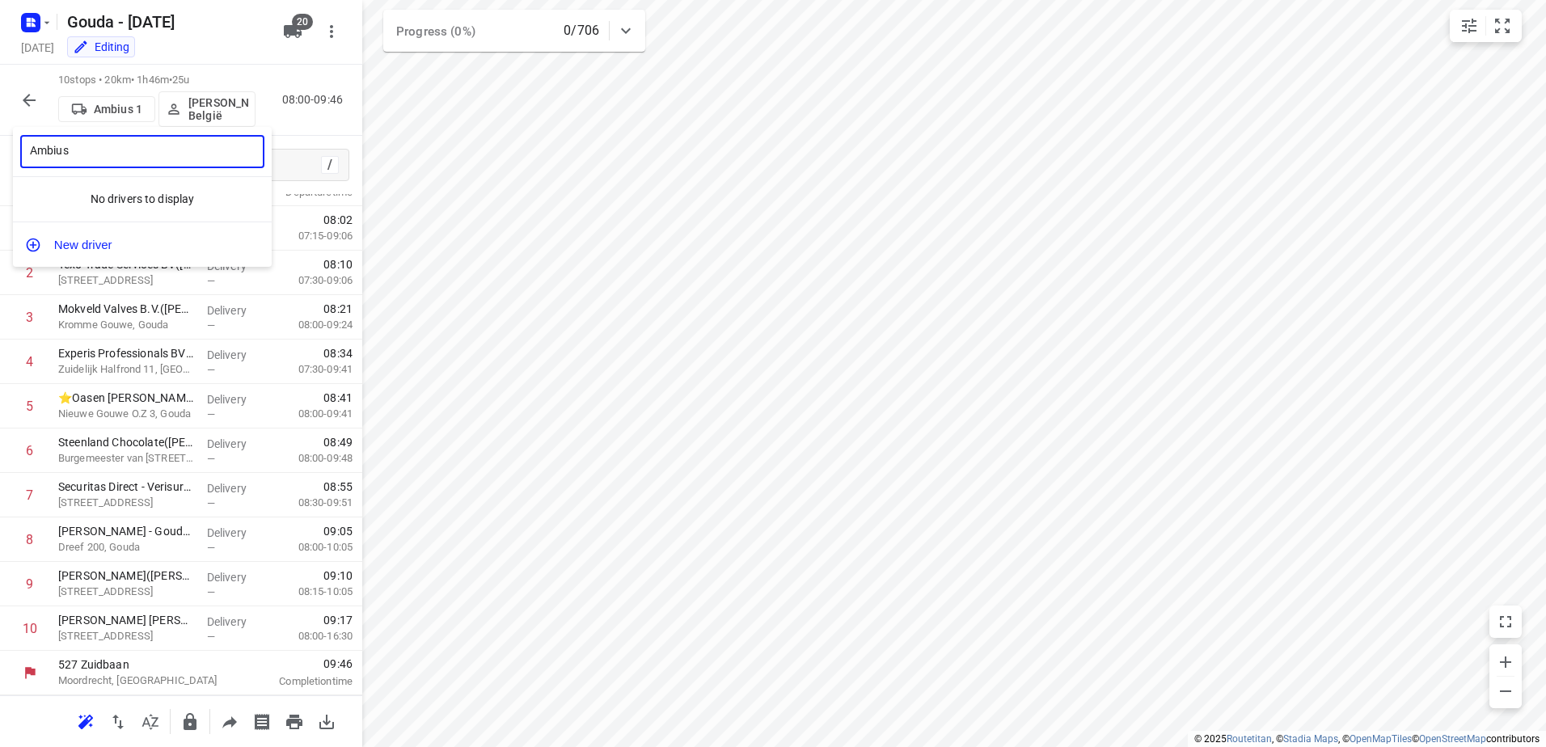
drag, startPoint x: 147, startPoint y: 150, endPoint x: -3, endPoint y: 148, distance: 150.4
click at [0, 148] on html "i © 2025 Routetitan , © Stadia Maps , © OpenMapTiles © OpenStreetMap contributo…" at bounding box center [773, 373] width 1546 height 747
click at [117, 152] on input "Ambius" at bounding box center [142, 151] width 244 height 33
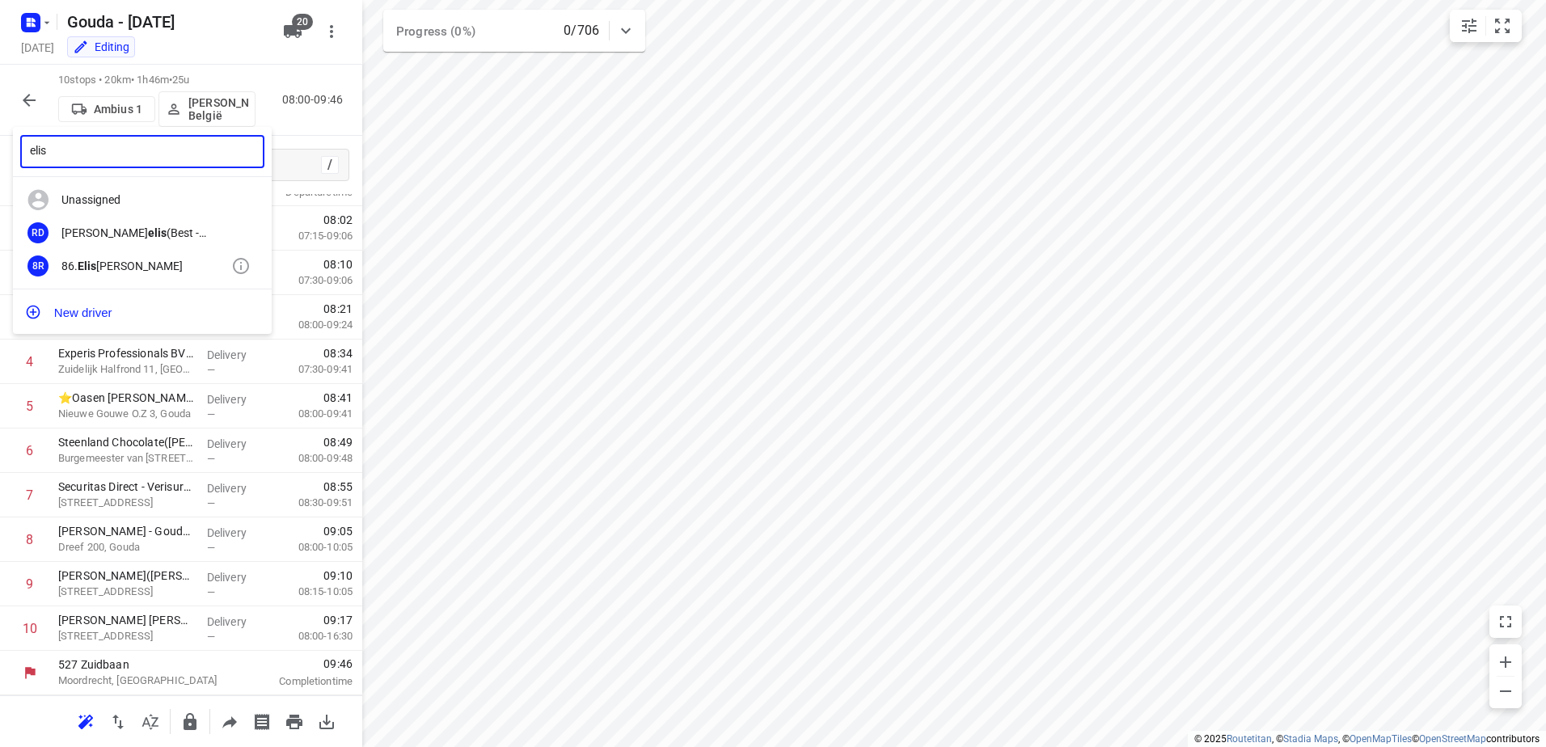
type input "elis"
click at [141, 271] on div "86. [PERSON_NAME]" at bounding box center [146, 266] width 170 height 13
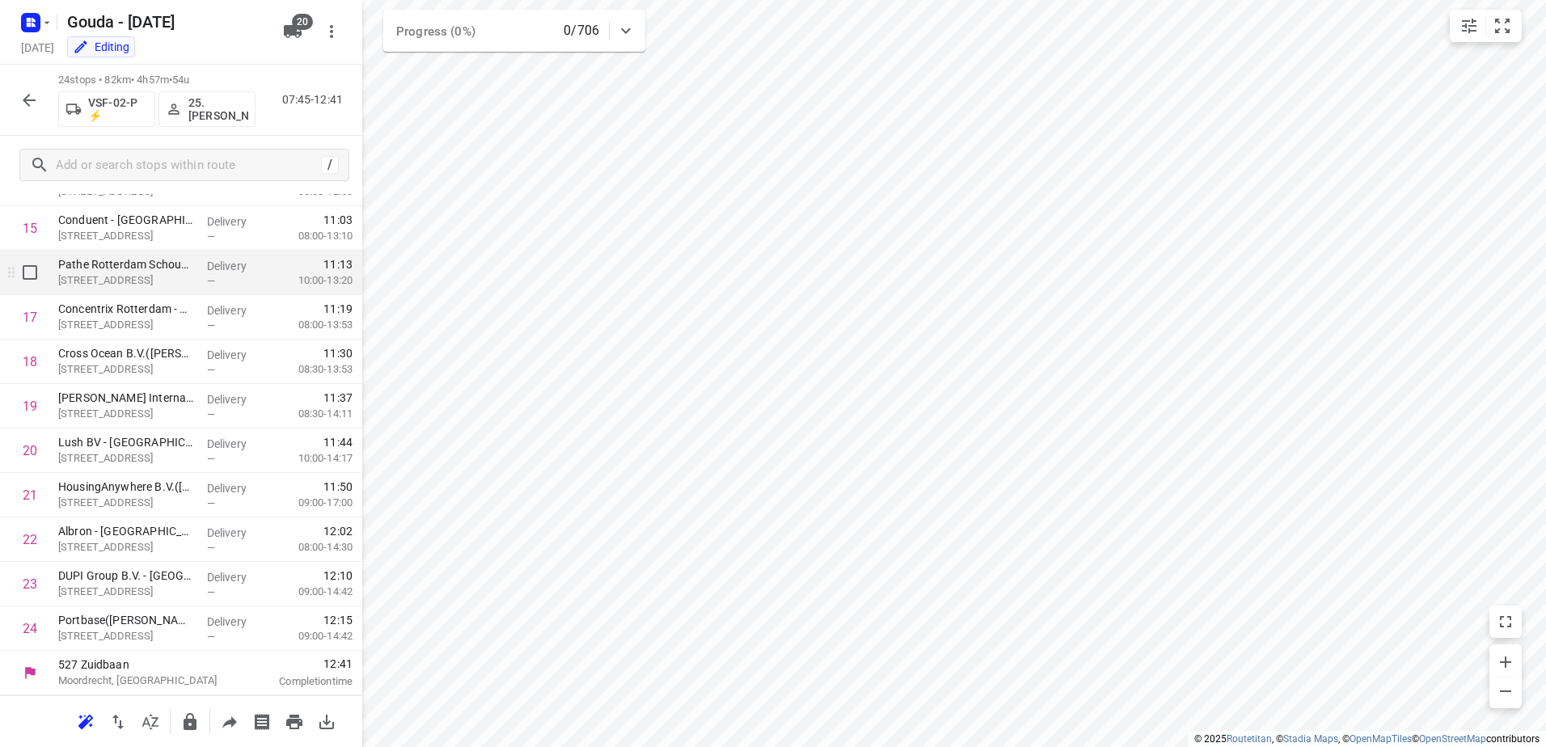
scroll to position [610, 0]
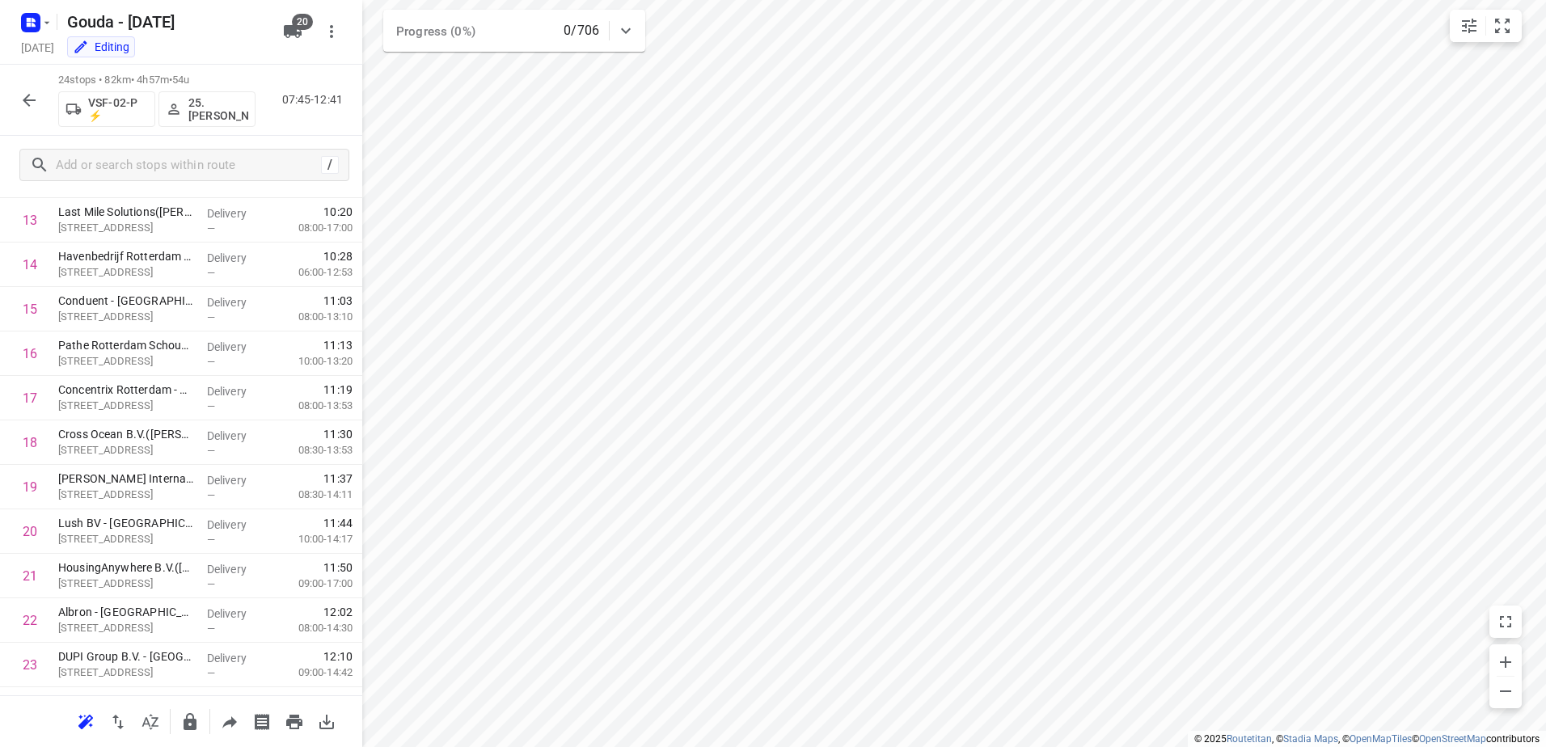
click at [209, 108] on p "25. [PERSON_NAME]" at bounding box center [218, 109] width 60 height 26
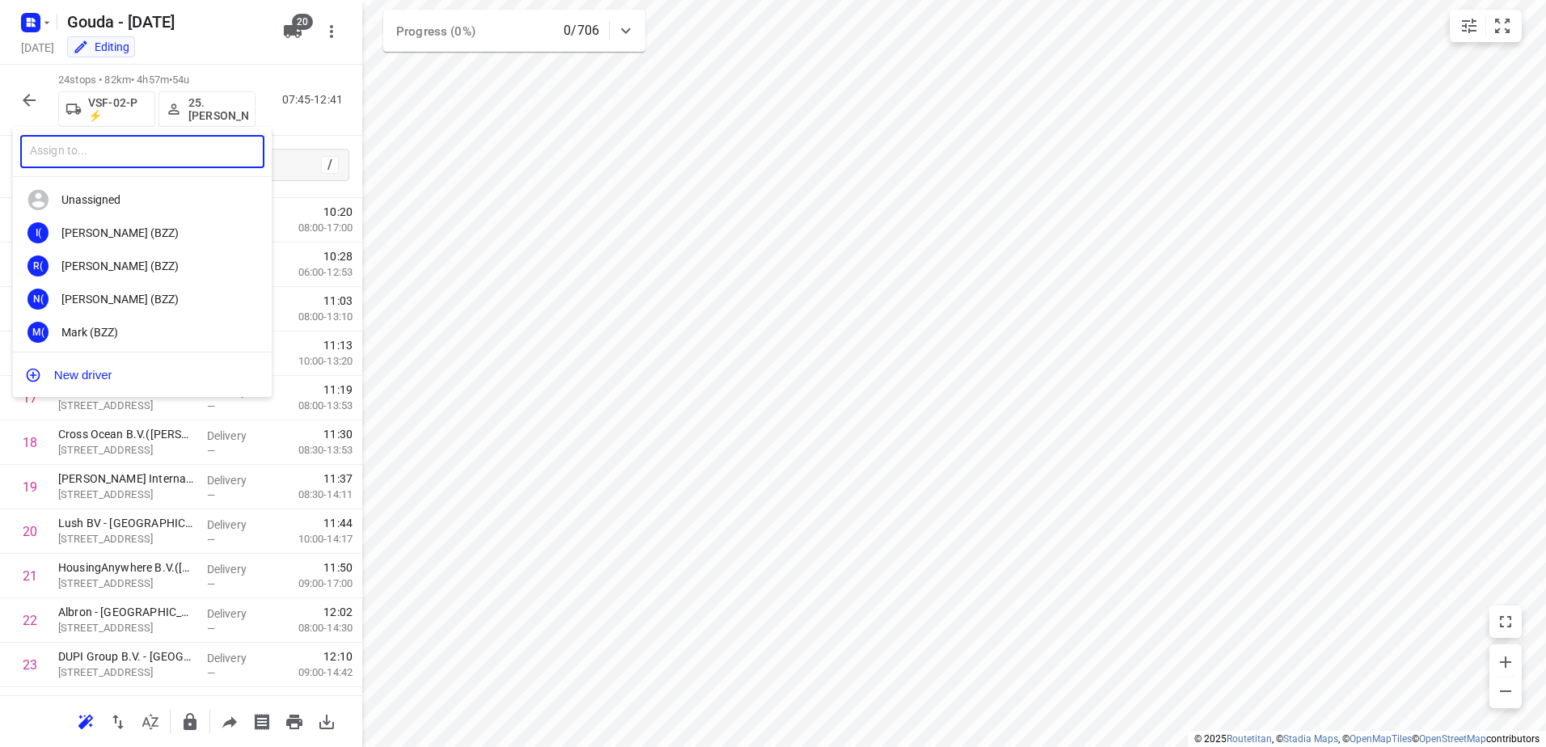
click at [167, 154] on input "text" at bounding box center [142, 151] width 244 height 33
type input "rens"
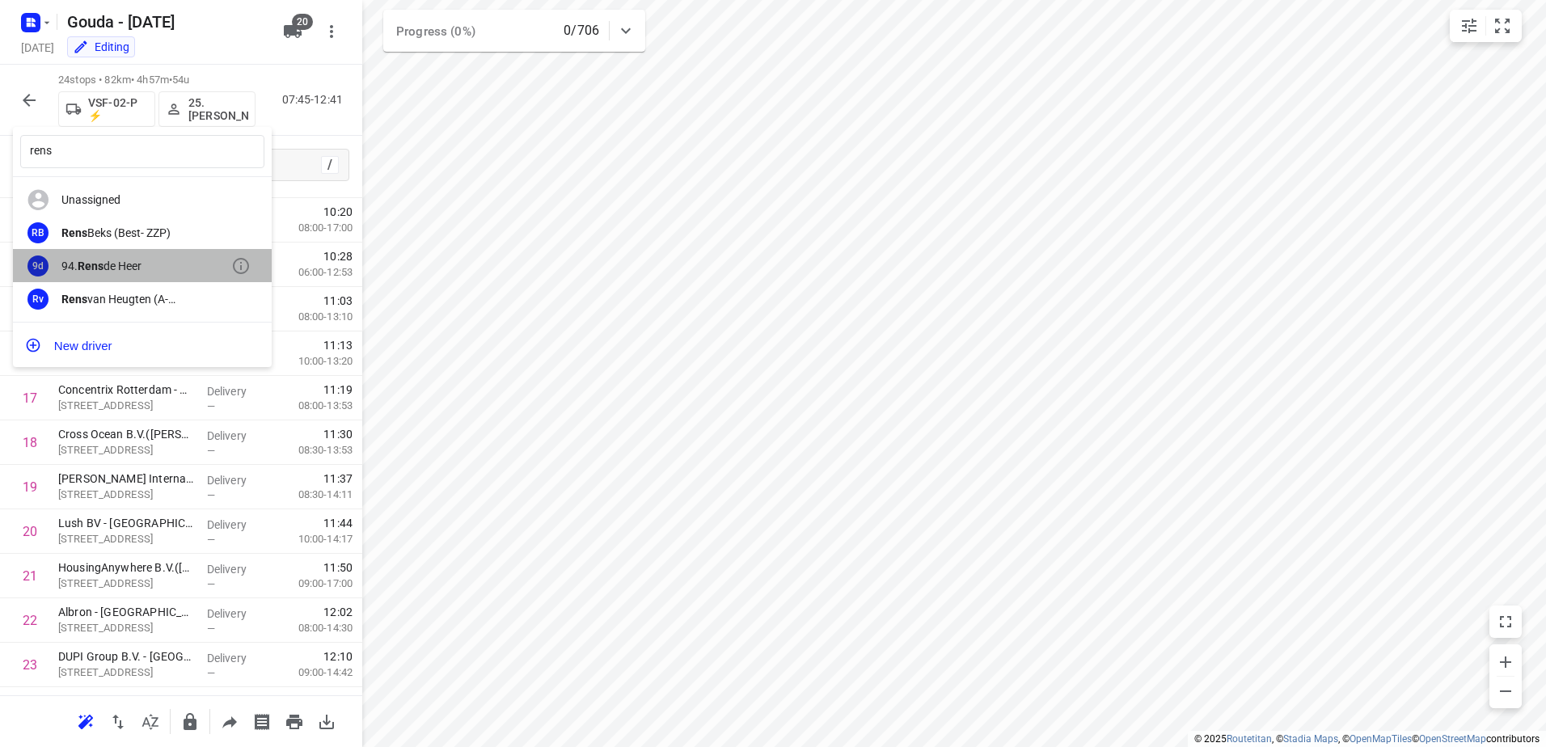
click at [175, 261] on div "94. [PERSON_NAME]" at bounding box center [146, 266] width 170 height 13
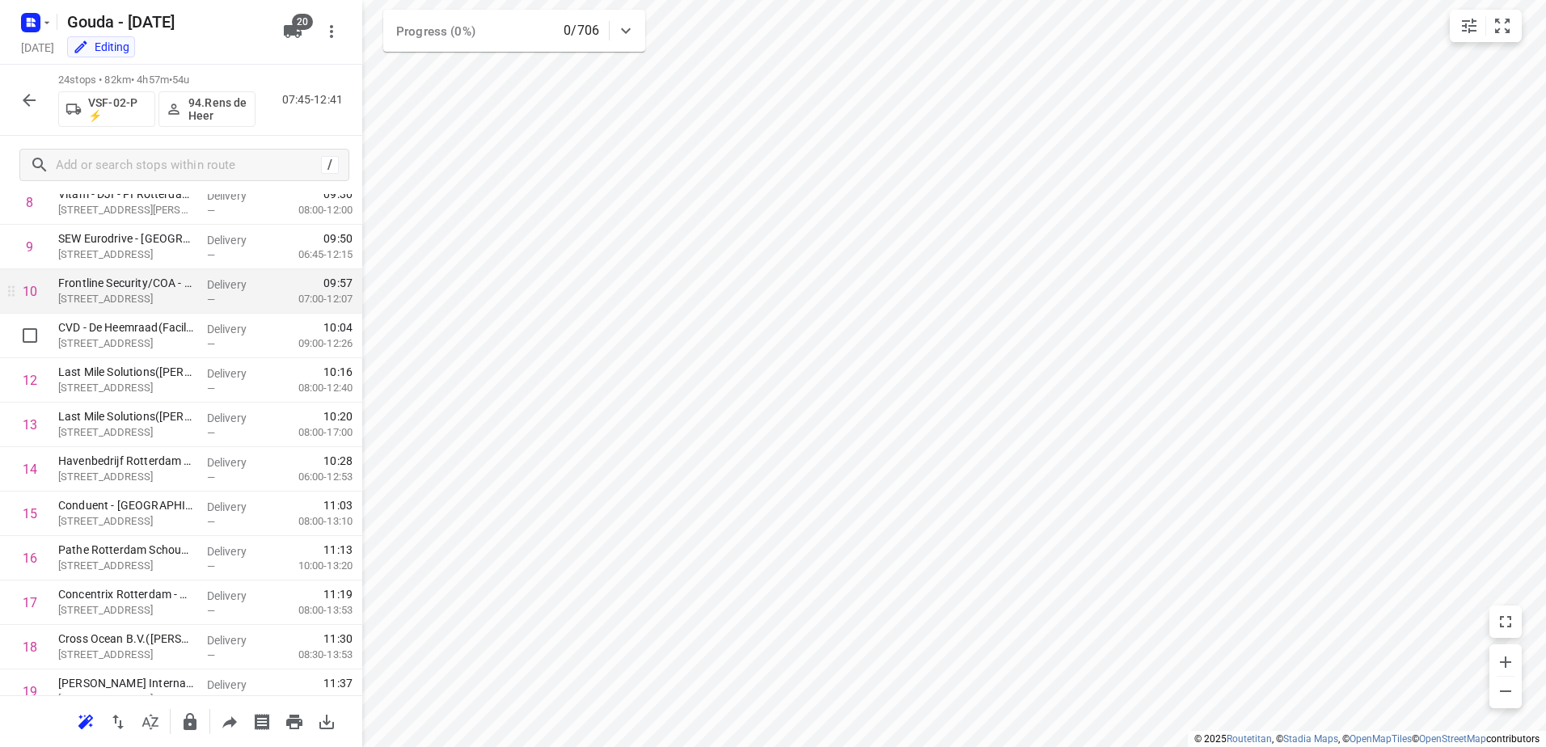
scroll to position [368, 0]
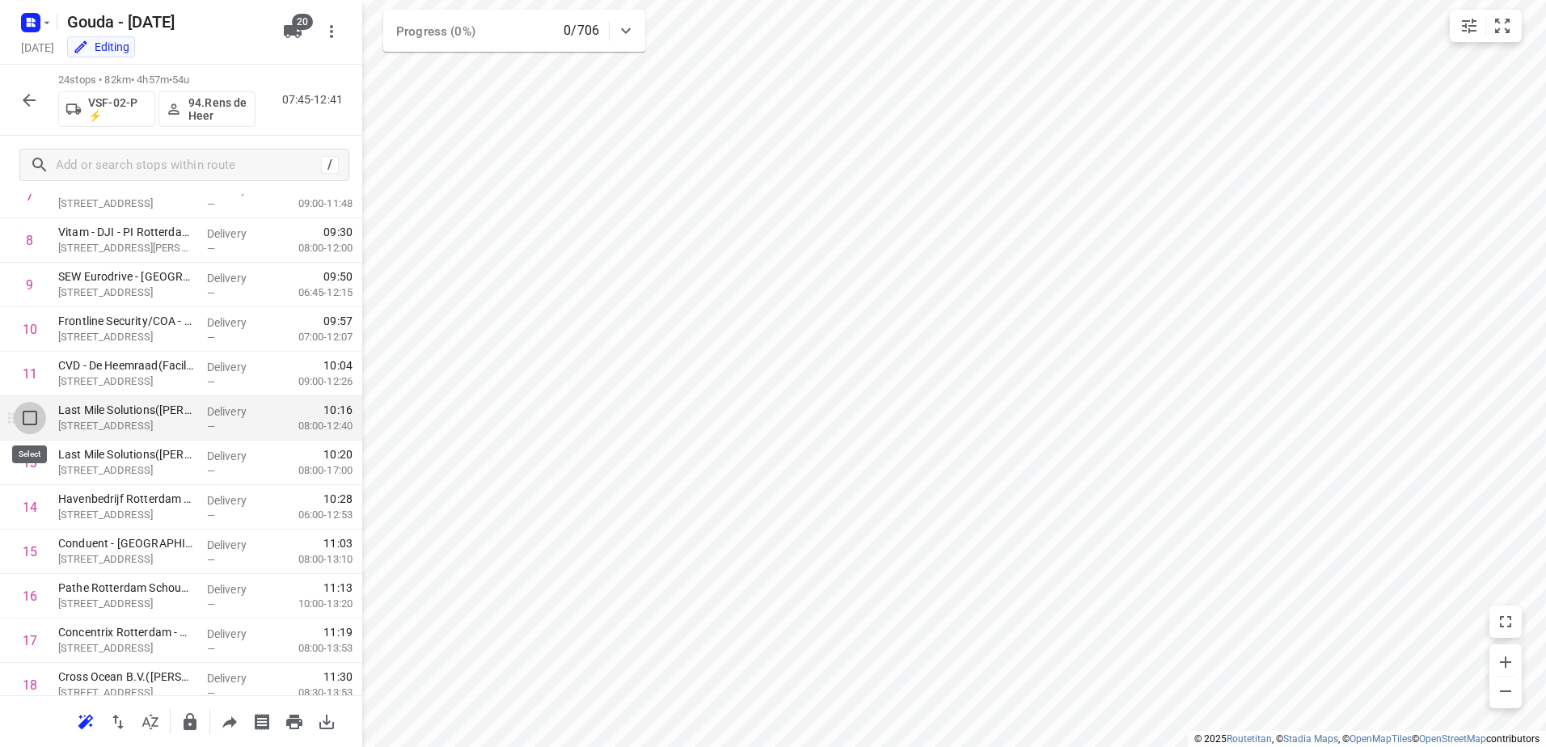
click at [33, 426] on input "checkbox" at bounding box center [30, 418] width 32 height 32
checkbox input "true"
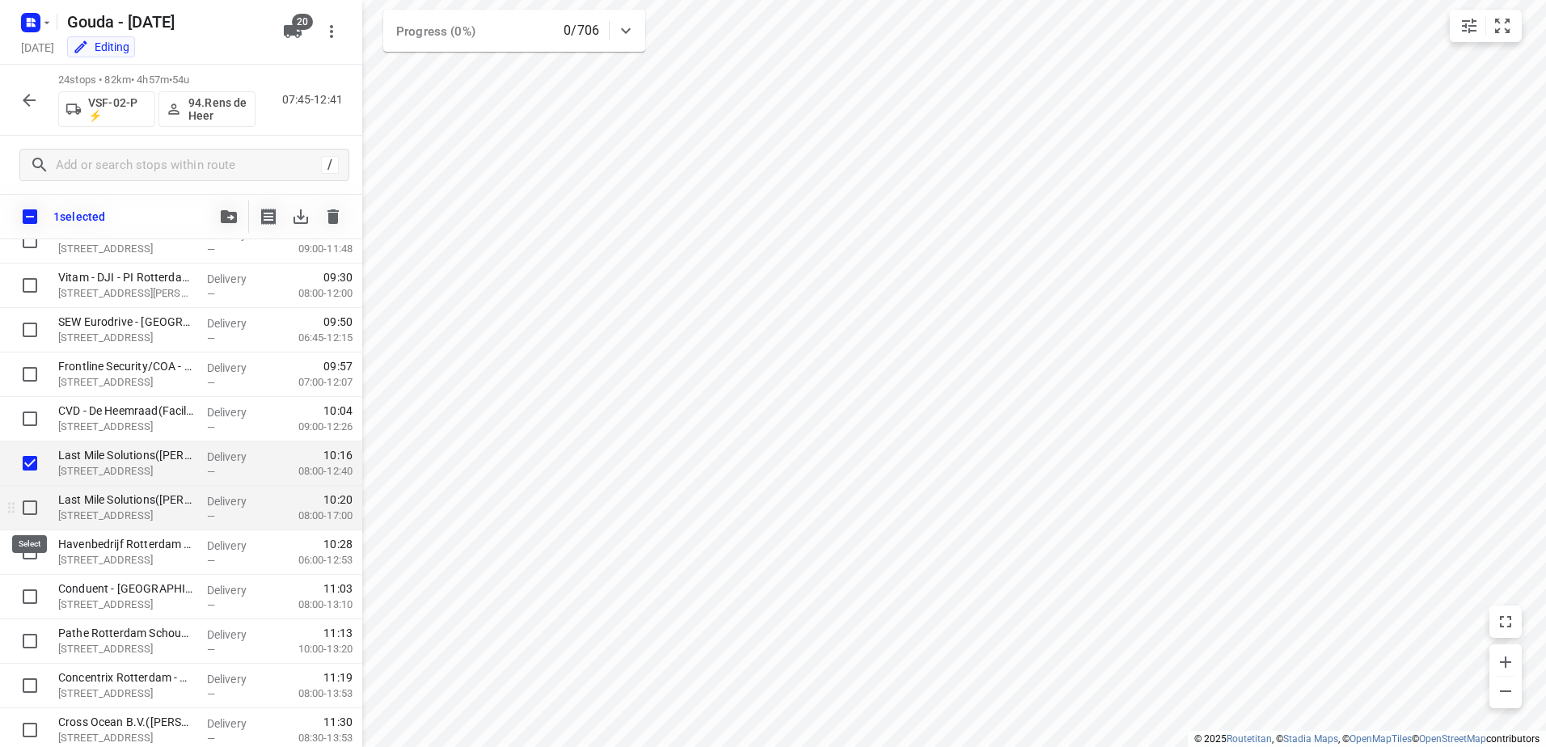
click at [18, 516] on input "checkbox" at bounding box center [30, 508] width 32 height 32
checkbox input "true"
click at [22, 548] on input "checkbox" at bounding box center [30, 552] width 32 height 32
checkbox input "true"
click at [223, 213] on icon "button" at bounding box center [229, 216] width 16 height 13
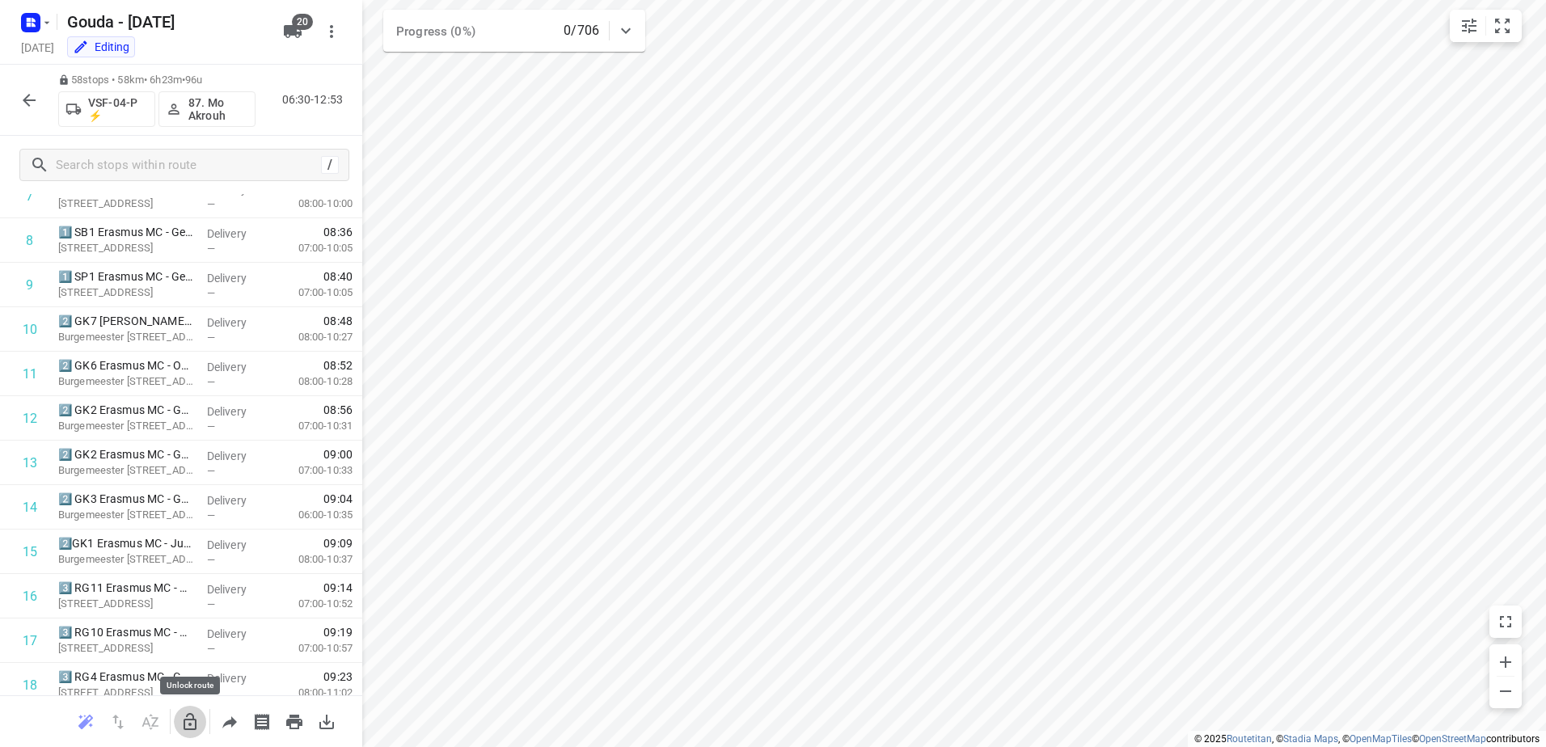
click at [195, 713] on icon "button" at bounding box center [189, 721] width 19 height 19
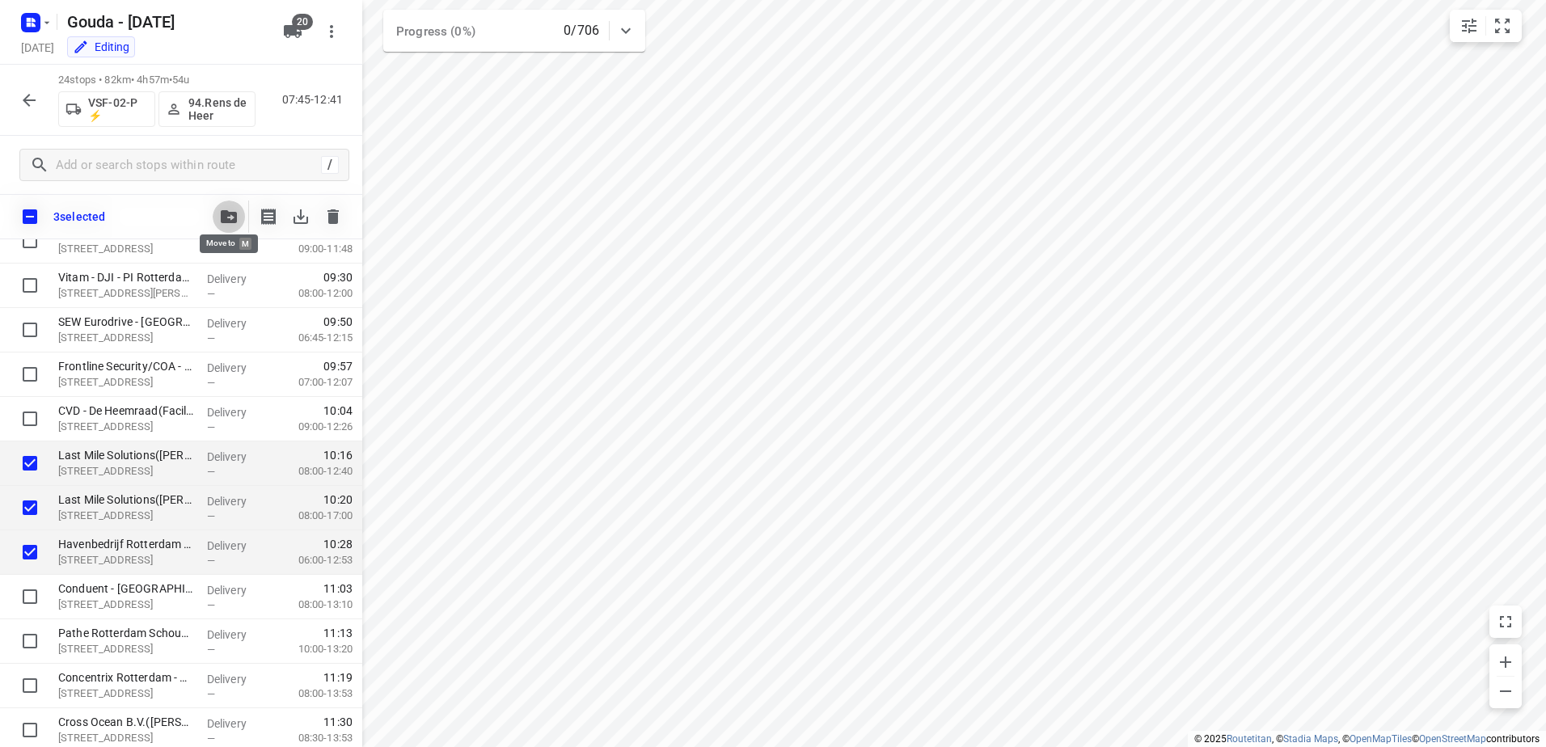
click at [226, 216] on icon "button" at bounding box center [229, 216] width 16 height 13
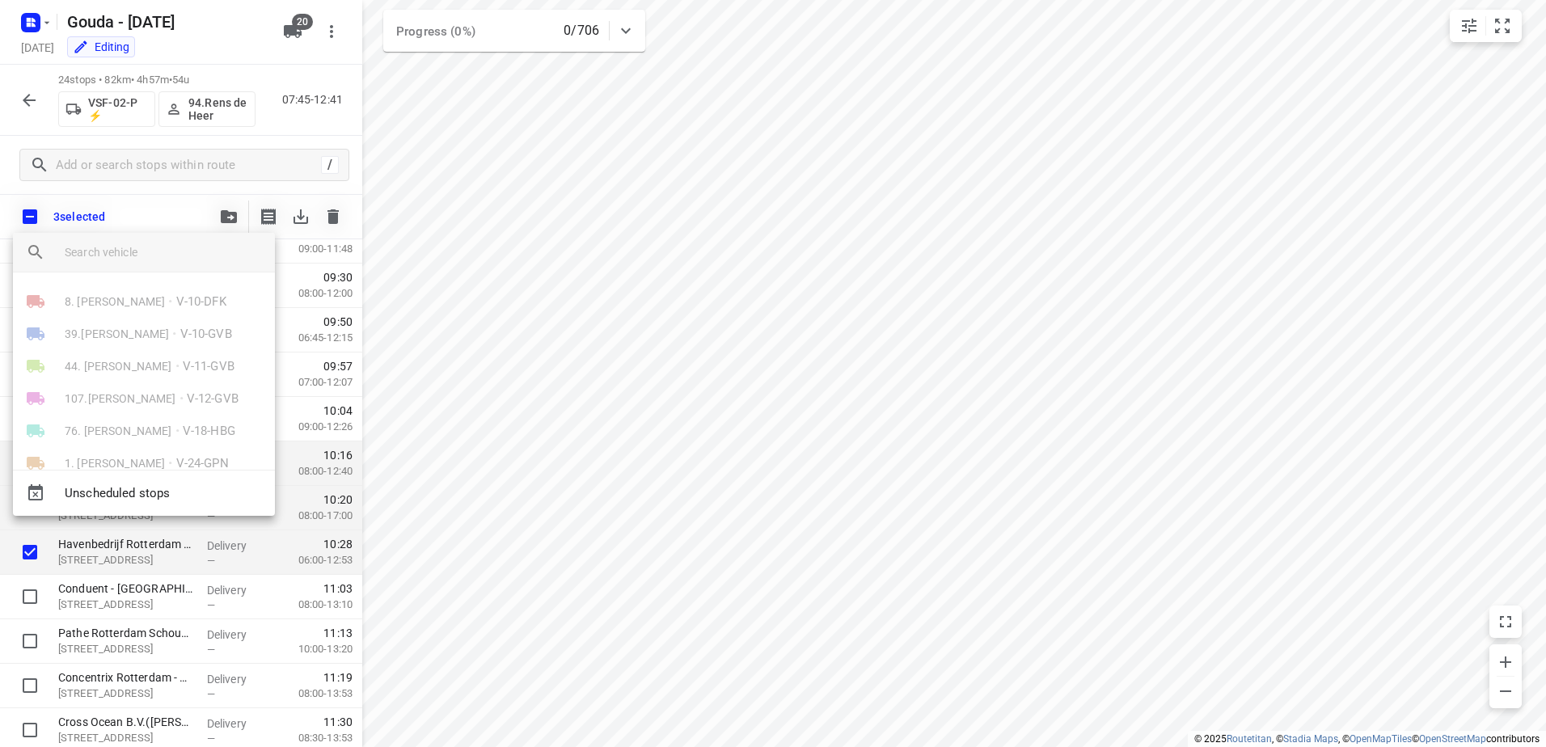
click at [182, 250] on input "search vehicle" at bounding box center [163, 252] width 197 height 24
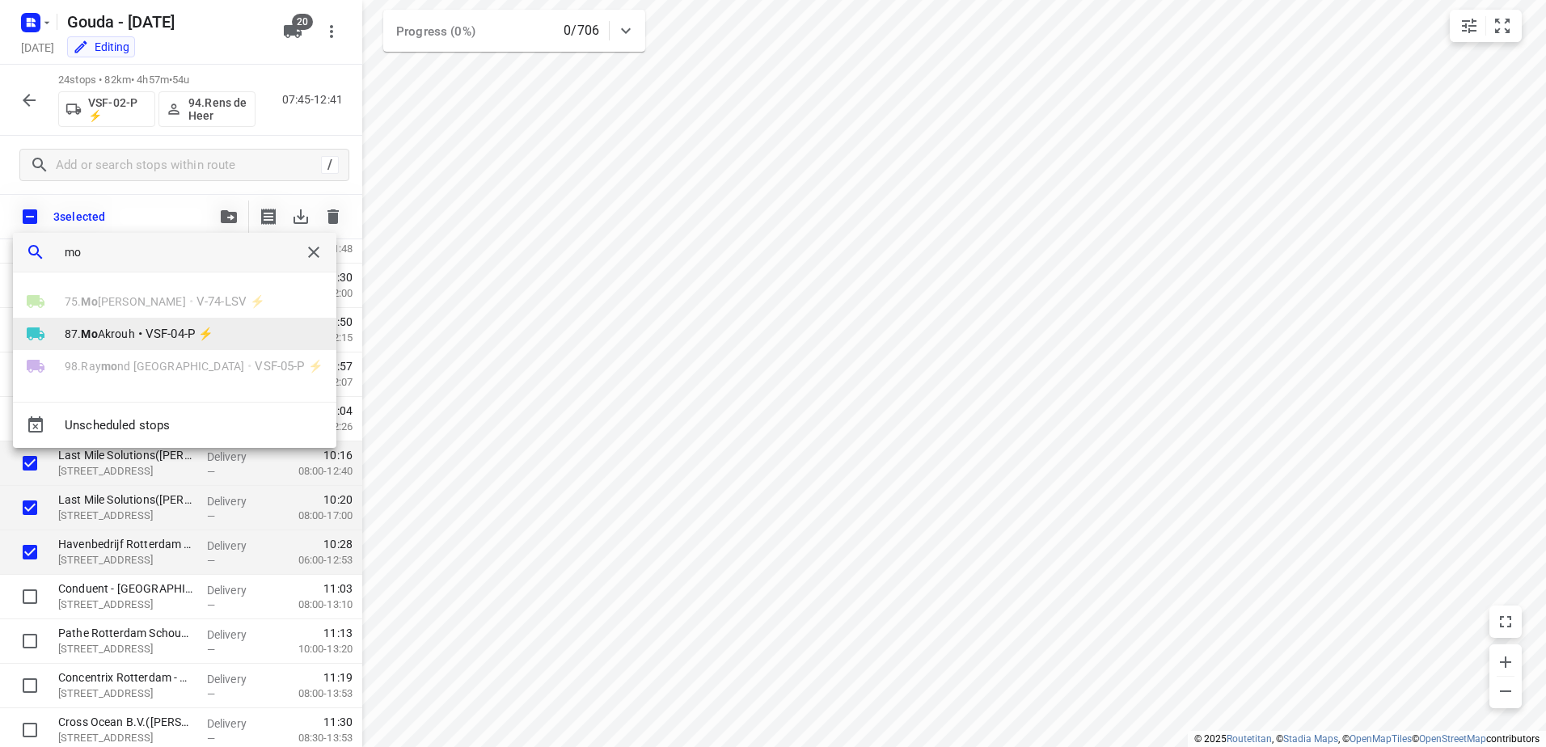
type input "mo"
click at [185, 333] on span "VSF-04-P ⚡" at bounding box center [180, 334] width 68 height 19
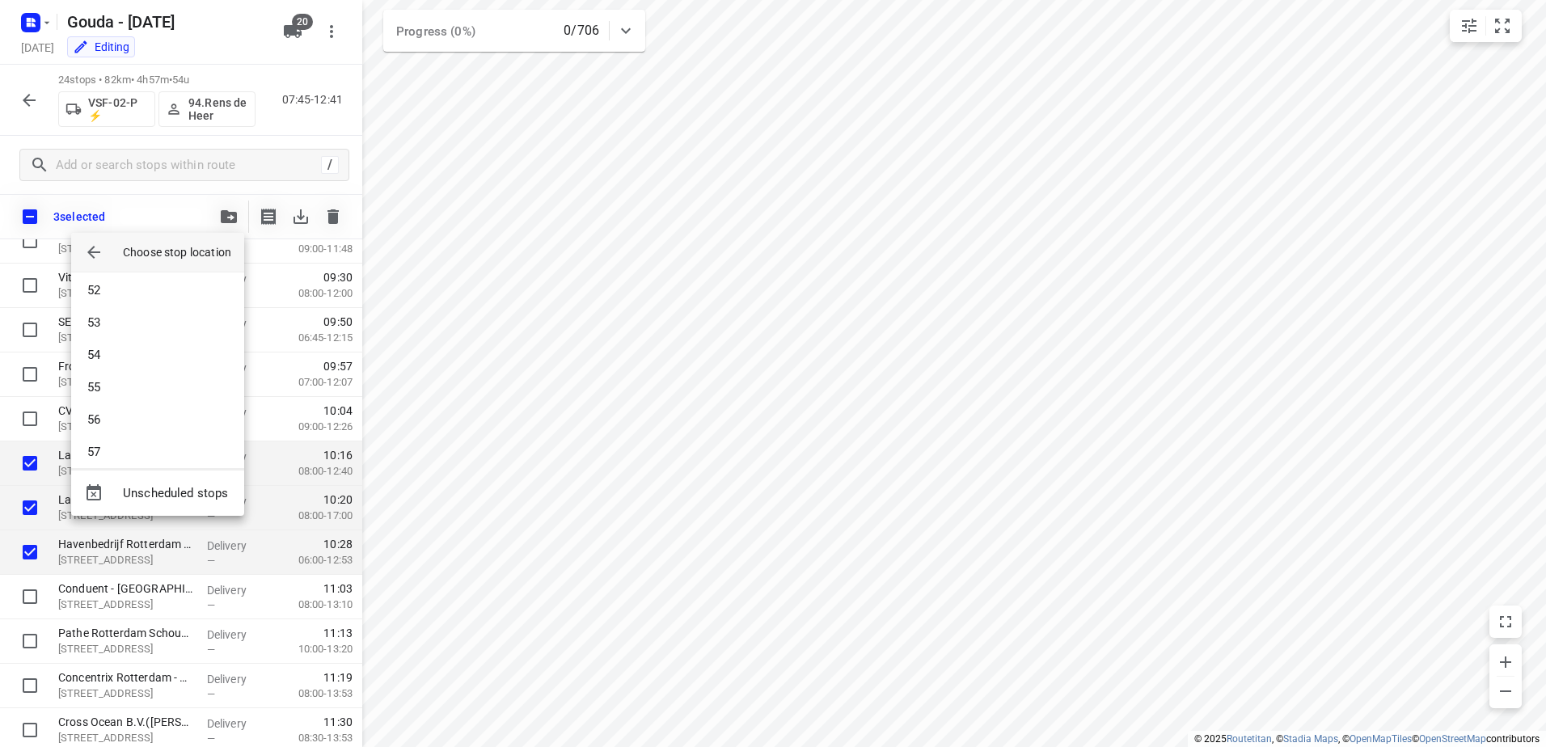
scroll to position [1698, 0]
click at [152, 436] on li "58" at bounding box center [157, 441] width 173 height 32
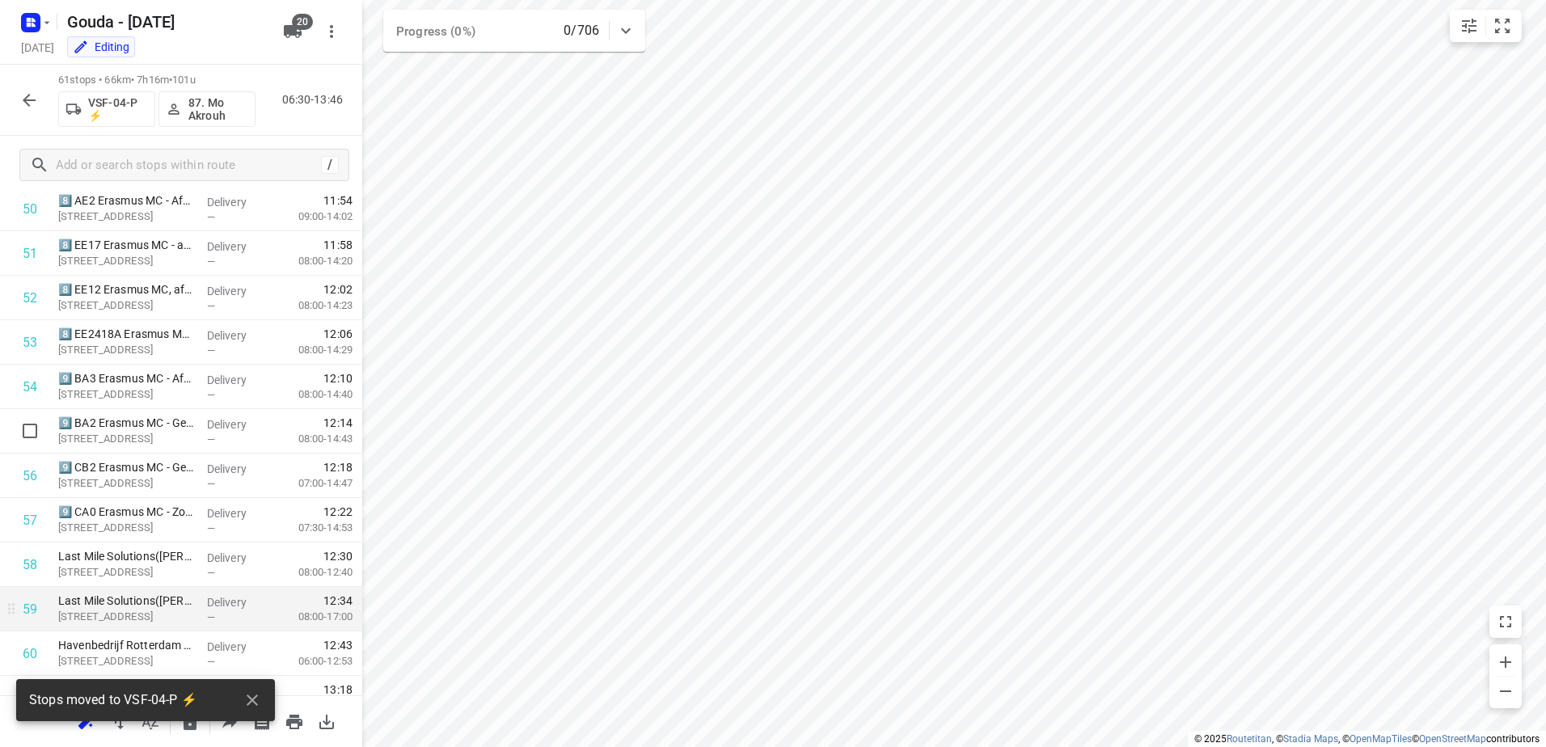
scroll to position [2337, 0]
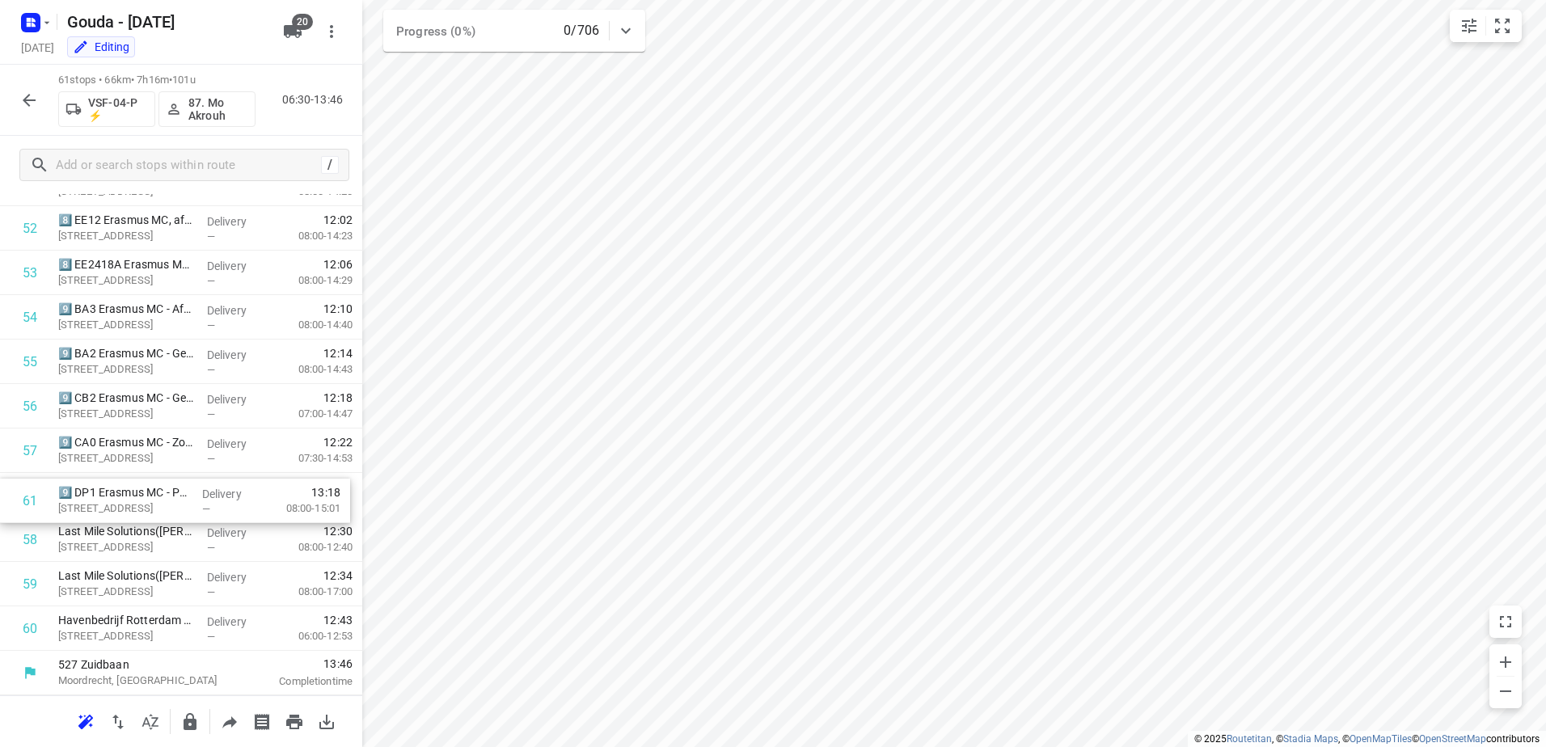
drag, startPoint x: 158, startPoint y: 629, endPoint x: 158, endPoint y: 484, distance: 145.5
click at [199, 720] on icon "button" at bounding box center [189, 721] width 19 height 19
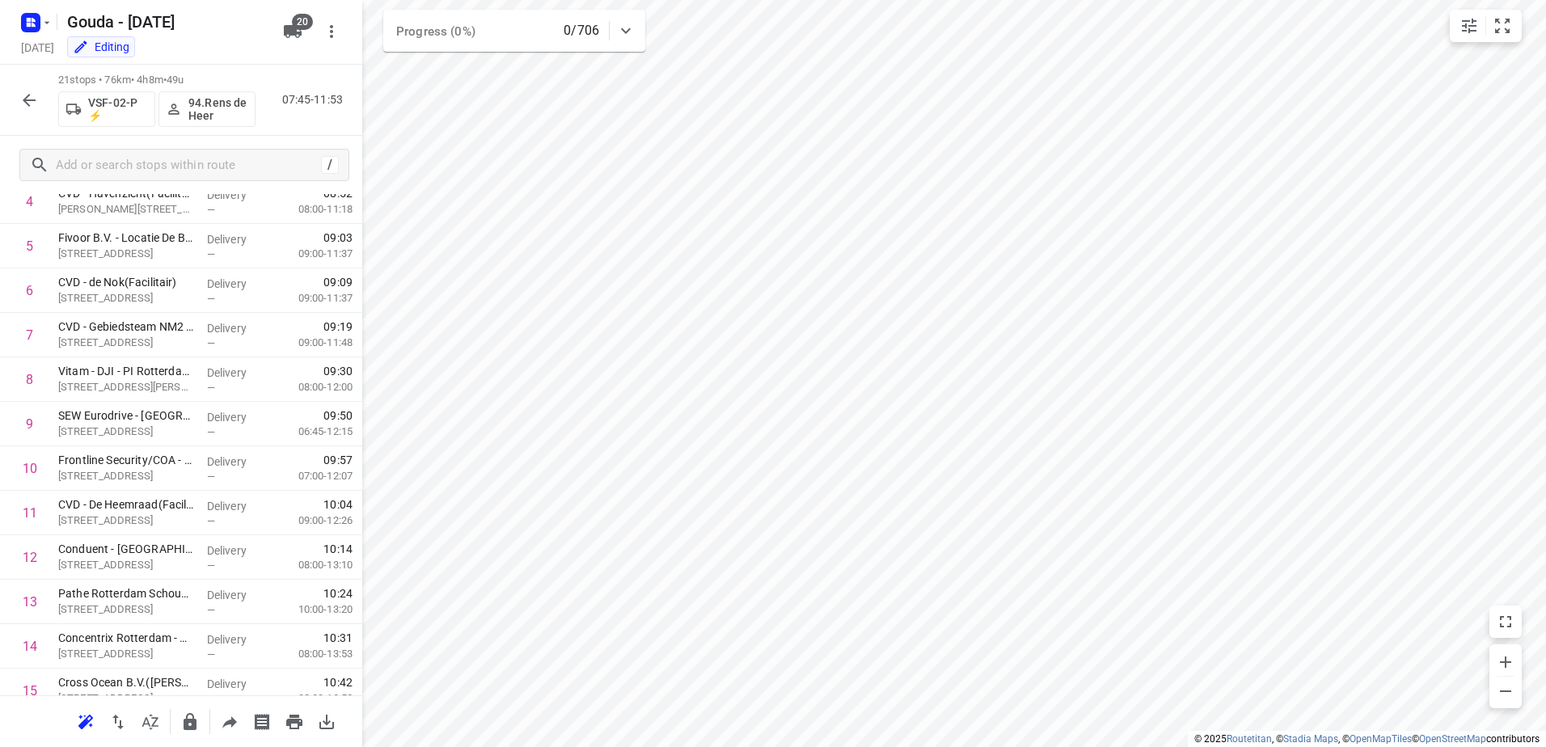
scroll to position [0, 0]
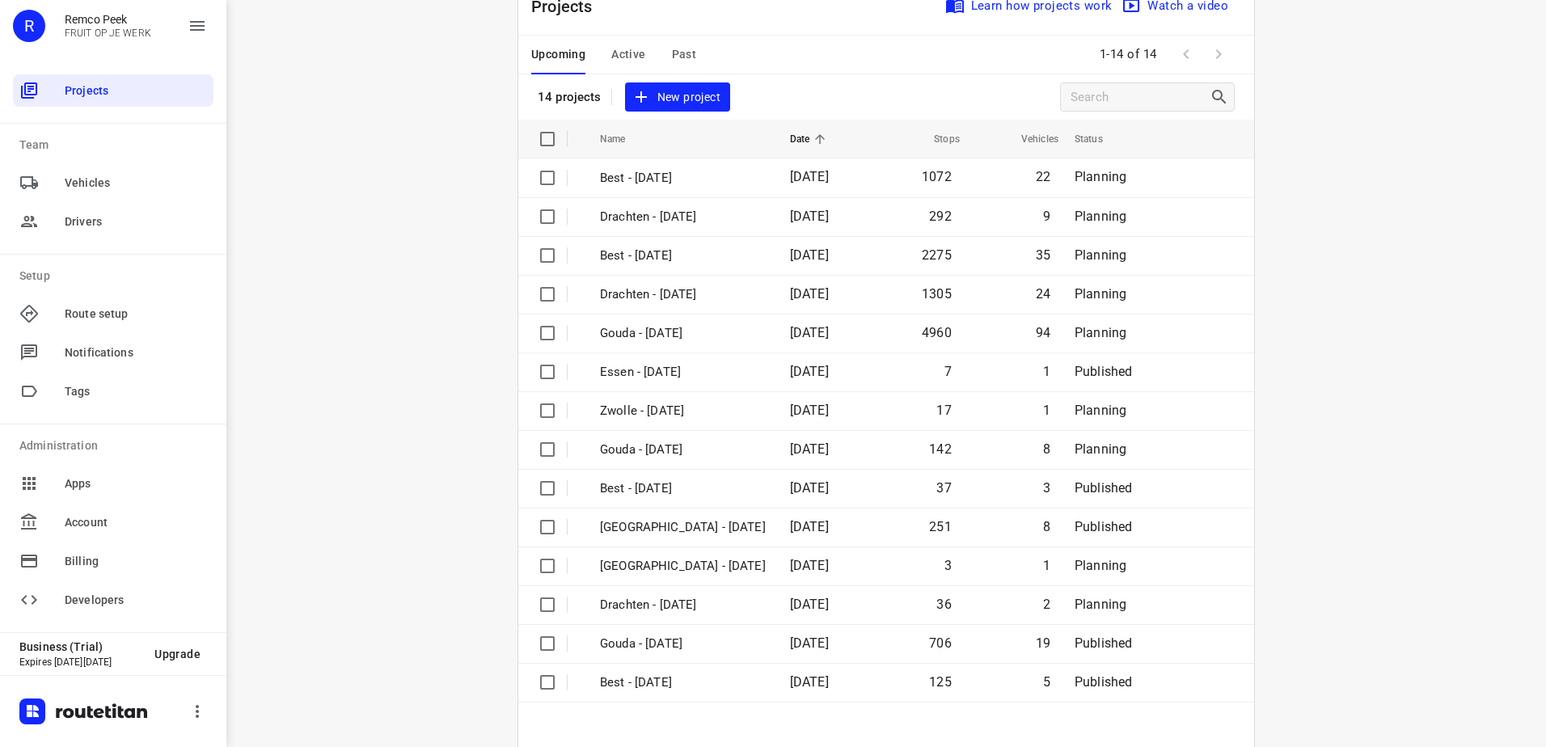
scroll to position [108, 0]
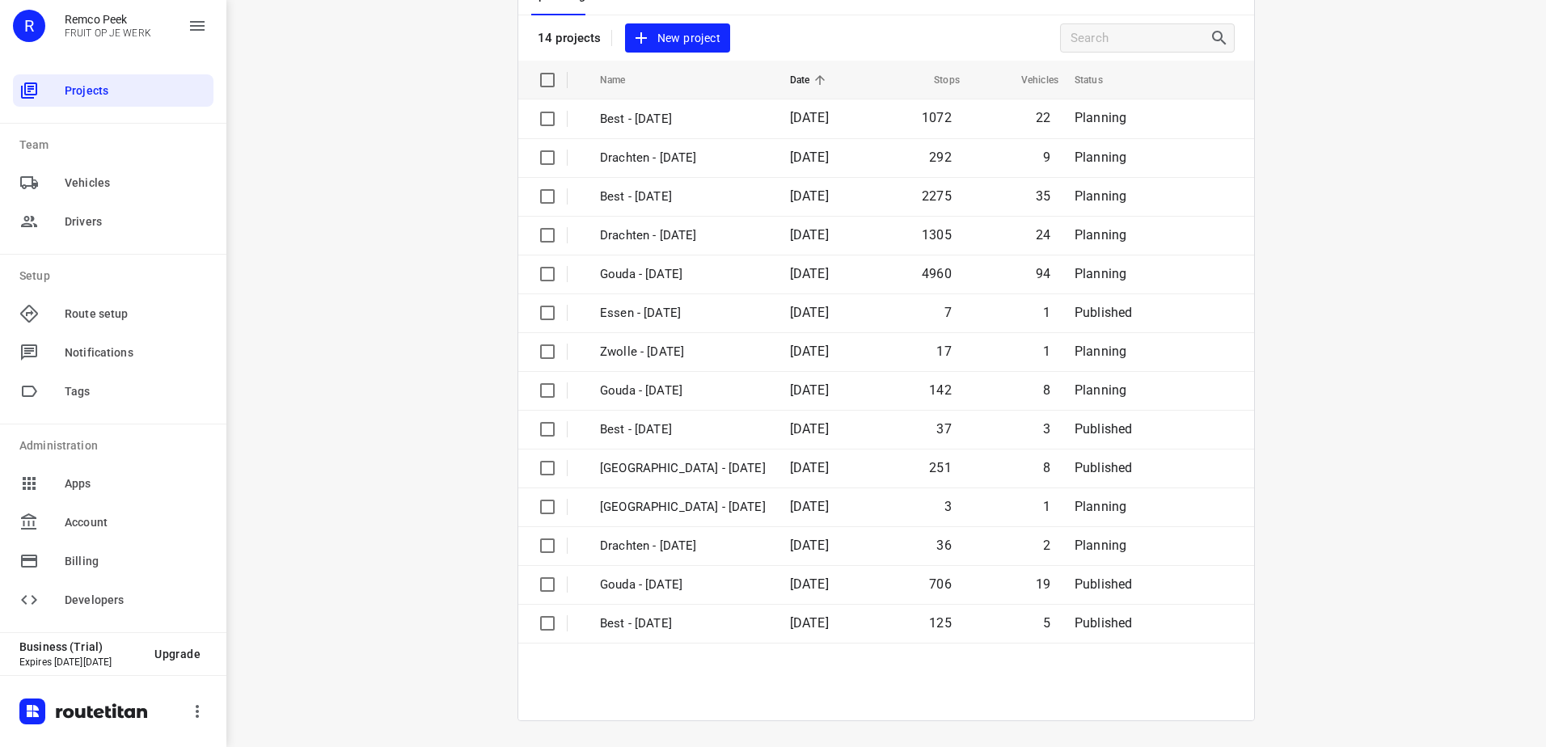
drag, startPoint x: 469, startPoint y: 422, endPoint x: 521, endPoint y: 391, distance: 60.6
click at [469, 420] on div "i © 2025 Routetitan , © Stadia Maps , © OpenMapTiles © OpenStreetMap contributo…" at bounding box center [886, 373] width 1320 height 747
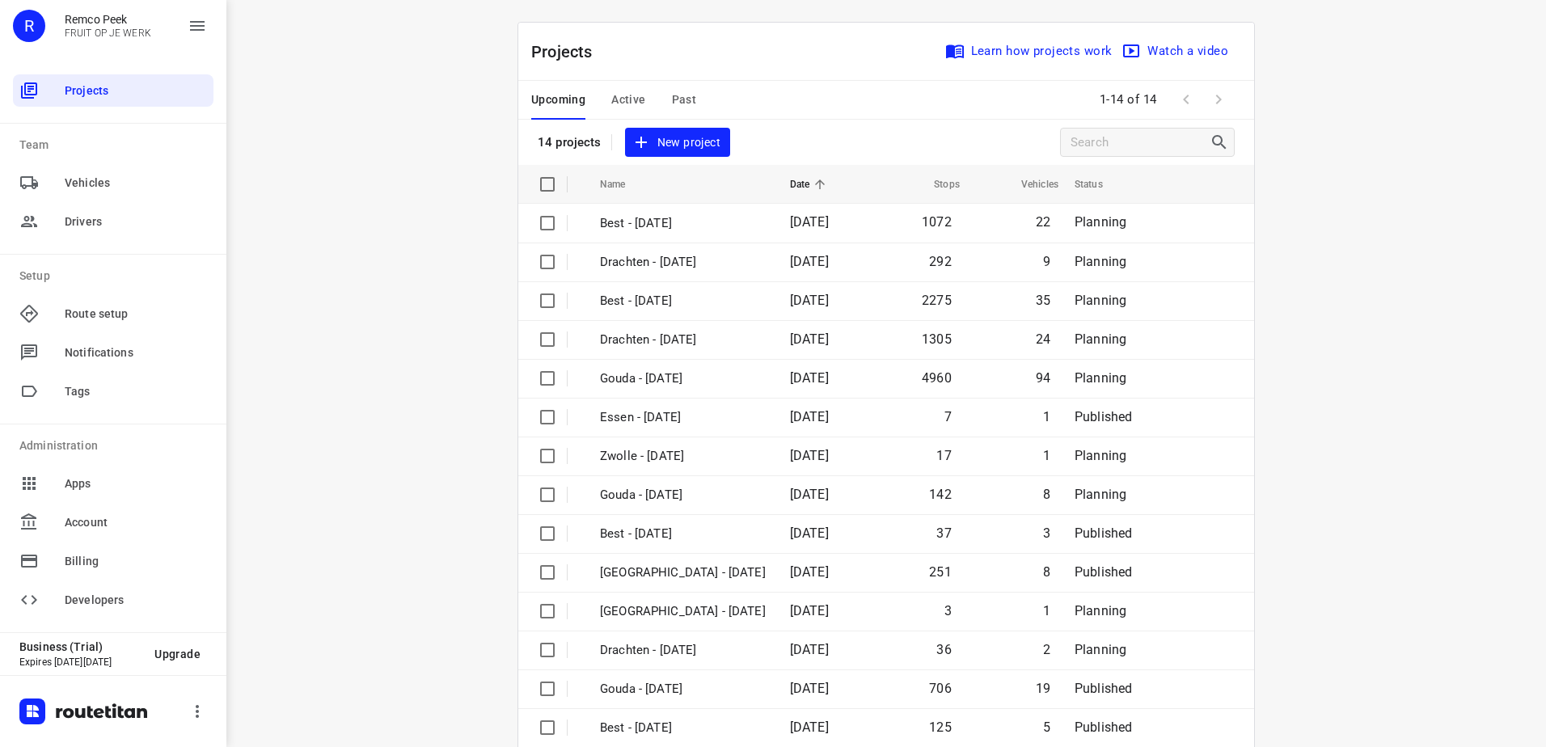
scroll to position [0, 0]
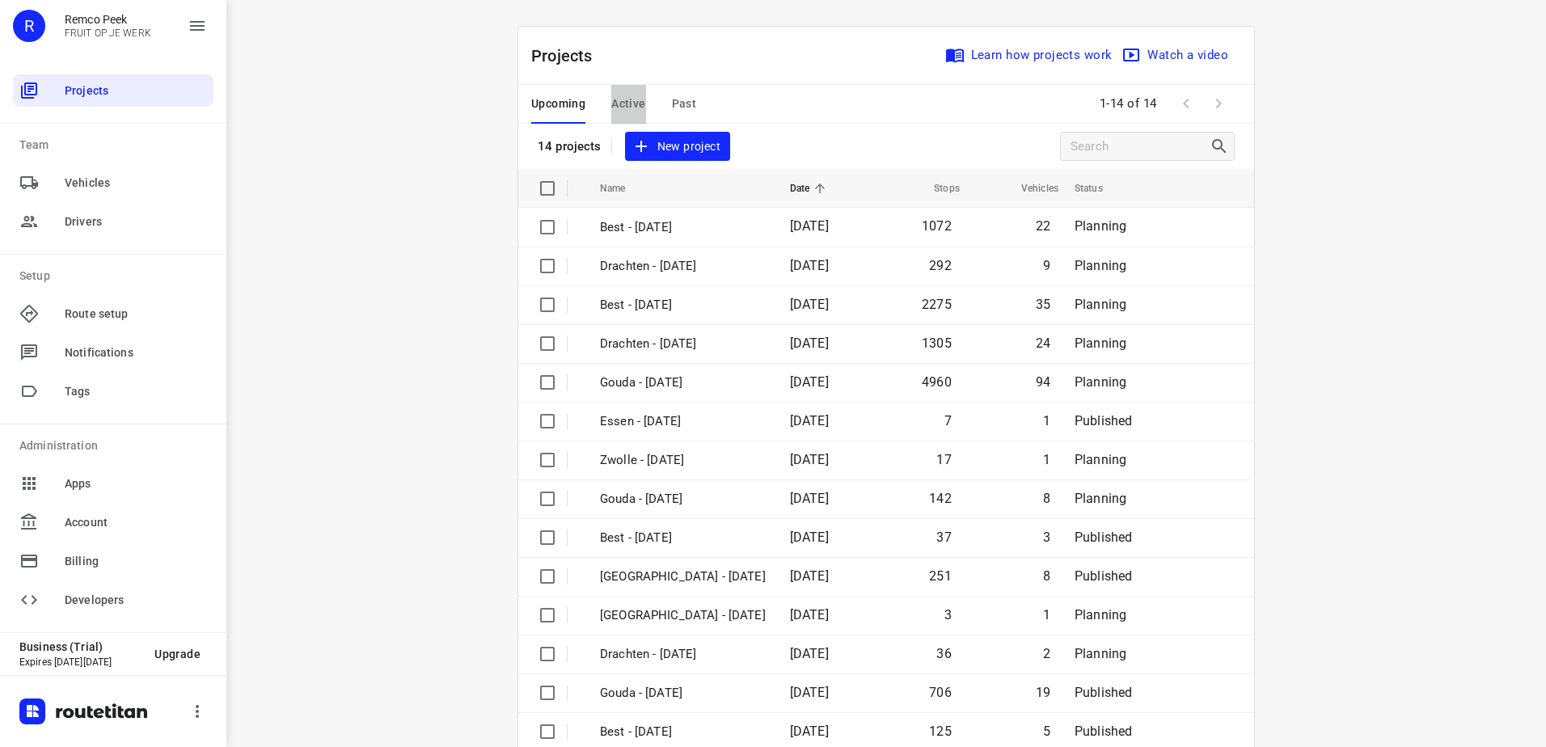
click at [624, 103] on span "Active" at bounding box center [628, 104] width 34 height 20
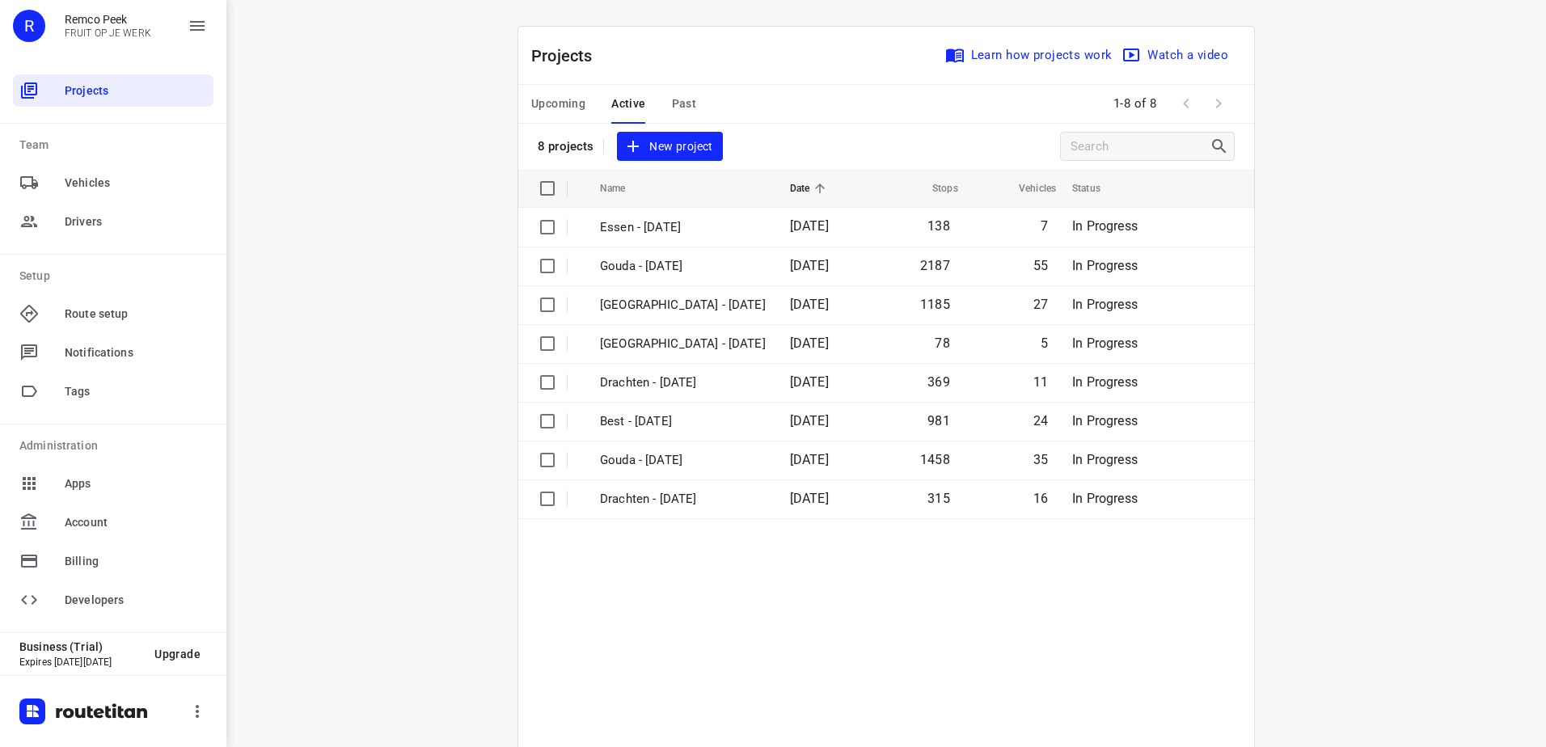
click at [560, 99] on span "Upcoming" at bounding box center [558, 104] width 54 height 20
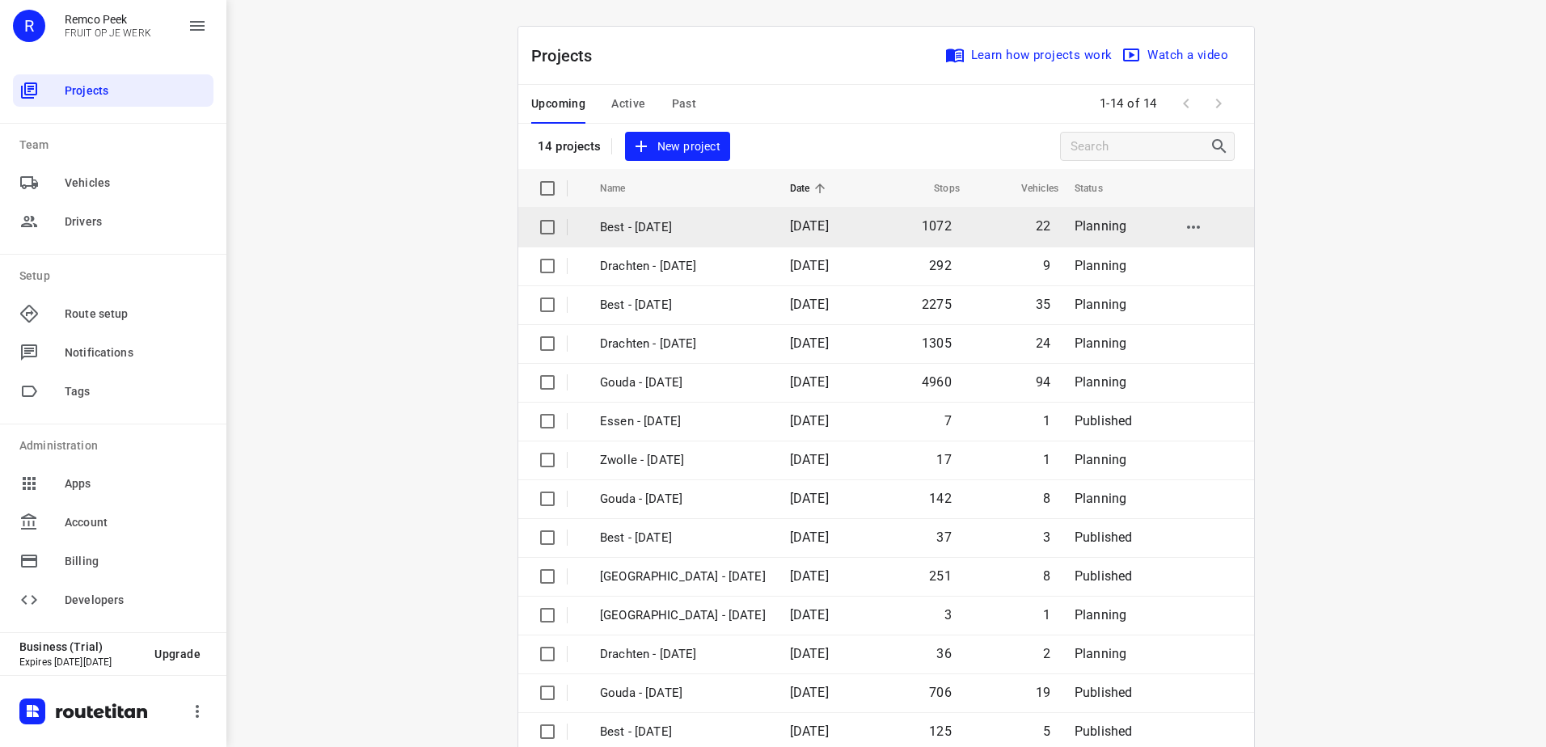
scroll to position [108, 0]
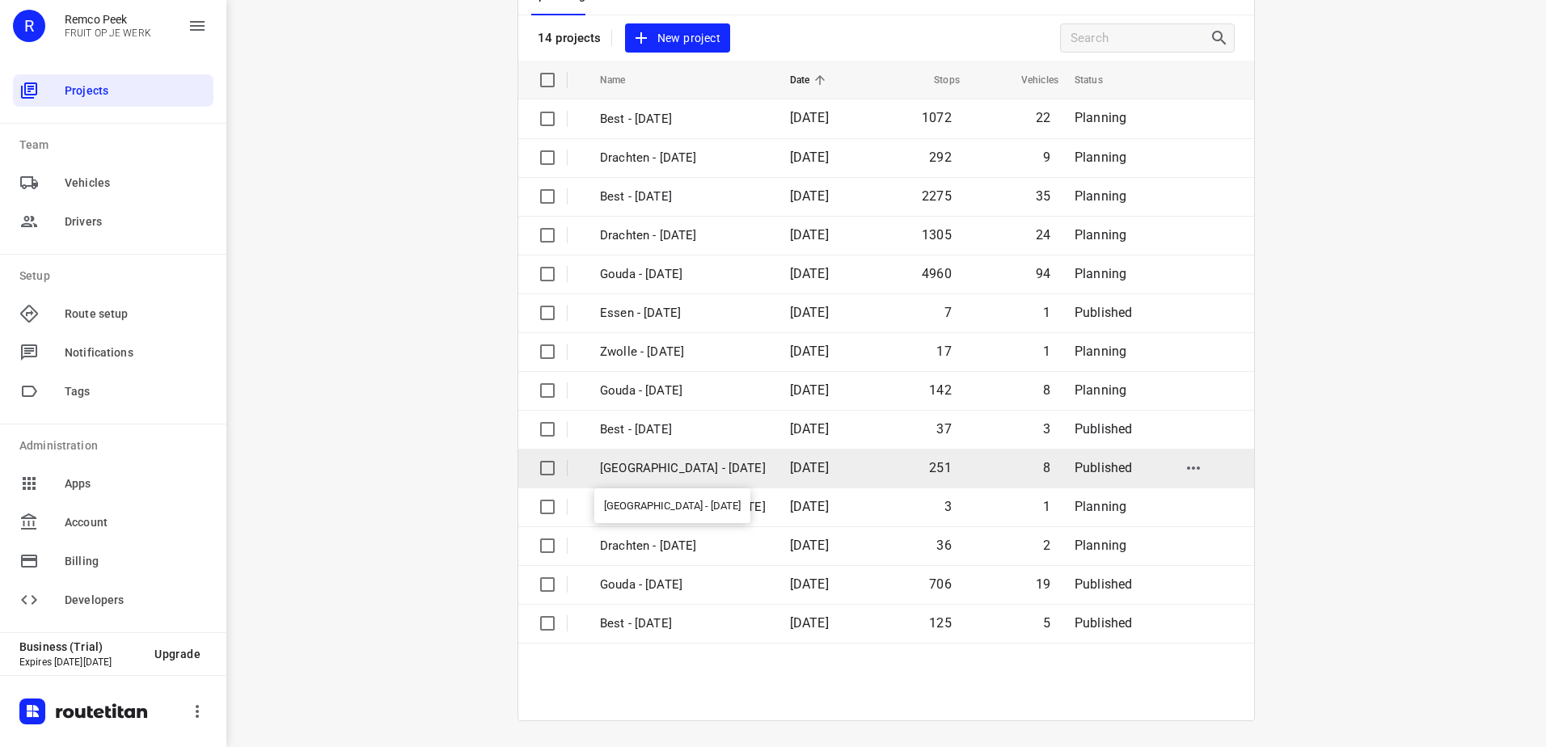
click at [722, 475] on p "[GEOGRAPHIC_DATA] - [DATE]" at bounding box center [683, 468] width 166 height 19
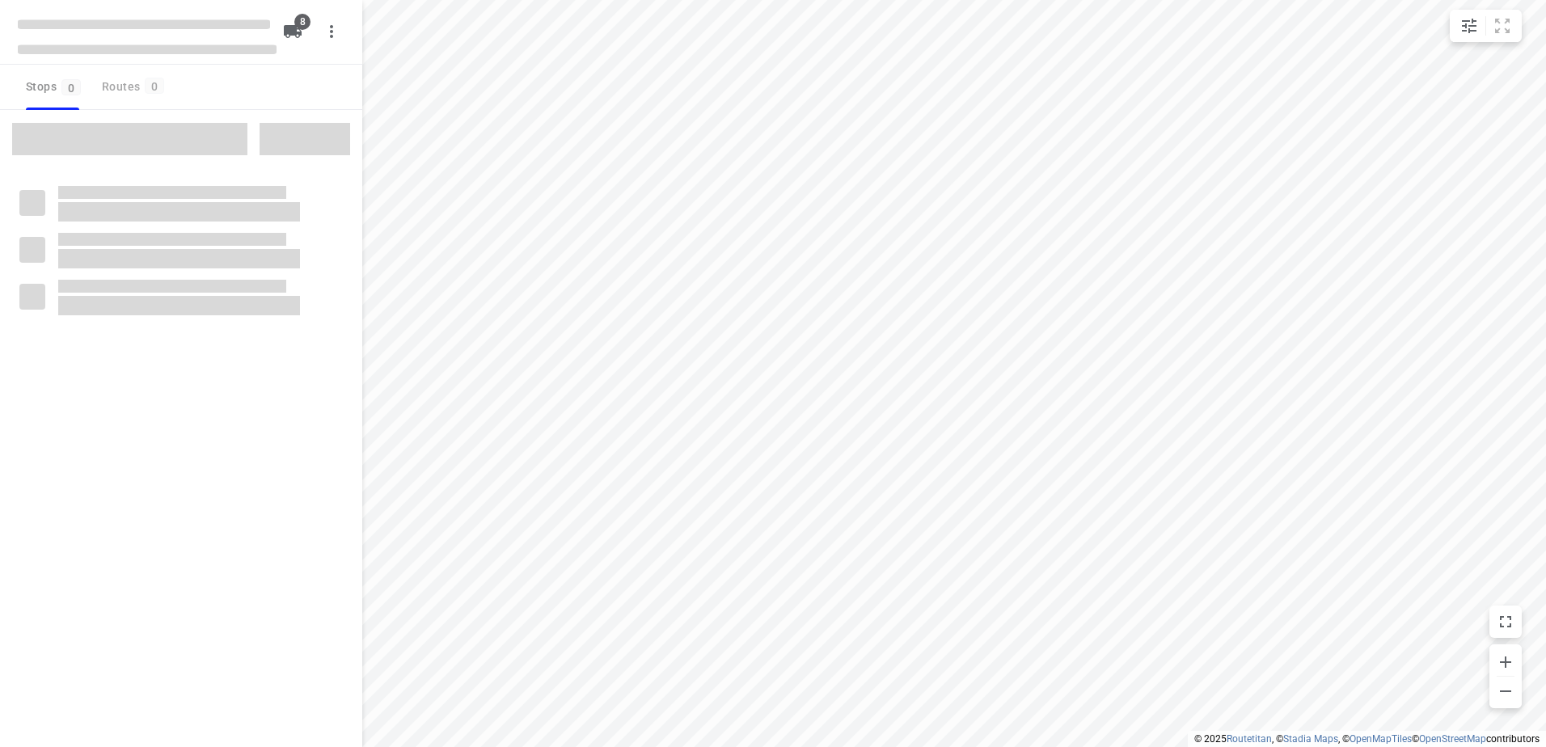
checkbox input "true"
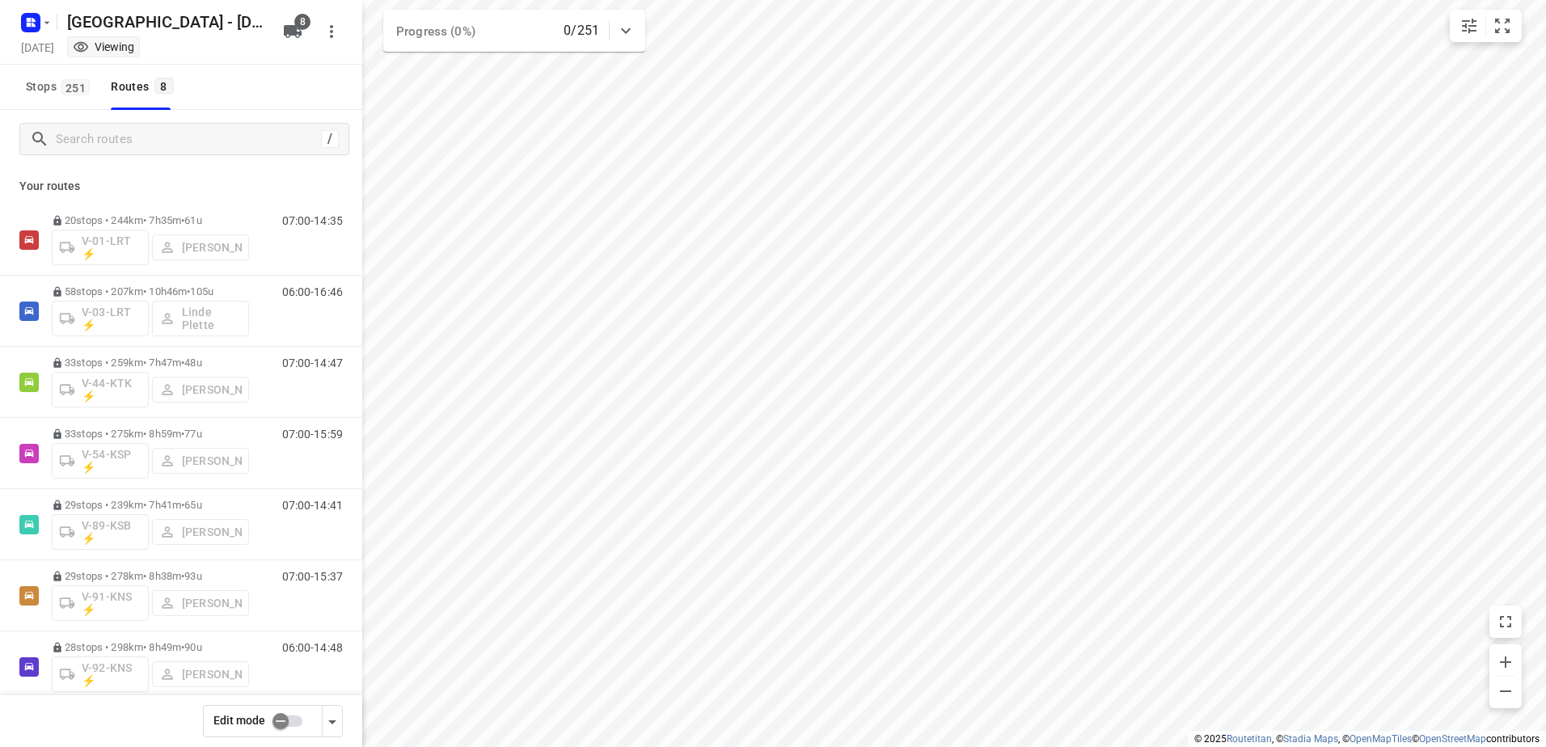
click at [292, 728] on input "checkbox" at bounding box center [280, 721] width 92 height 31
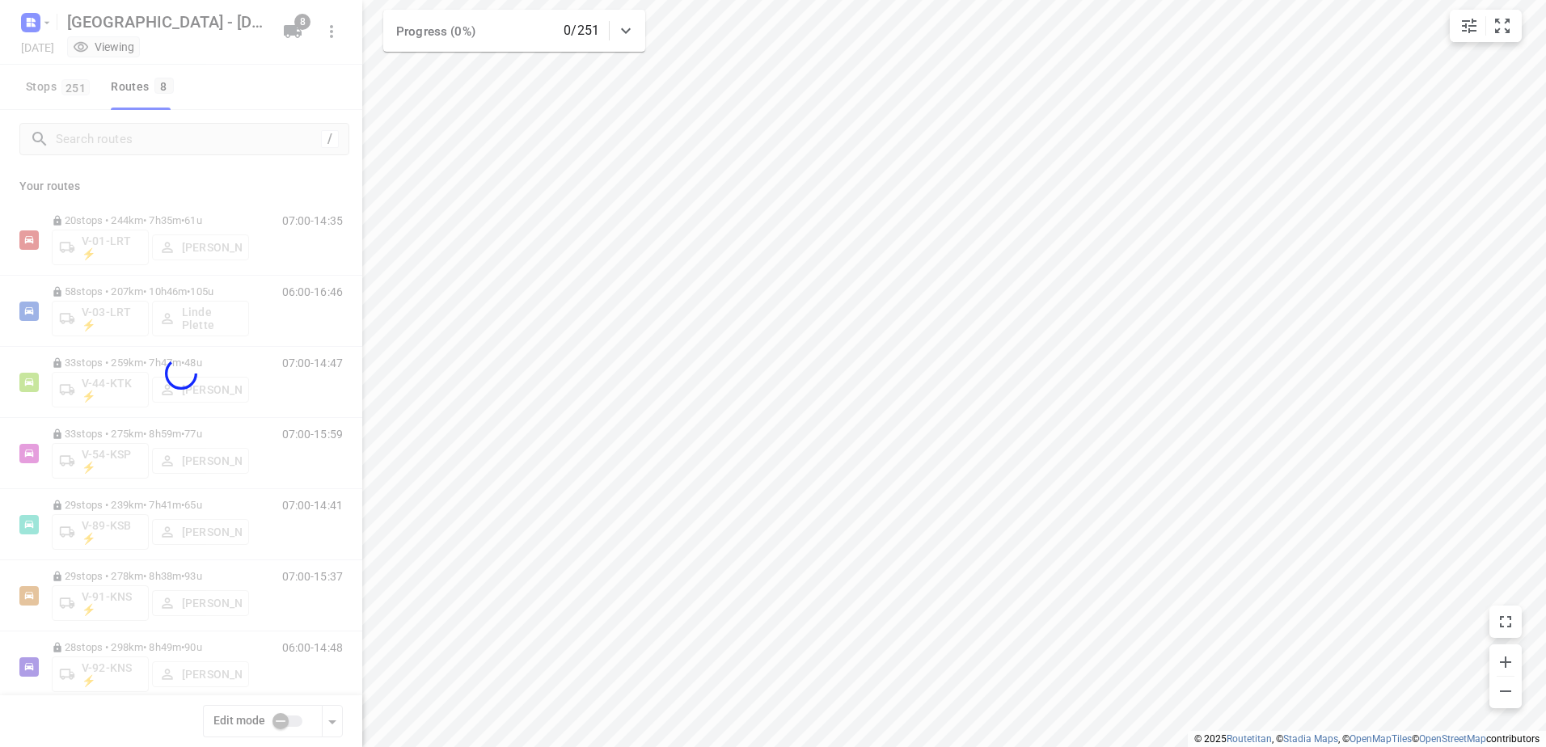
checkbox input "true"
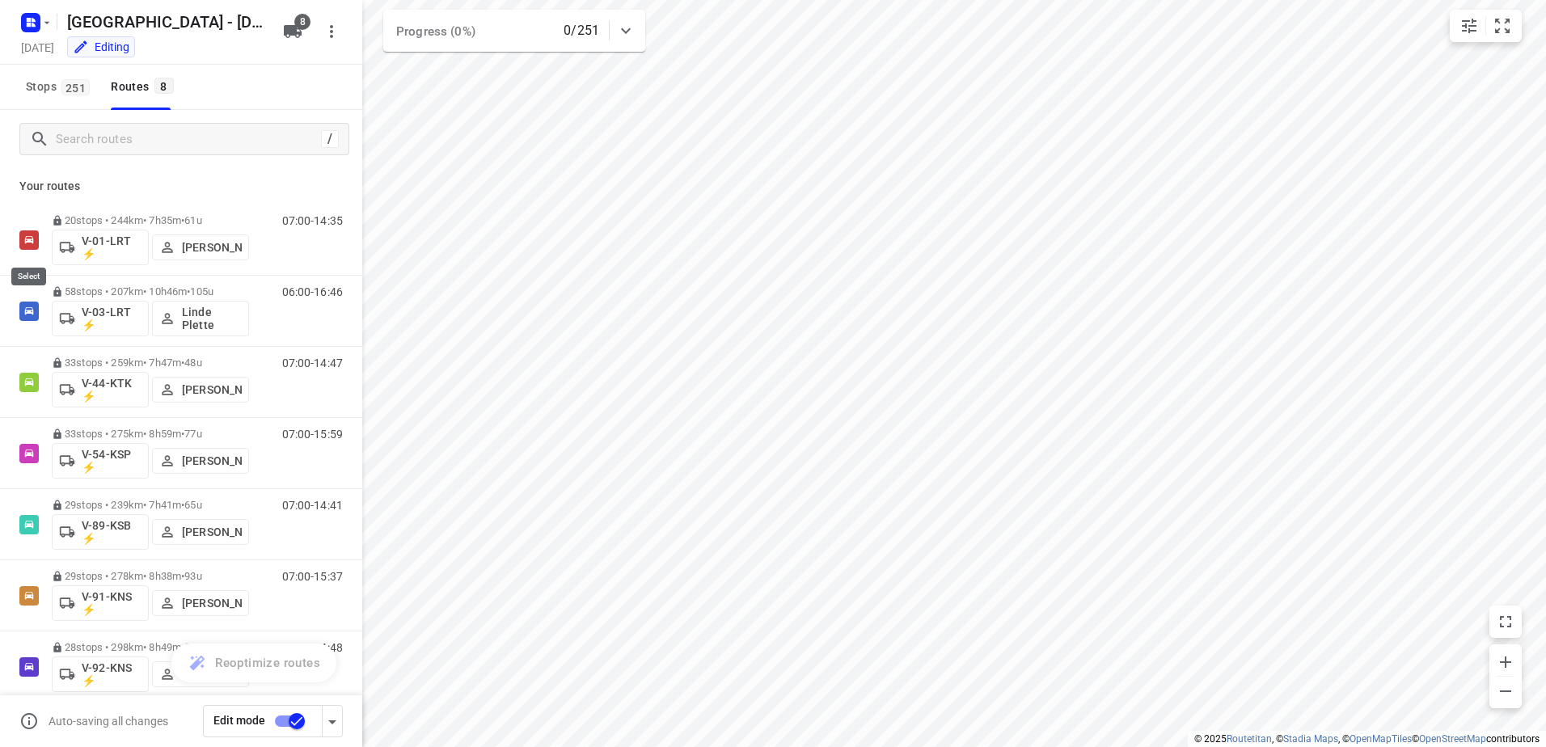
click at [0, 0] on input "checkbox" at bounding box center [0, 0] width 0 height 0
checkbox input "true"
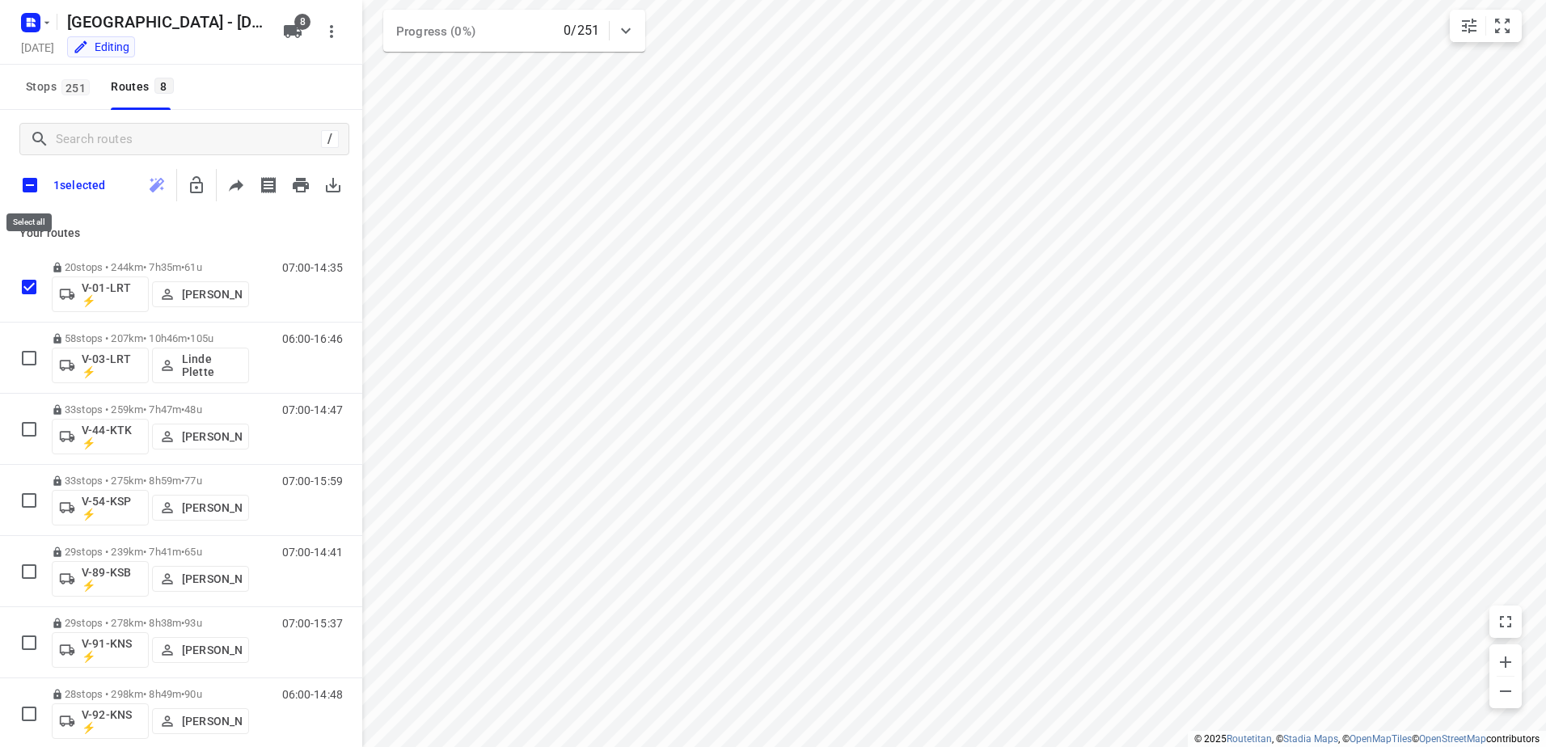
click at [25, 173] on input "checkbox" at bounding box center [30, 185] width 34 height 34
checkbox input "true"
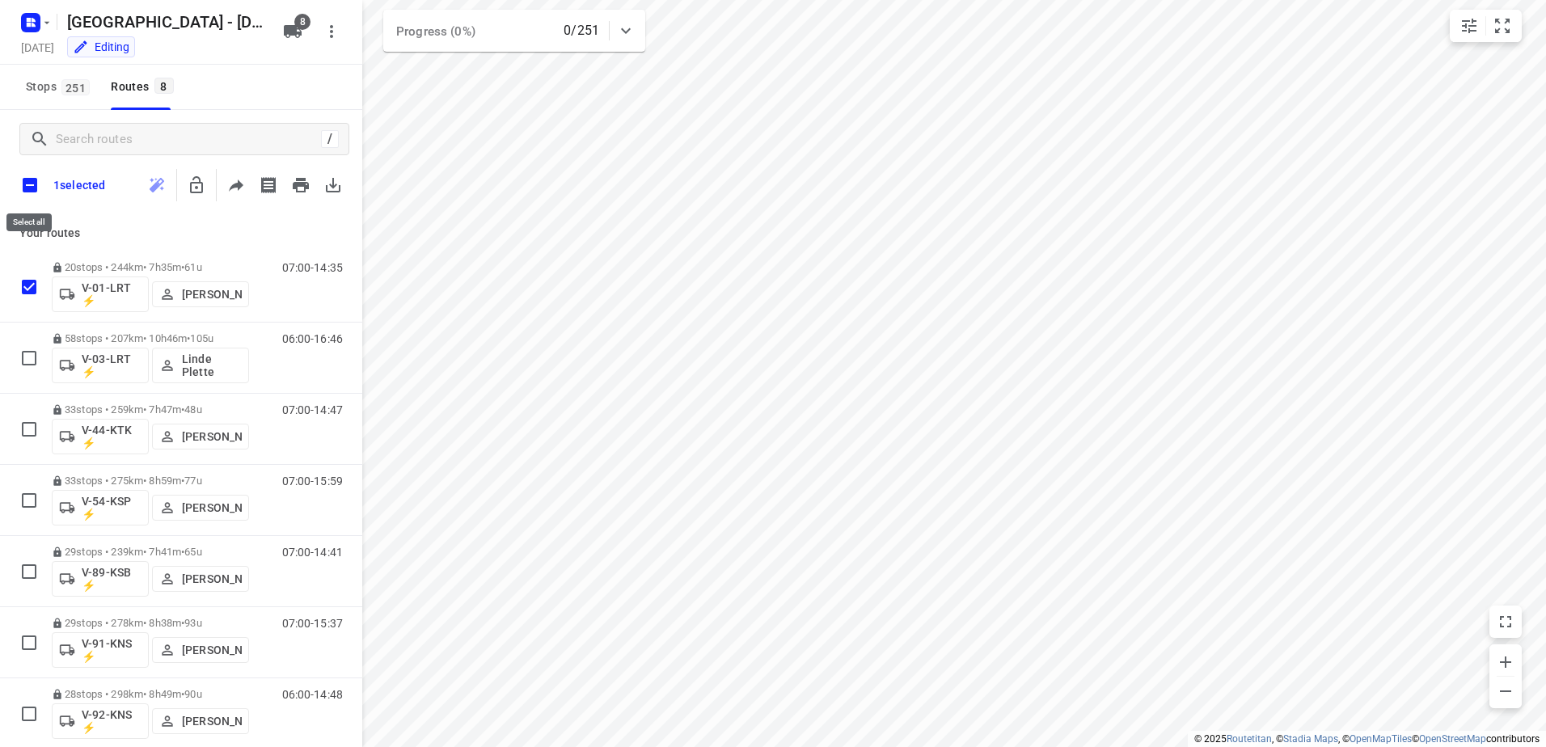
checkbox input "true"
click at [223, 182] on icon "button" at bounding box center [228, 184] width 19 height 19
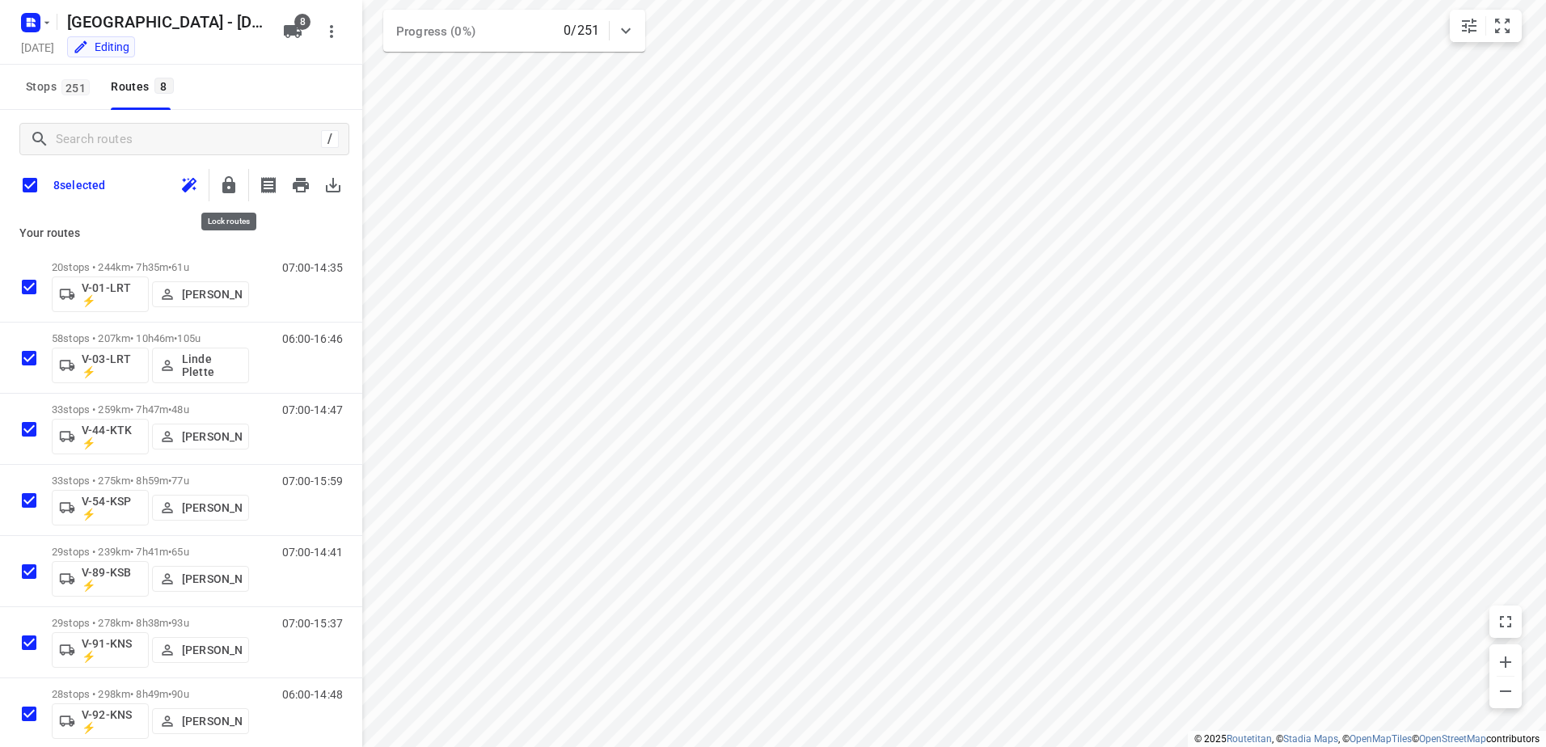
click at [224, 187] on icon "button" at bounding box center [228, 184] width 13 height 17
click at [224, 188] on icon "button" at bounding box center [228, 184] width 13 height 17
click at [18, 190] on input "checkbox" at bounding box center [30, 185] width 34 height 34
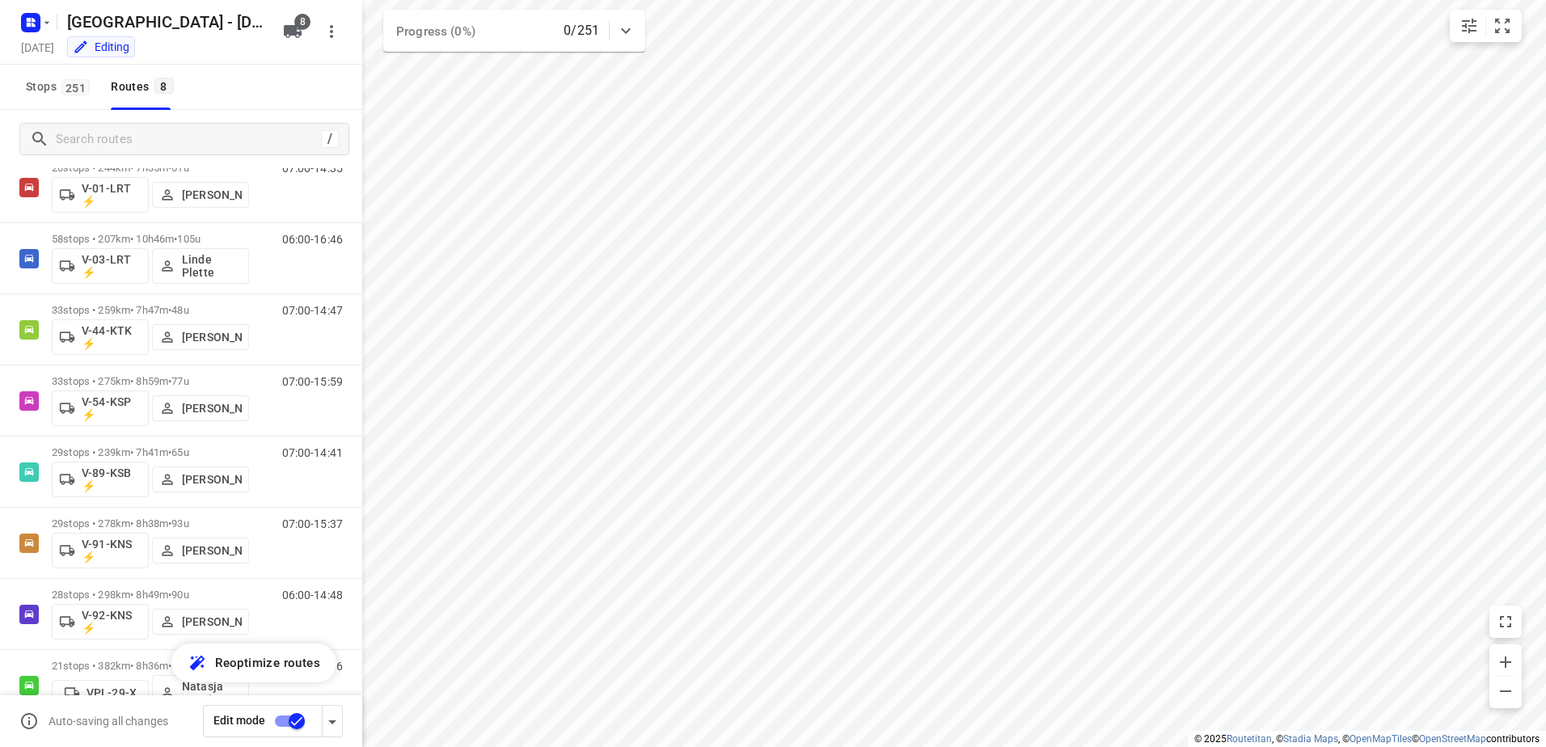
scroll to position [95, 0]
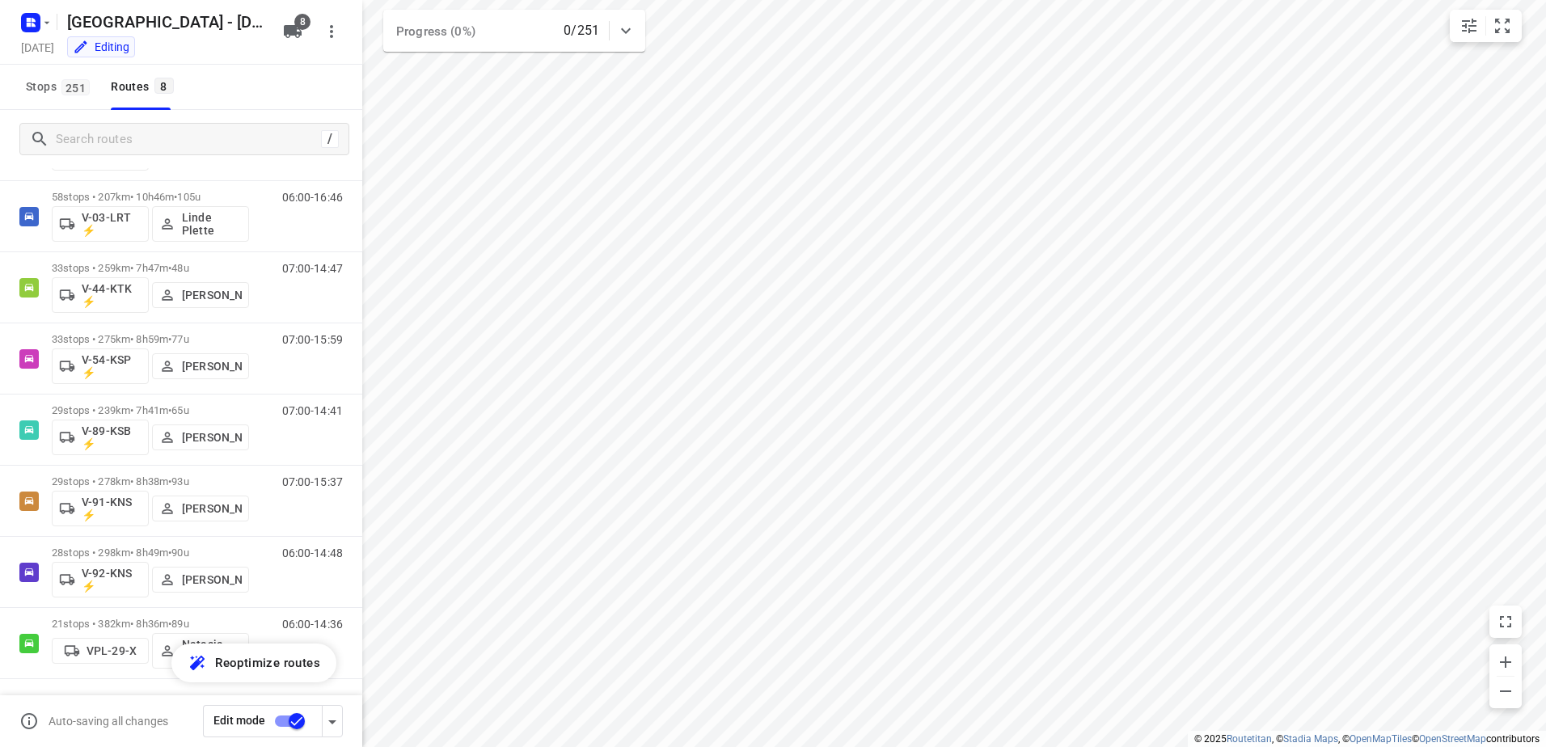
click at [327, 717] on icon "button" at bounding box center [332, 721] width 19 height 19
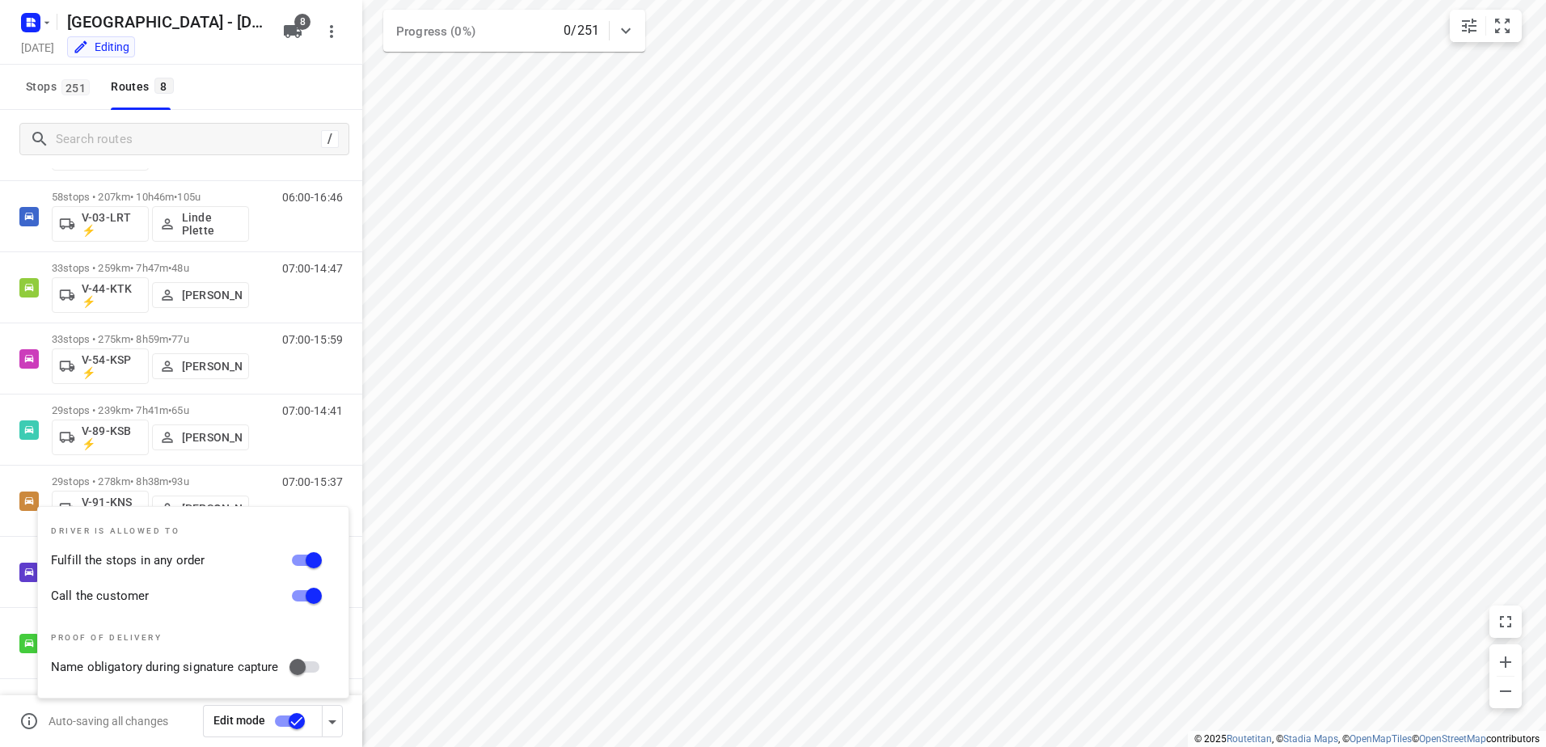
click at [281, 722] on input "checkbox" at bounding box center [297, 721] width 92 height 31
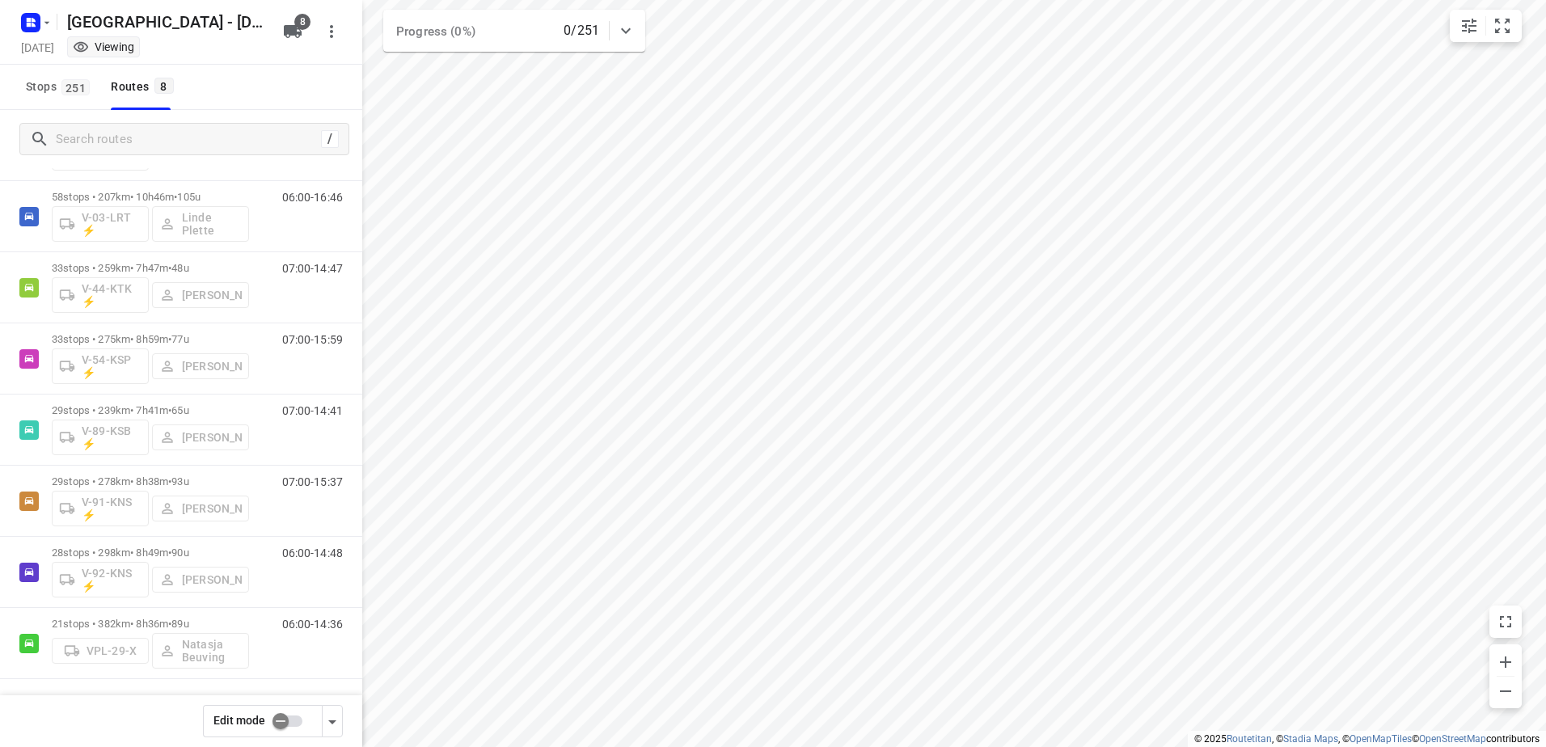
click at [297, 720] on input "checkbox" at bounding box center [280, 721] width 92 height 31
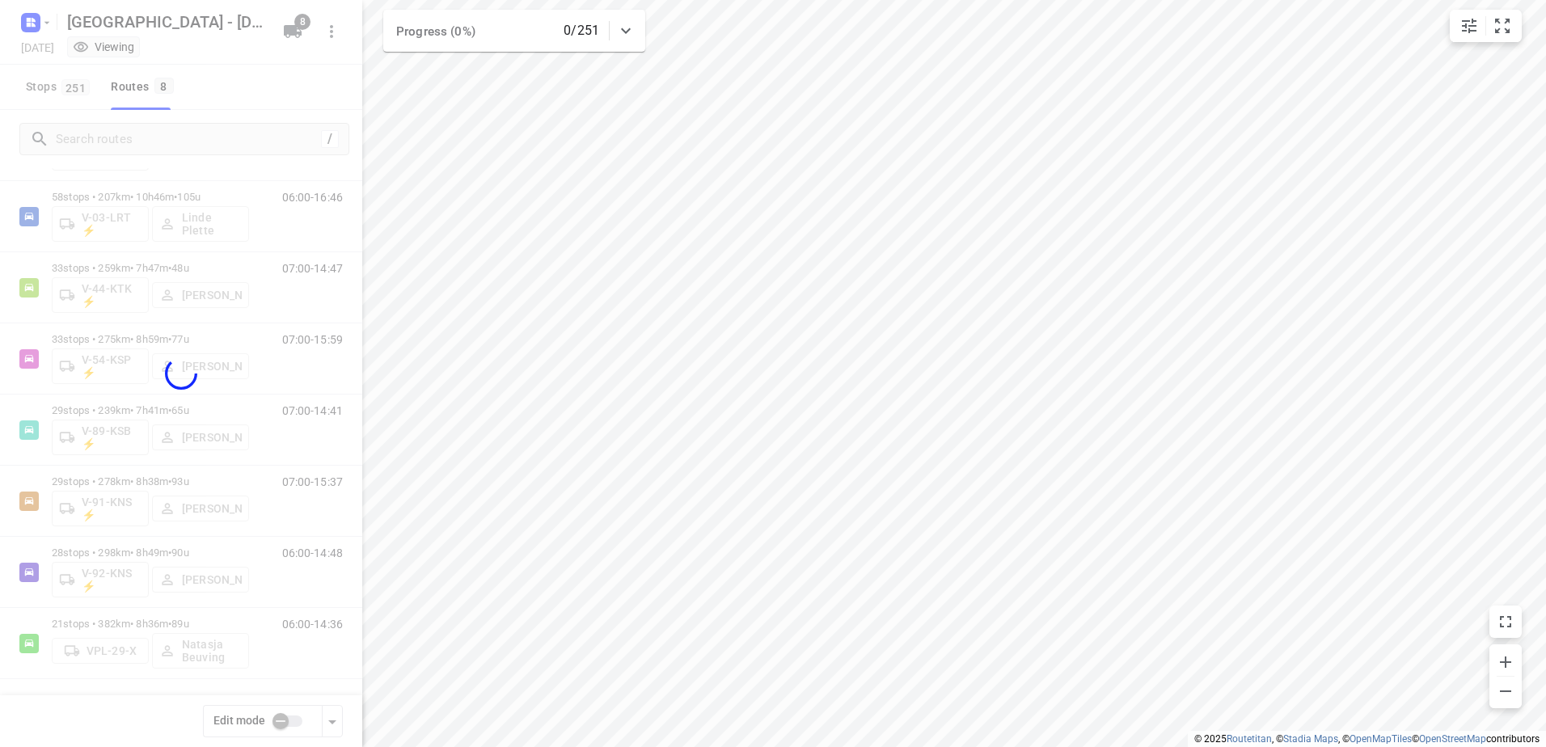
checkbox input "true"
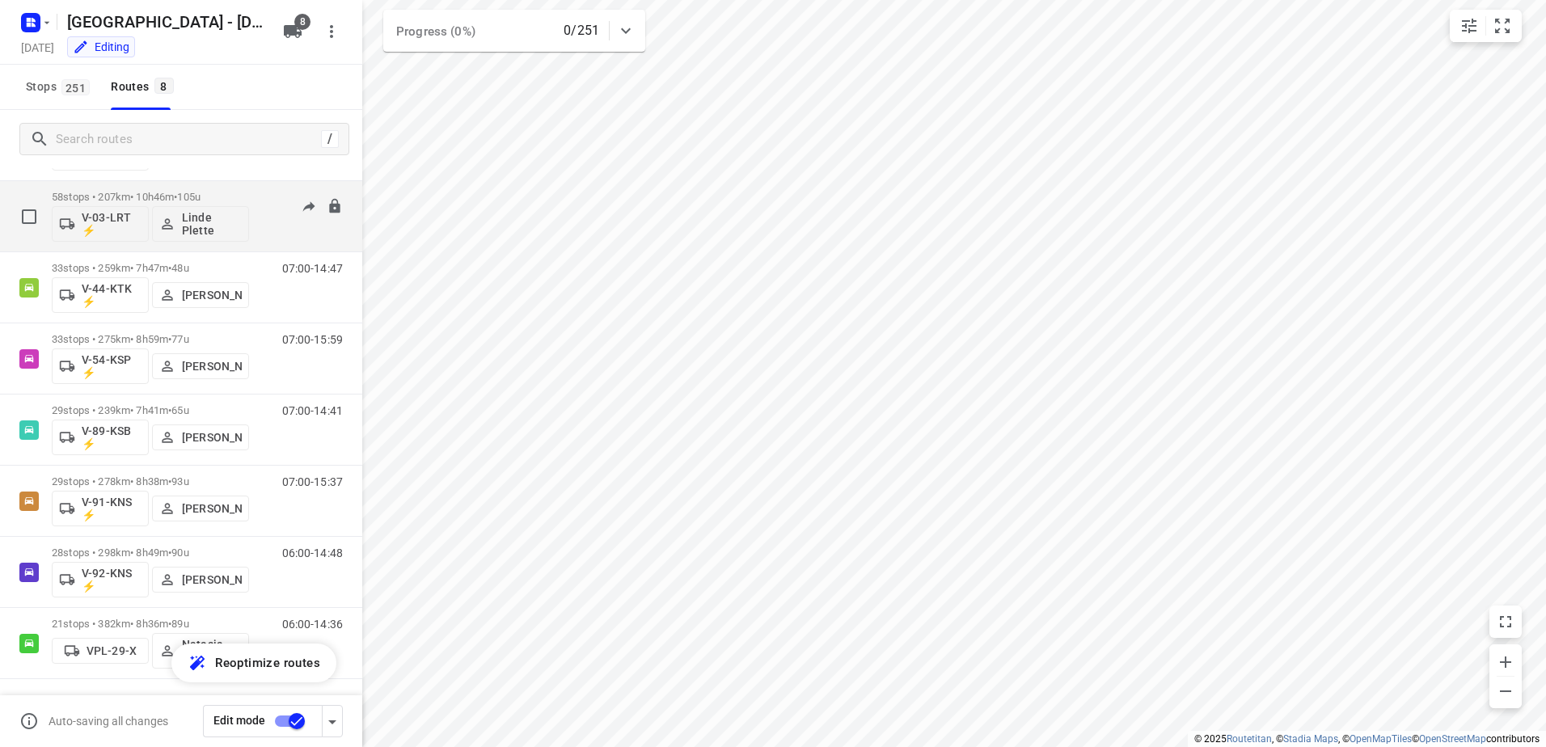
scroll to position [0, 0]
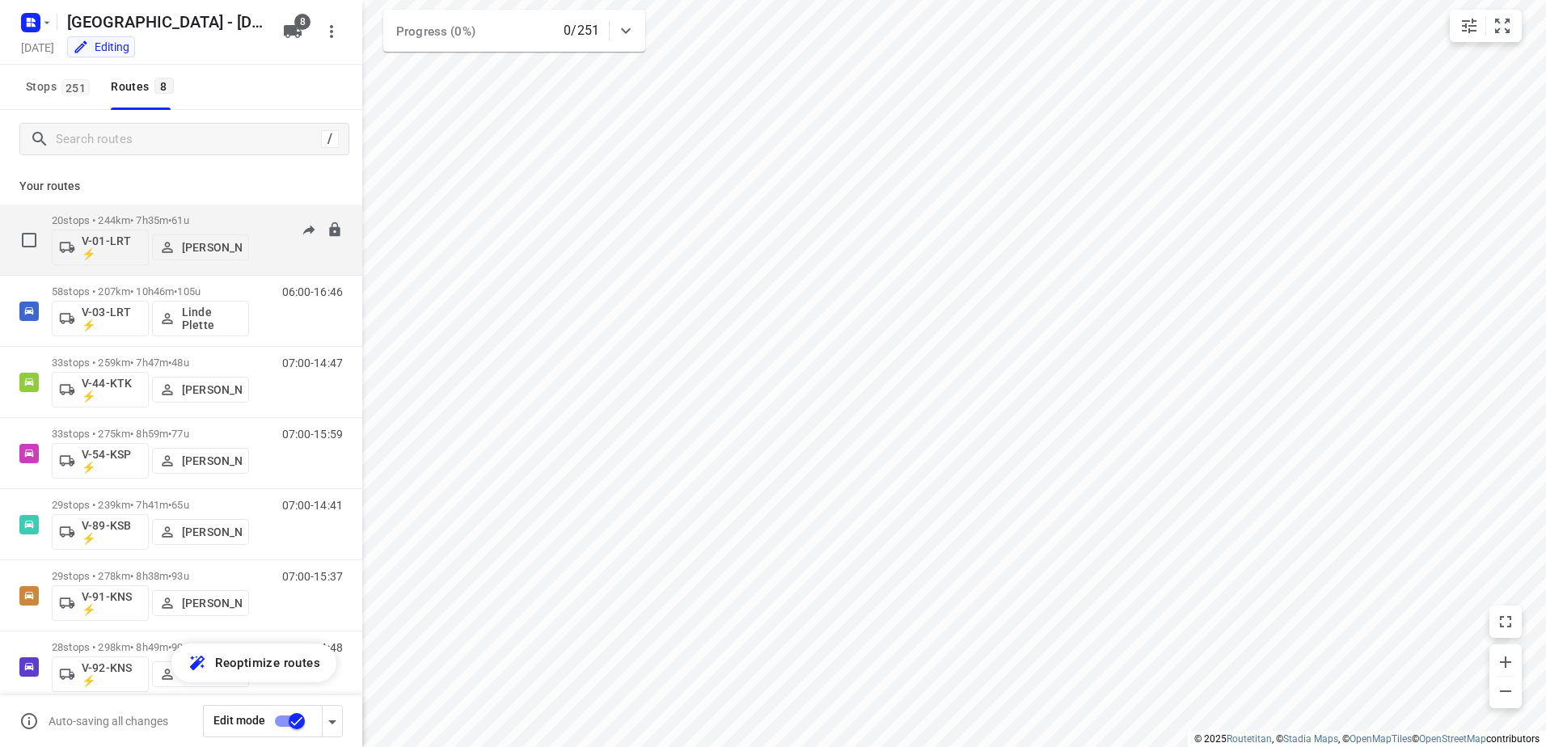
click at [173, 221] on p "20 stops • 244km • 7h35m • 61u" at bounding box center [150, 220] width 197 height 12
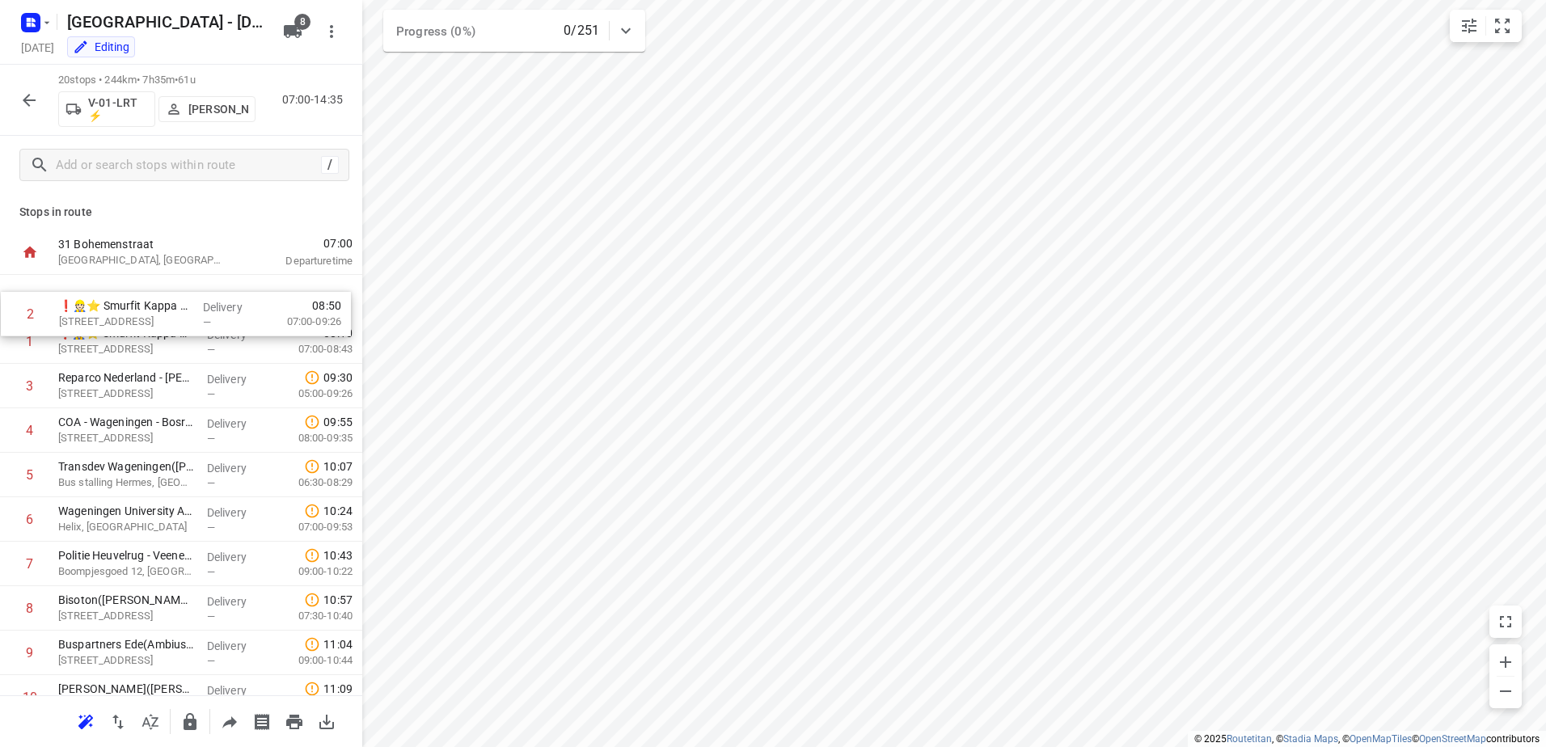
drag, startPoint x: 151, startPoint y: 349, endPoint x: 150, endPoint y: 309, distance: 40.4
click at [150, 309] on div "1 ❗👷🏻⭐ Smurfit Kappa Parenco(Mario Verbeek of Eddy Janssen) Veerweg 1, Renkum D…" at bounding box center [181, 719] width 362 height 889
drag, startPoint x: 156, startPoint y: 298, endPoint x: 154, endPoint y: 348, distance: 50.2
click at [154, 348] on div "1 ❗👷🏻⭐ Smurfit Kappa Parenco(Mario Verbeek of Eddy Janssen) Veerweg 1, Renkum D…" at bounding box center [181, 719] width 362 height 889
click at [24, 99] on icon "button" at bounding box center [29, 100] width 13 height 13
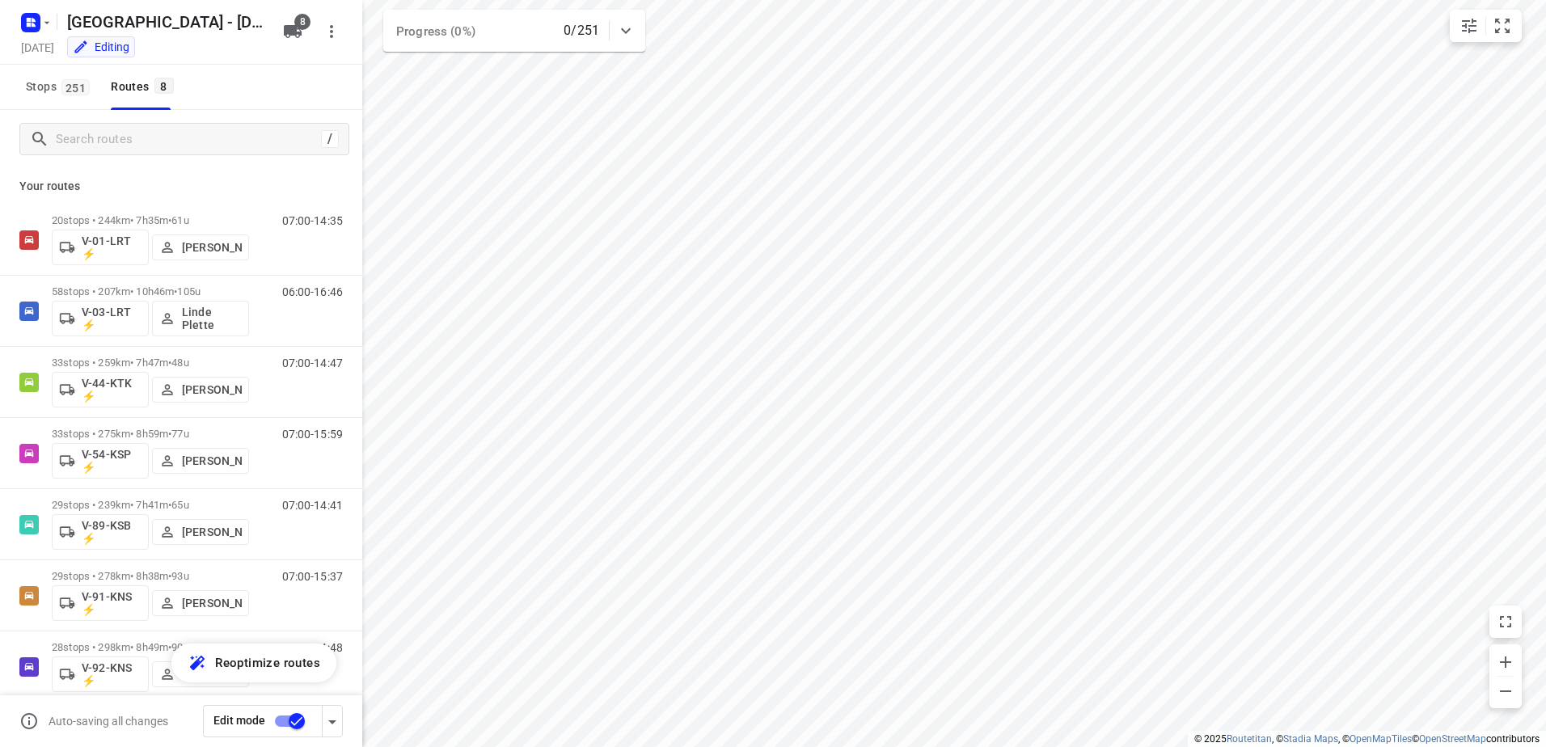
click at [300, 729] on input "checkbox" at bounding box center [297, 721] width 92 height 31
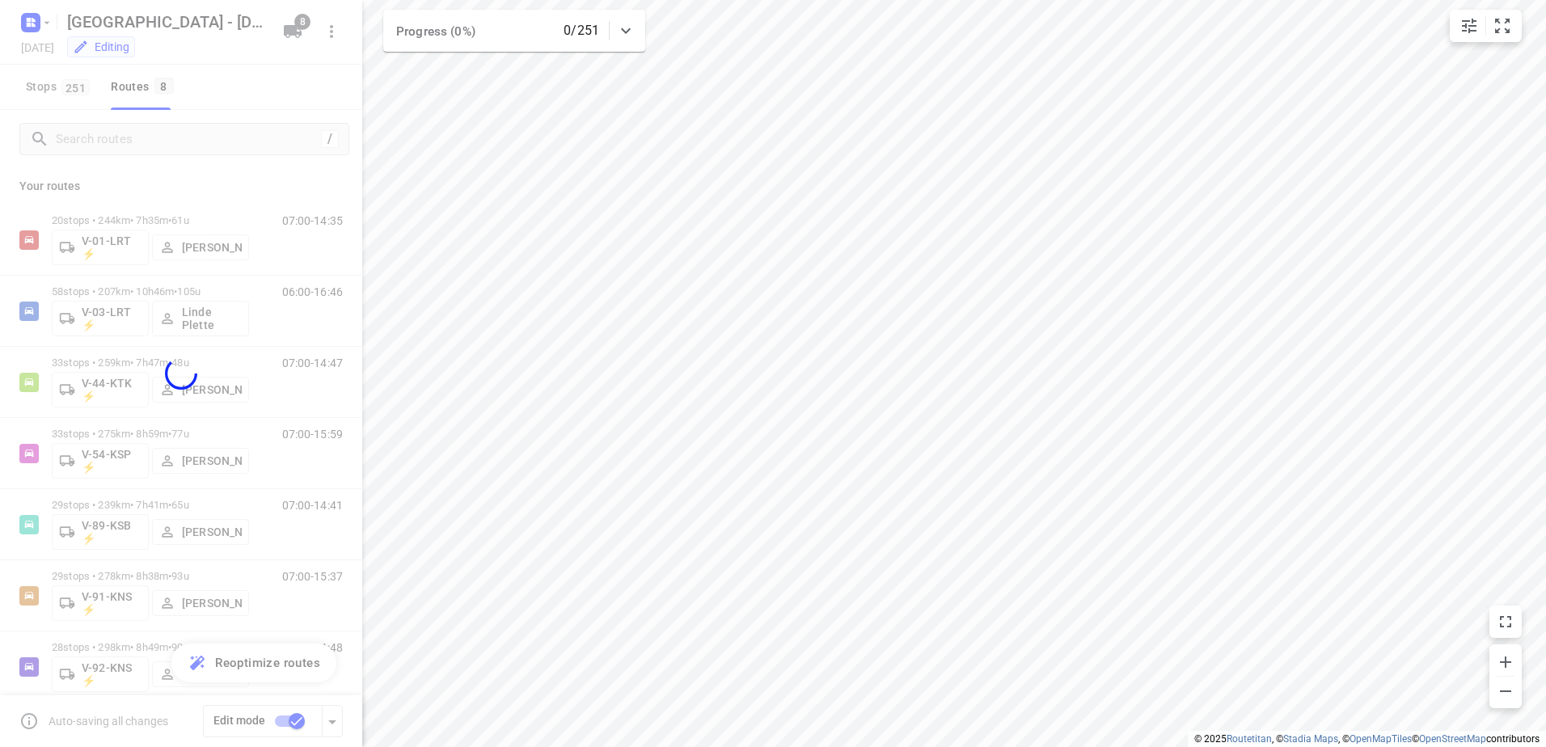
checkbox input "false"
